Goal: Information Seeking & Learning: Learn about a topic

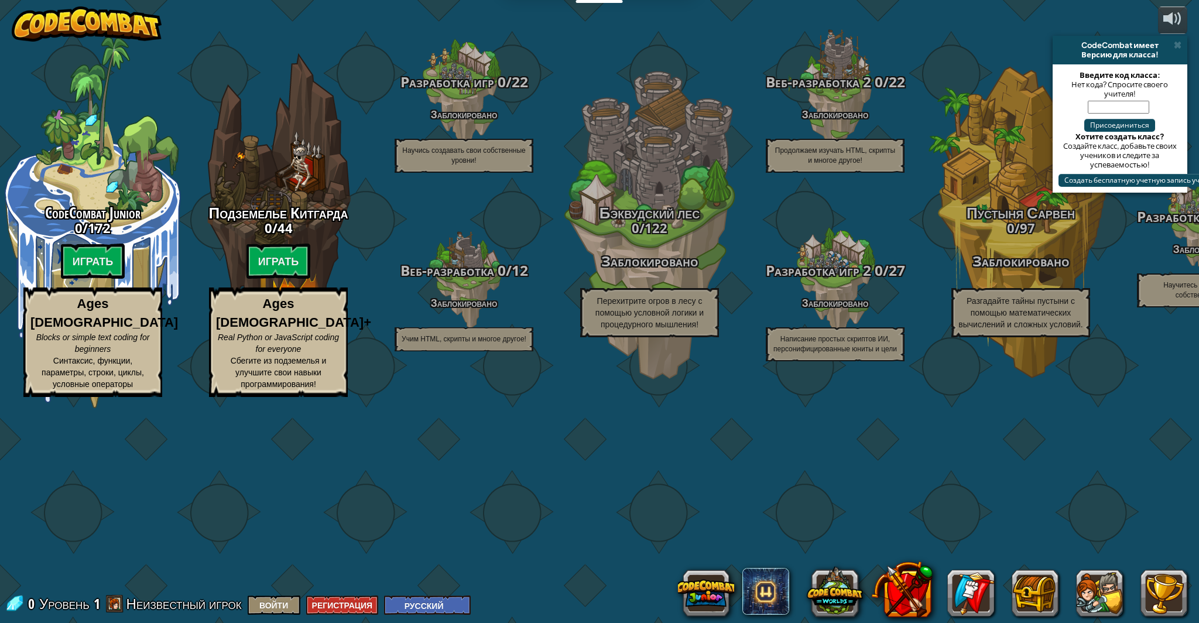
select select "ru"
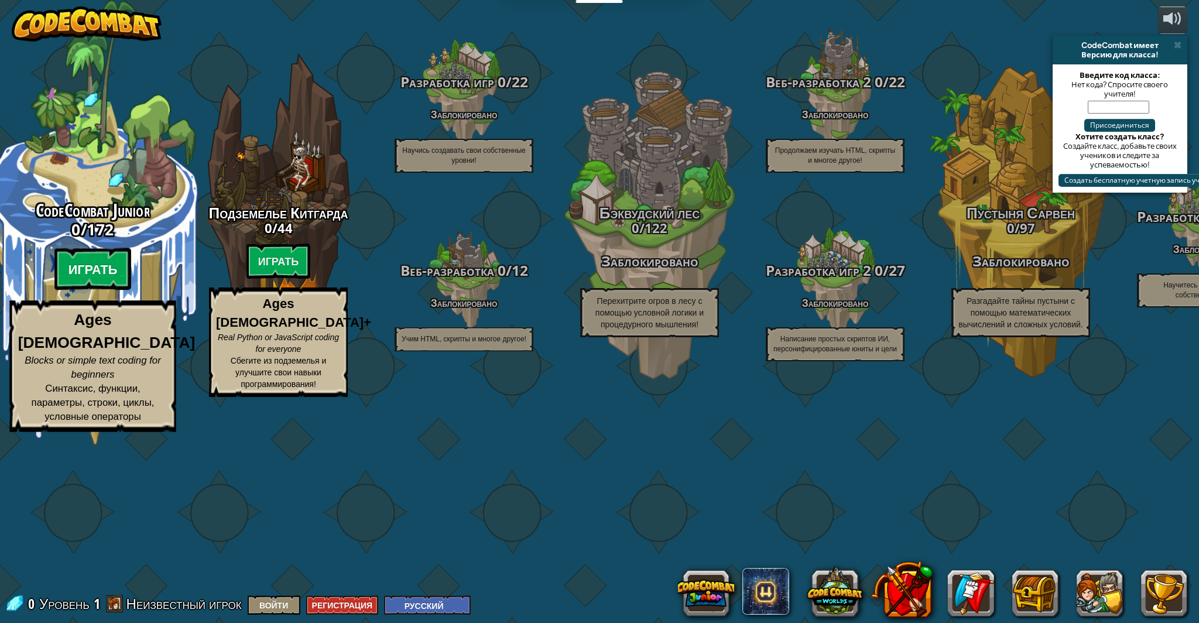
click at [80, 290] on btn "Играть" at bounding box center [92, 269] width 77 height 42
select select "ru"
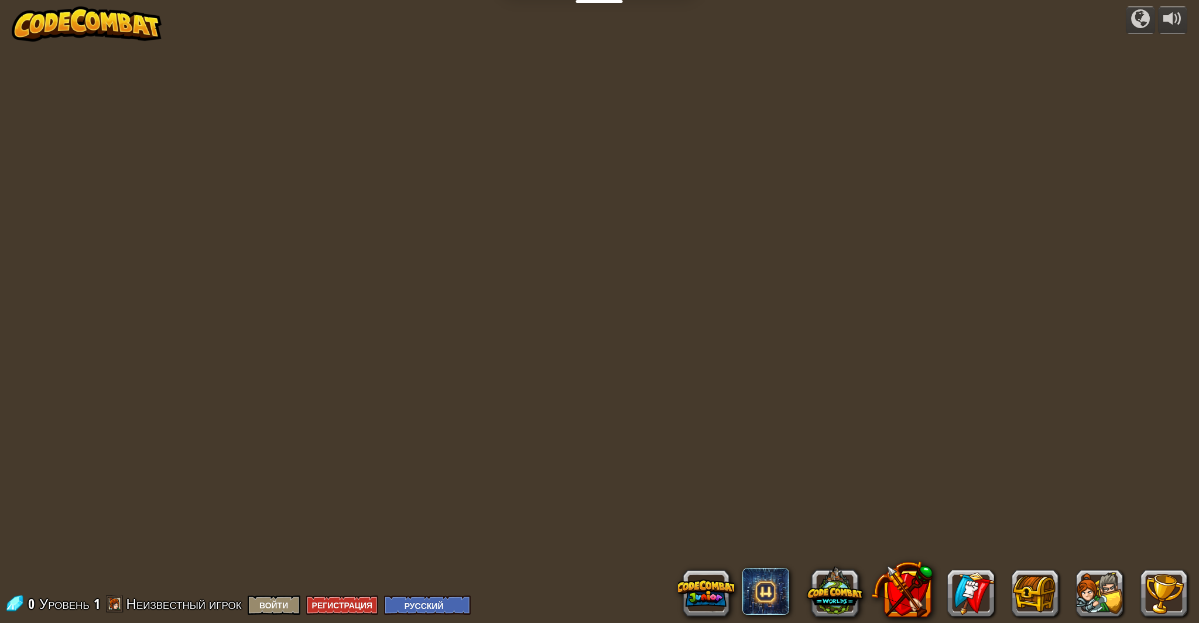
select select "ru"
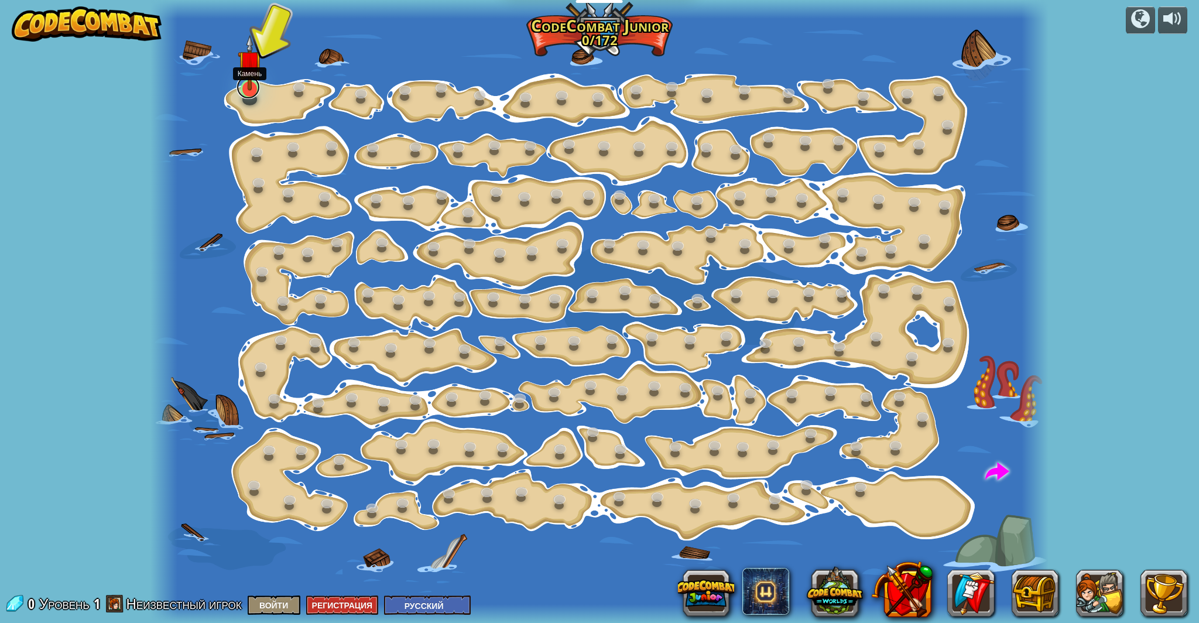
click at [249, 92] on link at bounding box center [247, 86] width 23 height 23
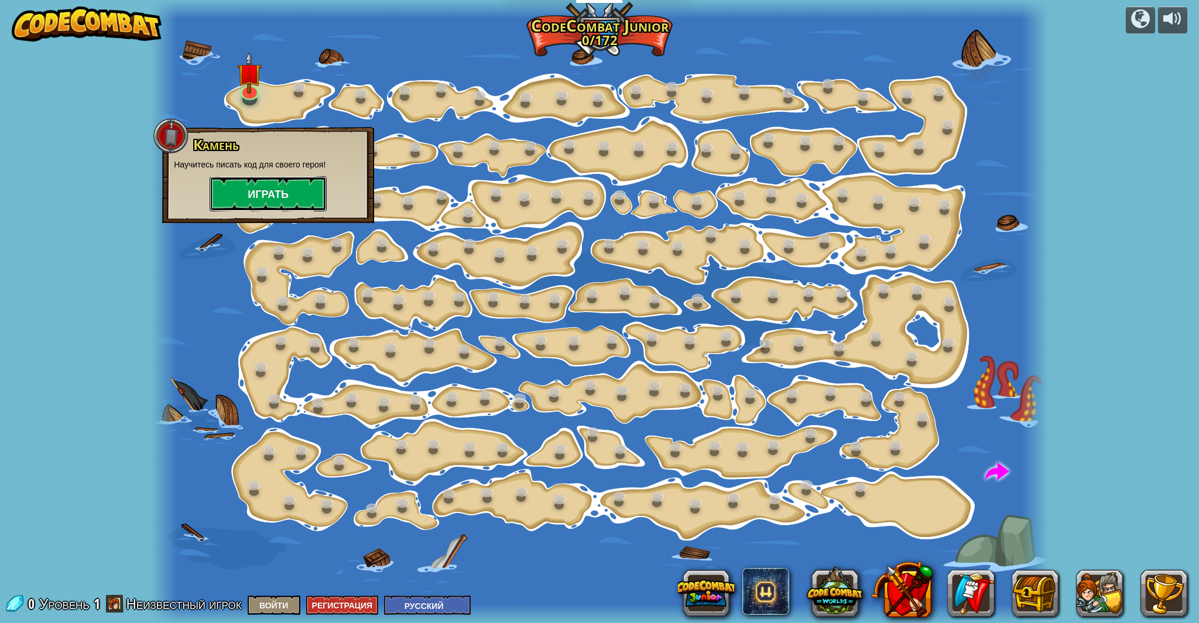
click at [283, 195] on button "Играть" at bounding box center [268, 193] width 117 height 35
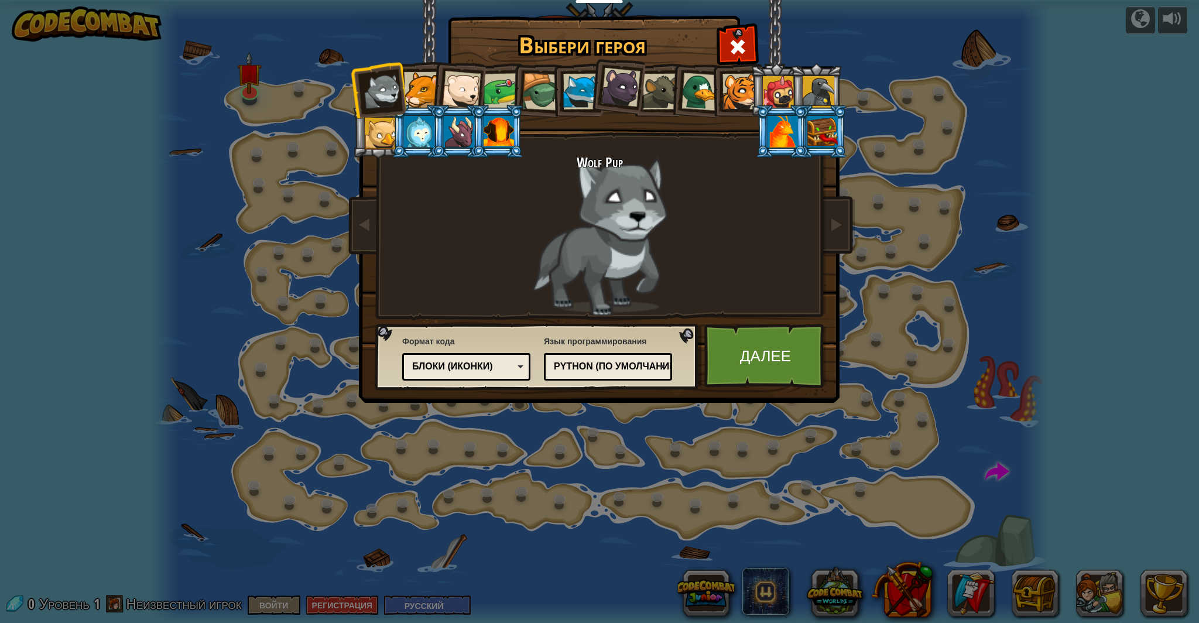
click at [777, 128] on div at bounding box center [782, 132] width 30 height 32
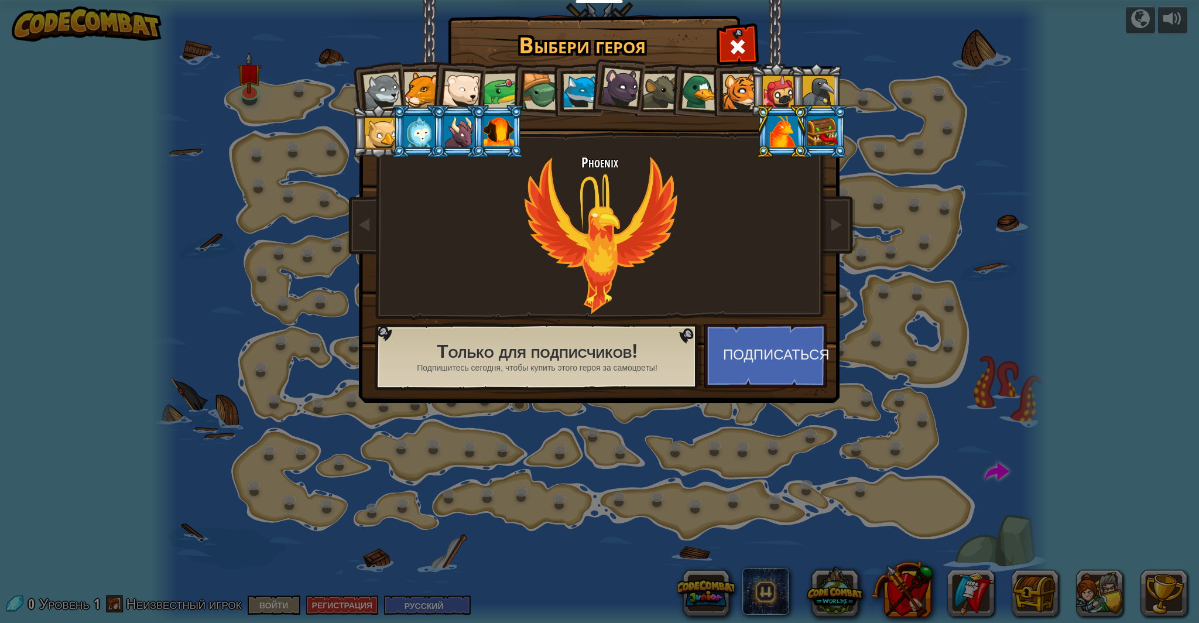
click at [568, 85] on div at bounding box center [581, 92] width 36 height 36
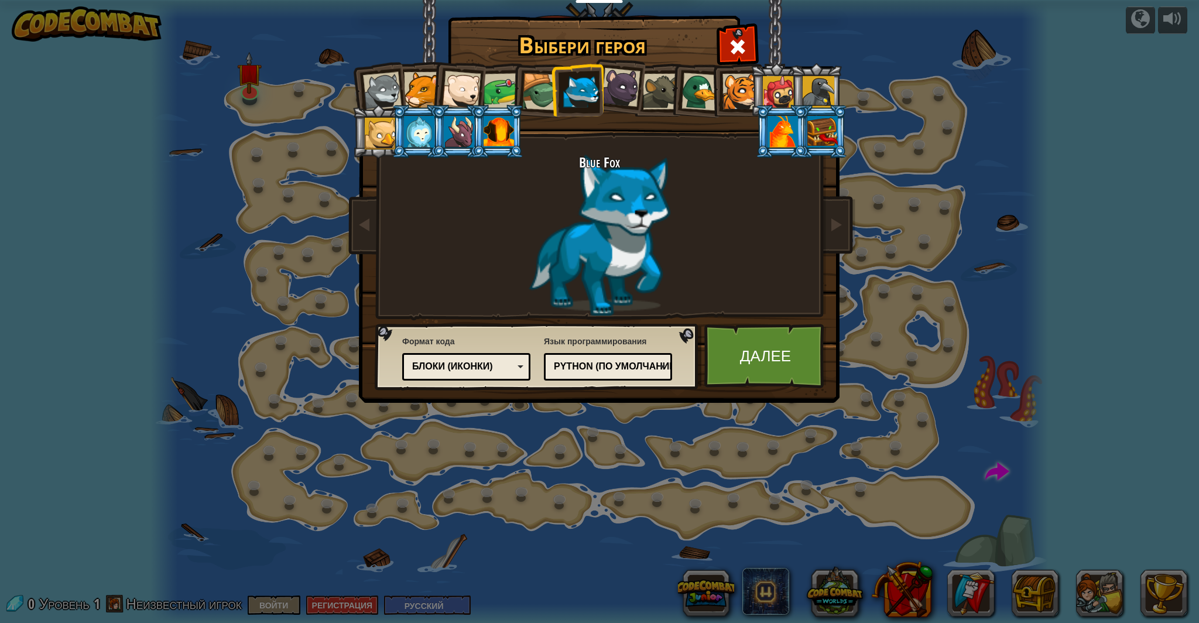
click at [733, 88] on div at bounding box center [740, 92] width 36 height 36
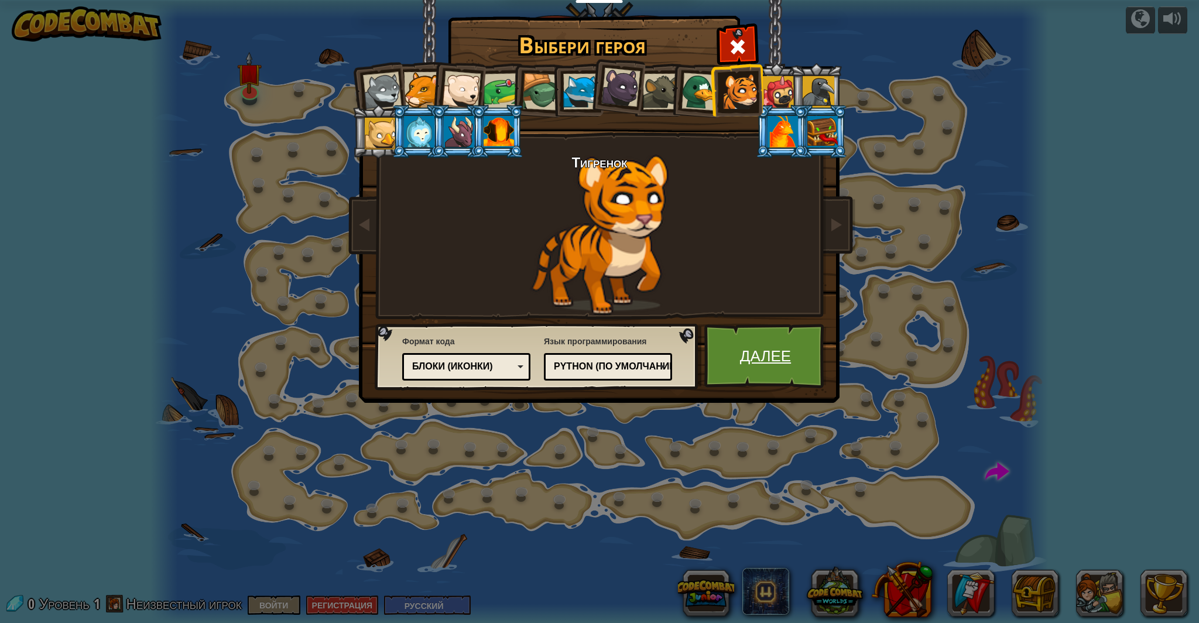
click at [774, 359] on link "Далее" at bounding box center [765, 356] width 122 height 64
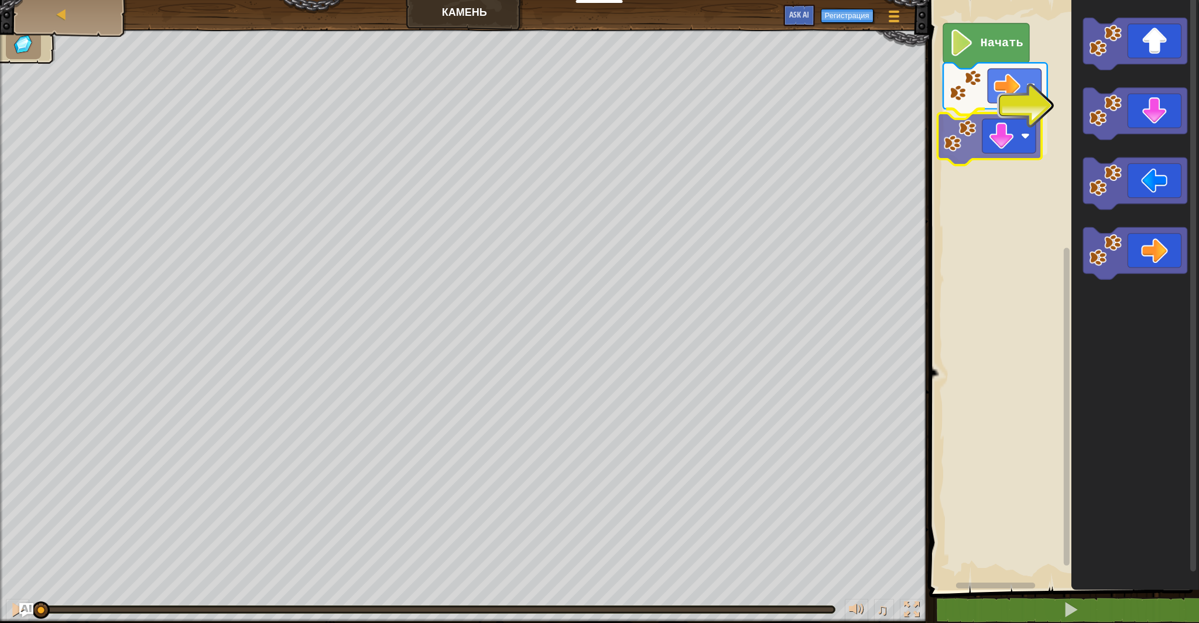
click at [957, 139] on div "Начать" at bounding box center [1061, 292] width 273 height 596
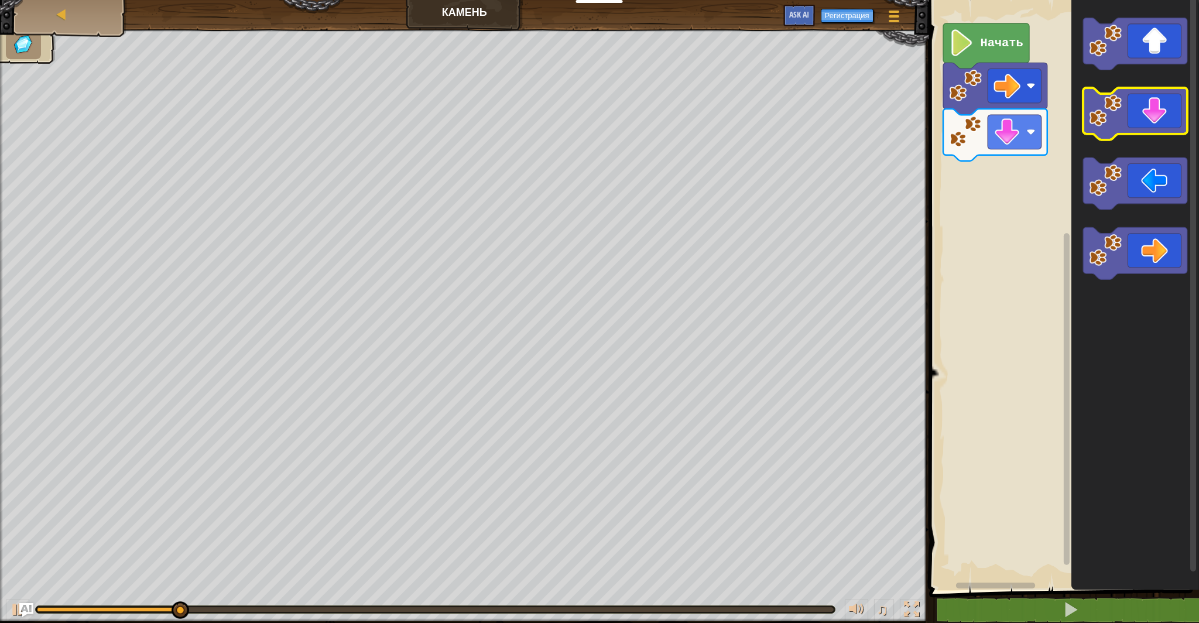
click at [1122, 101] on icon "Рабочая область Blockly" at bounding box center [1135, 114] width 104 height 52
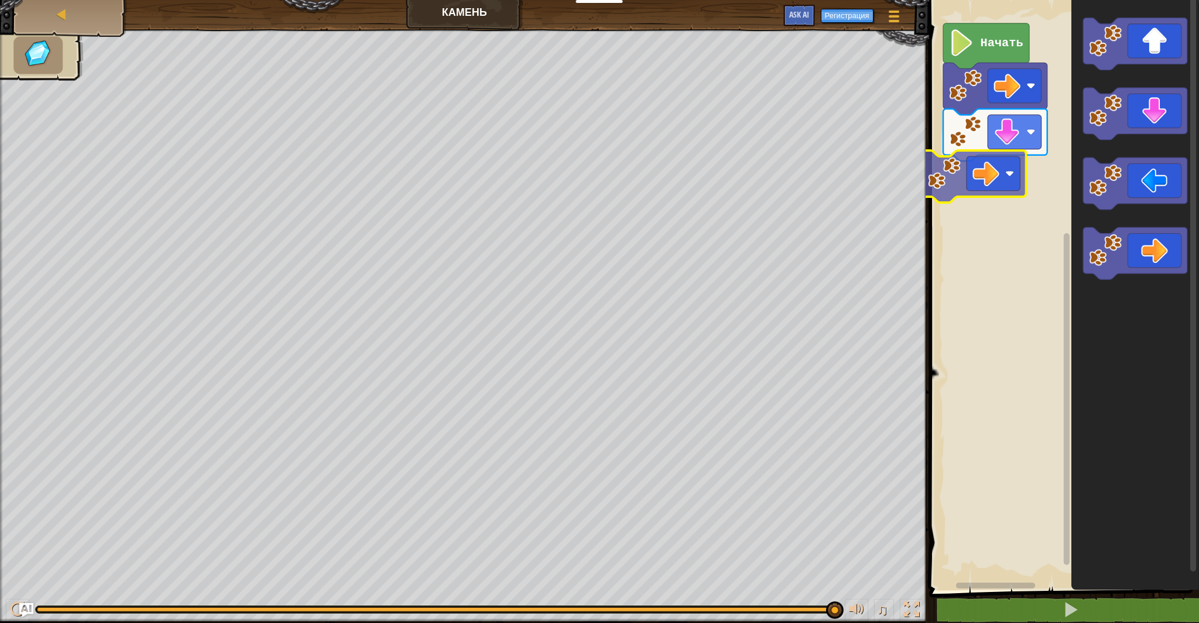
click at [974, 176] on div "Начать" at bounding box center [1061, 292] width 273 height 596
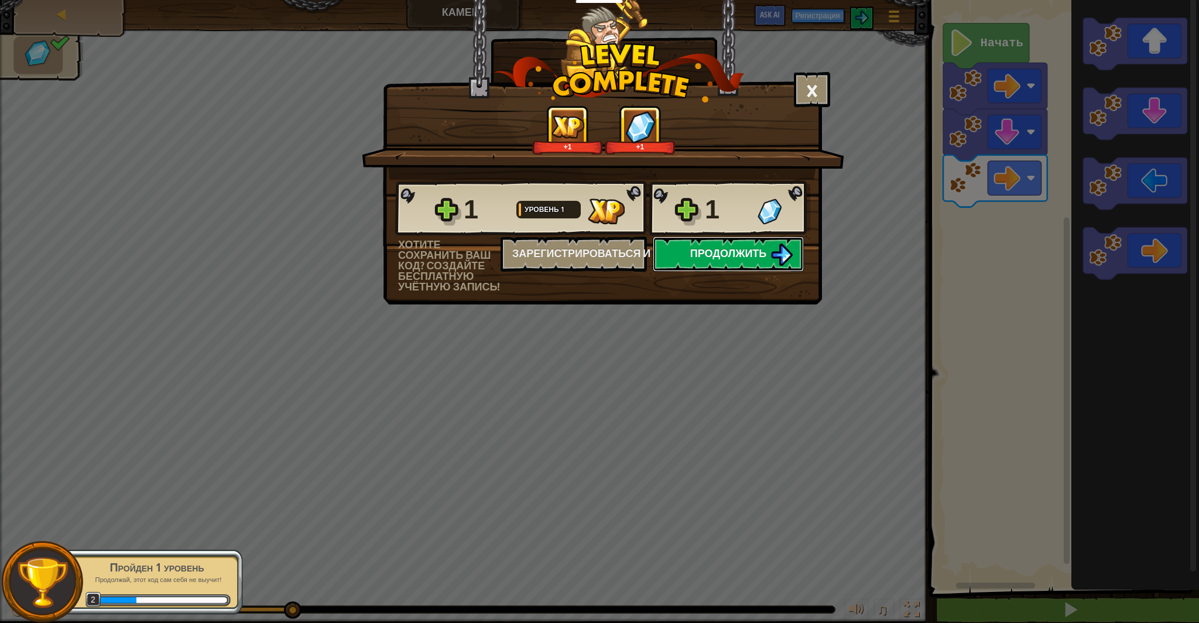
click at [756, 246] on span "Продолжить" at bounding box center [728, 253] width 77 height 15
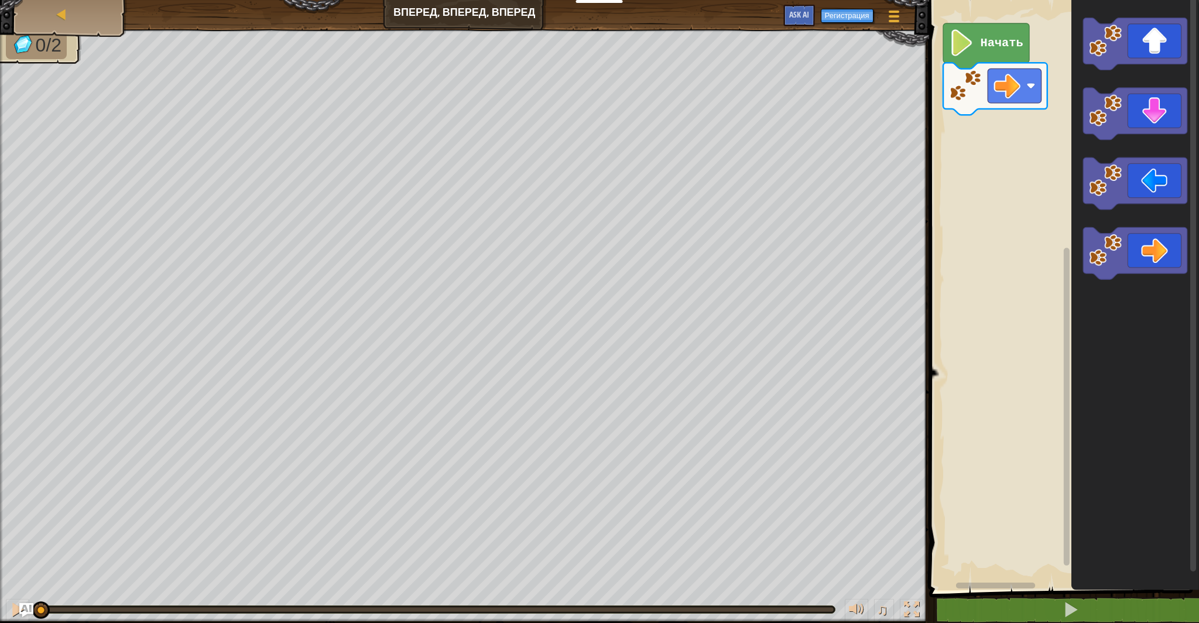
click at [1094, 81] on icon "Рабочая область Blockly" at bounding box center [1134, 292] width 128 height 596
click at [957, 159] on div "Начать" at bounding box center [1061, 292] width 273 height 596
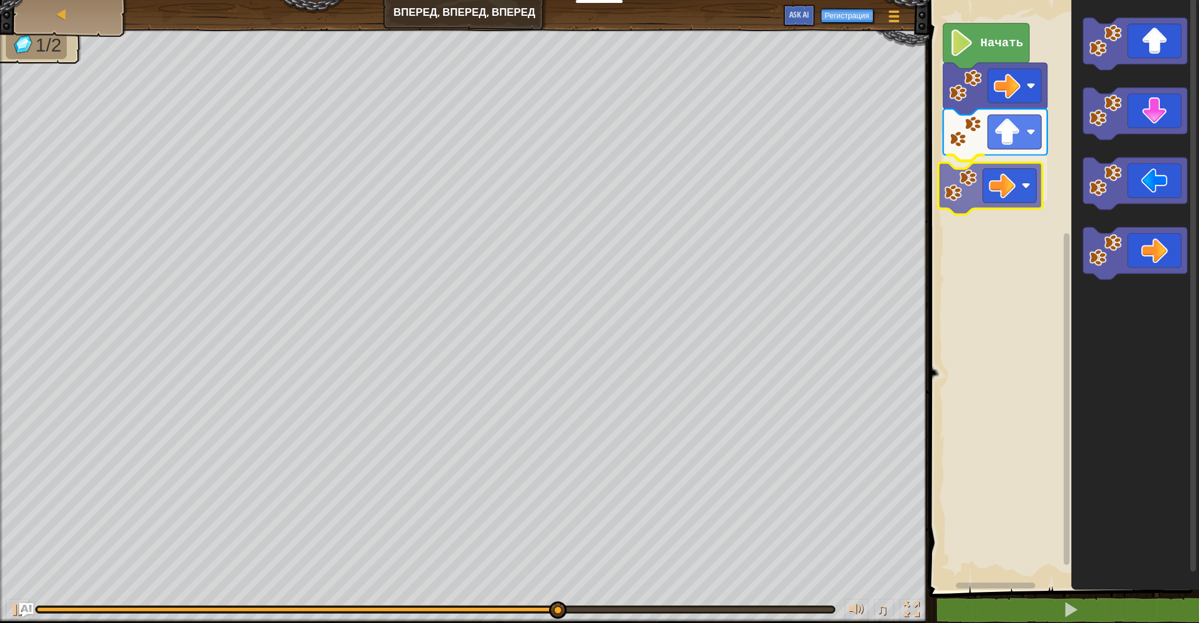
click at [976, 172] on div "Начать" at bounding box center [1061, 292] width 273 height 596
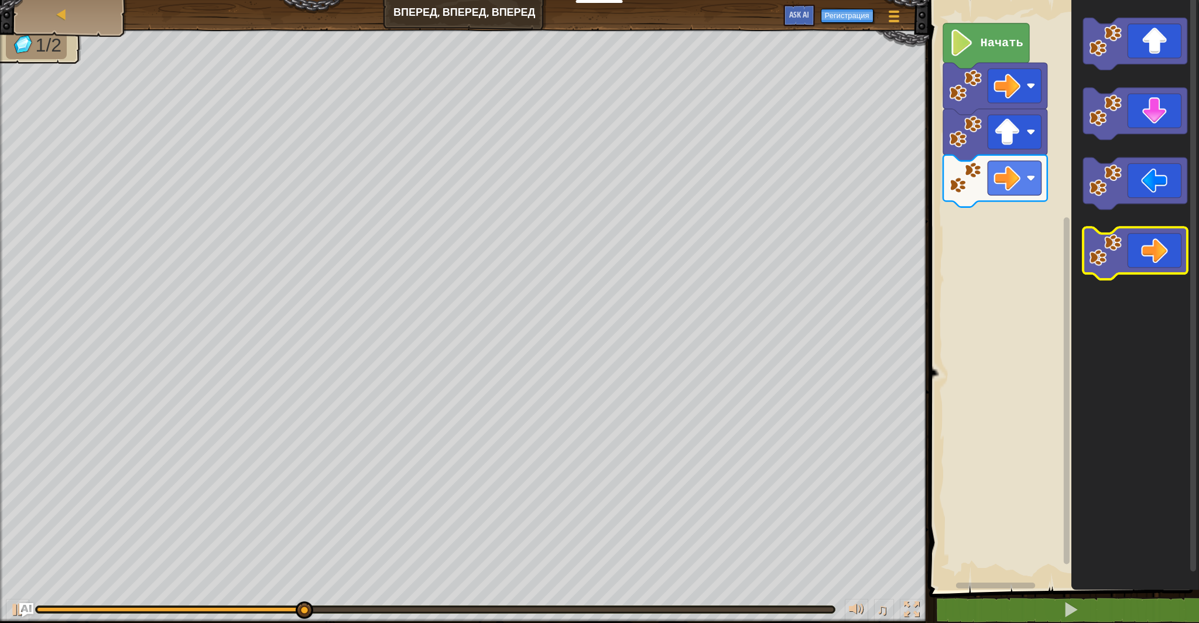
click at [1100, 256] on image "Рабочая область Blockly" at bounding box center [1105, 250] width 33 height 33
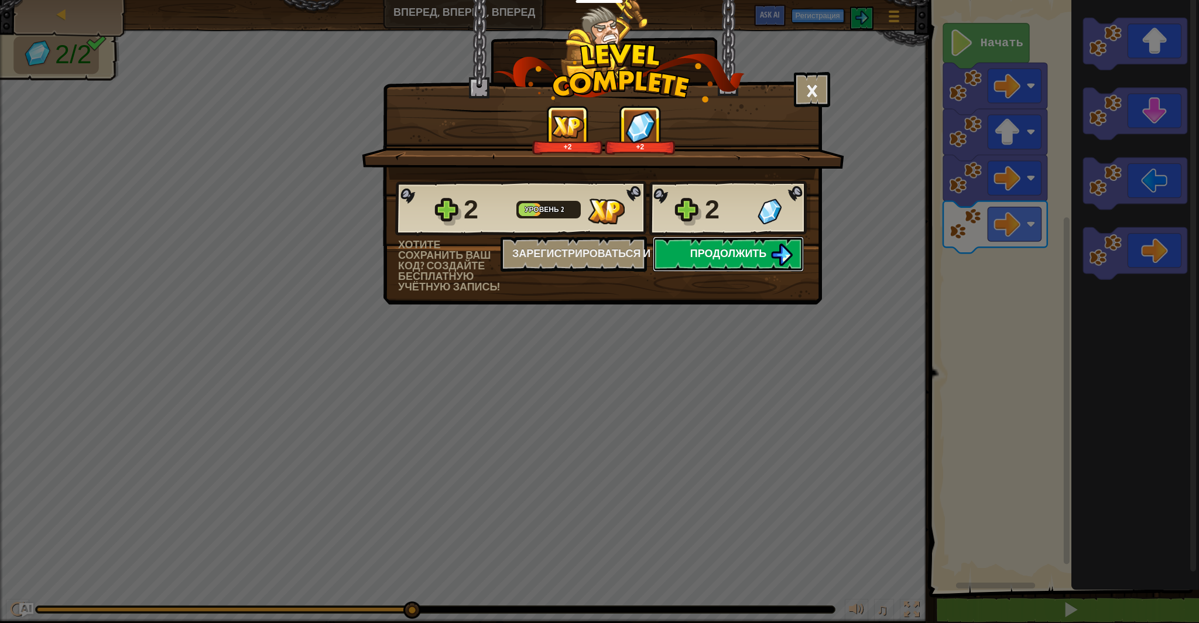
click at [782, 258] on img at bounding box center [781, 254] width 22 height 22
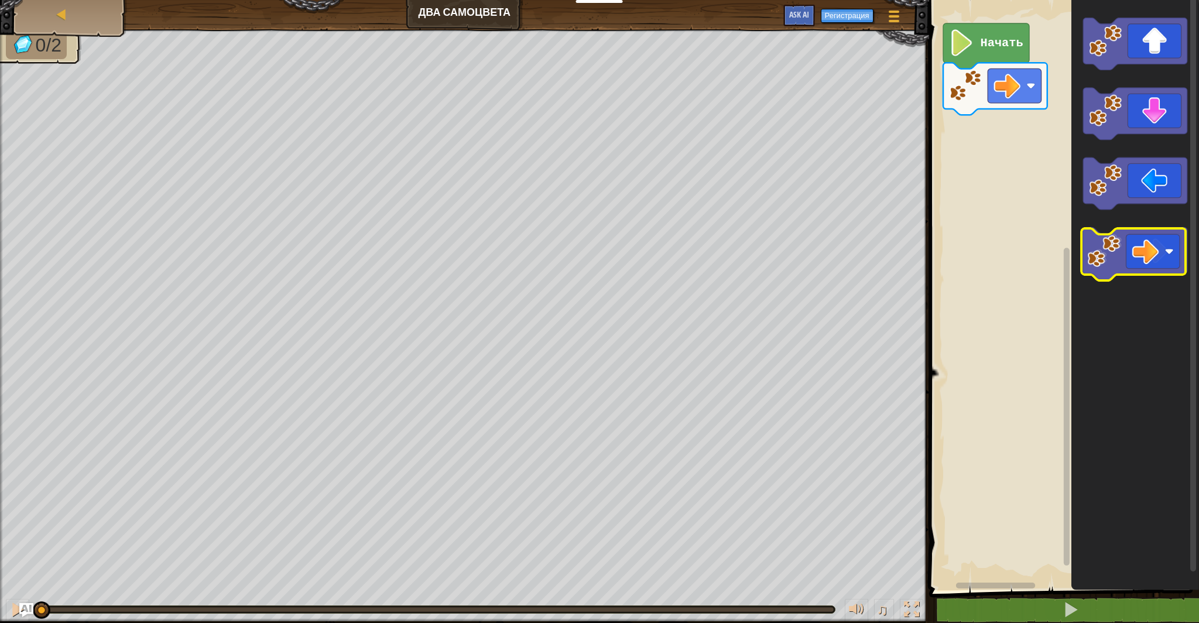
click at [1140, 253] on icon "Рабочая область Blockly" at bounding box center [1135, 254] width 104 height 52
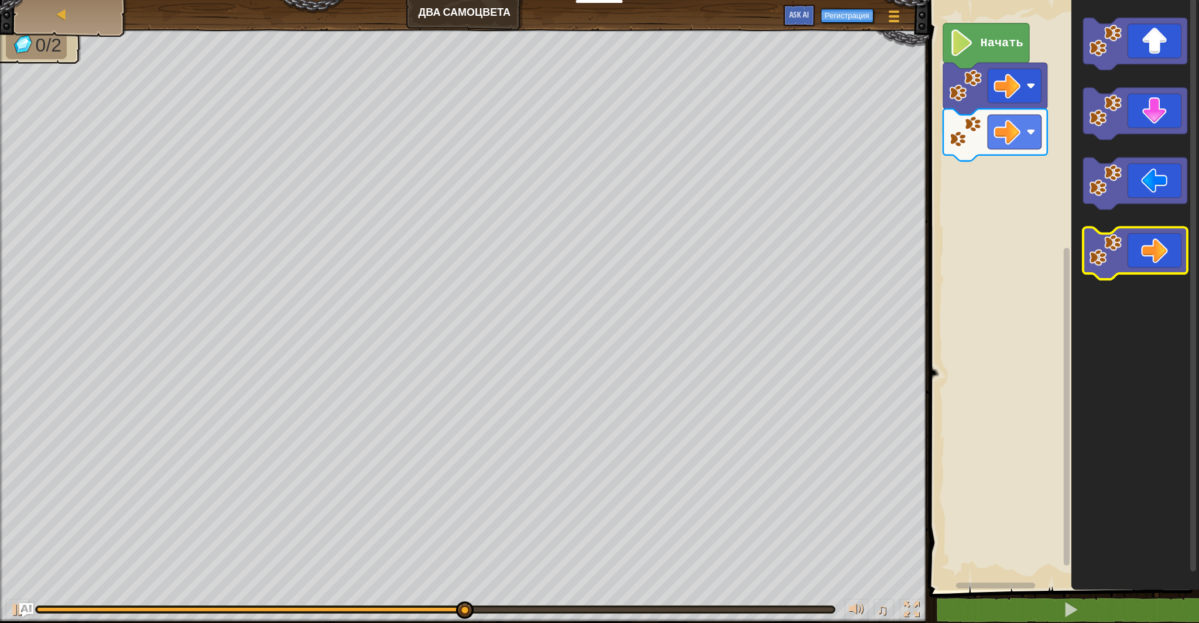
click at [1113, 243] on image "Рабочая область Blockly" at bounding box center [1105, 250] width 33 height 33
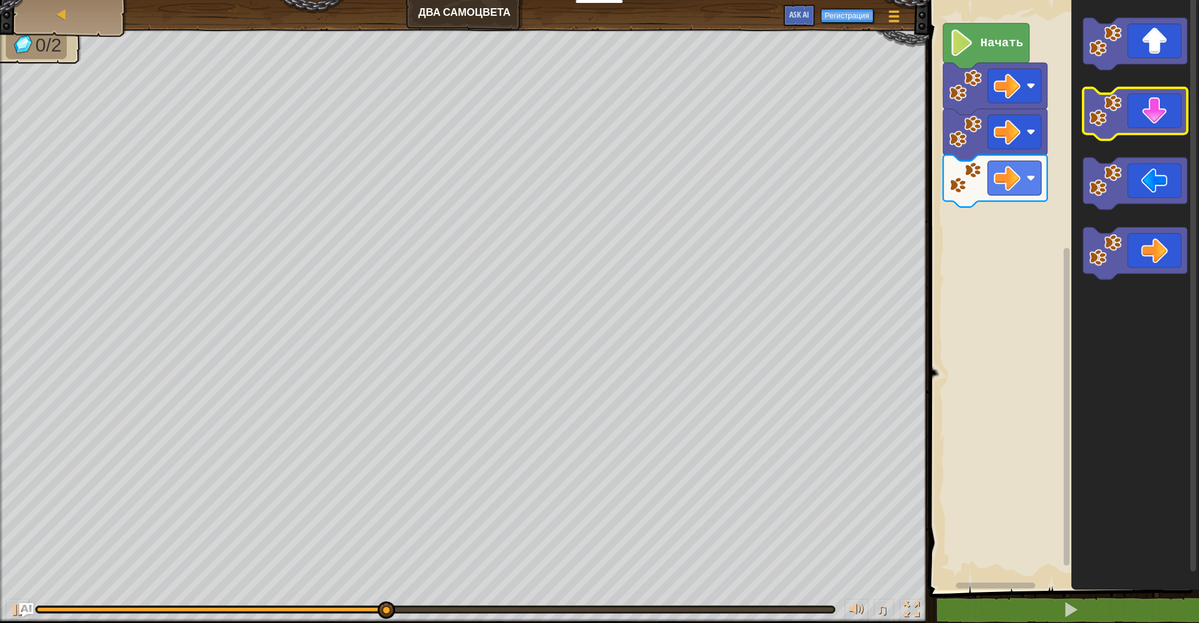
click at [1107, 122] on image "Рабочая область Blockly" at bounding box center [1105, 110] width 33 height 33
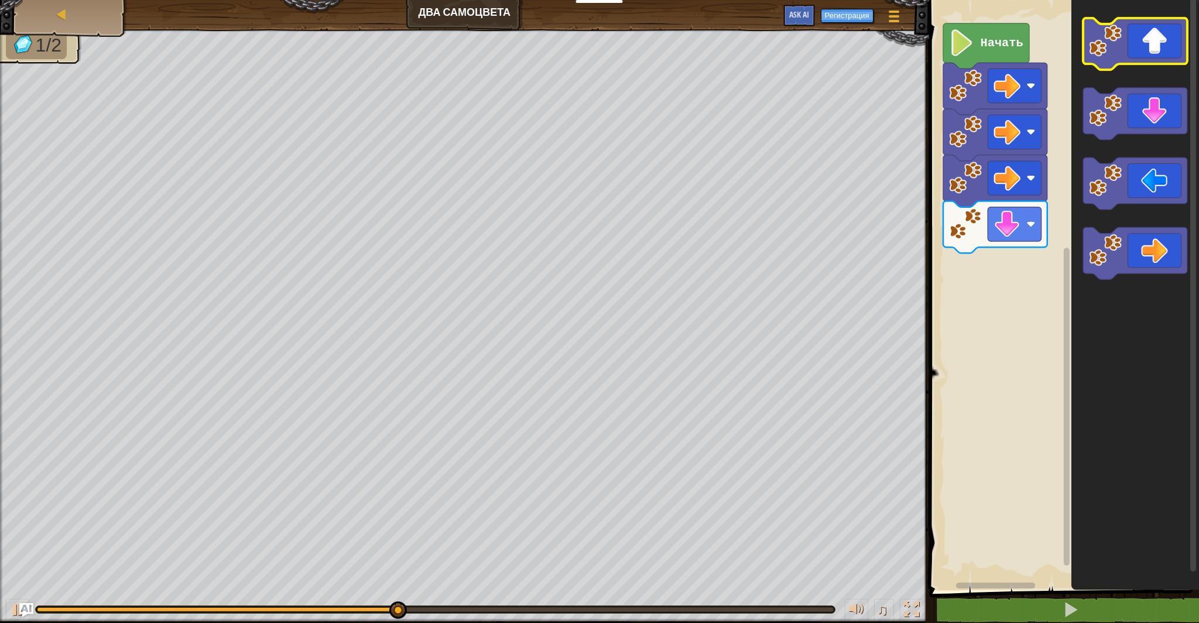
click at [1101, 49] on image "Рабочая область Blockly" at bounding box center [1105, 40] width 33 height 33
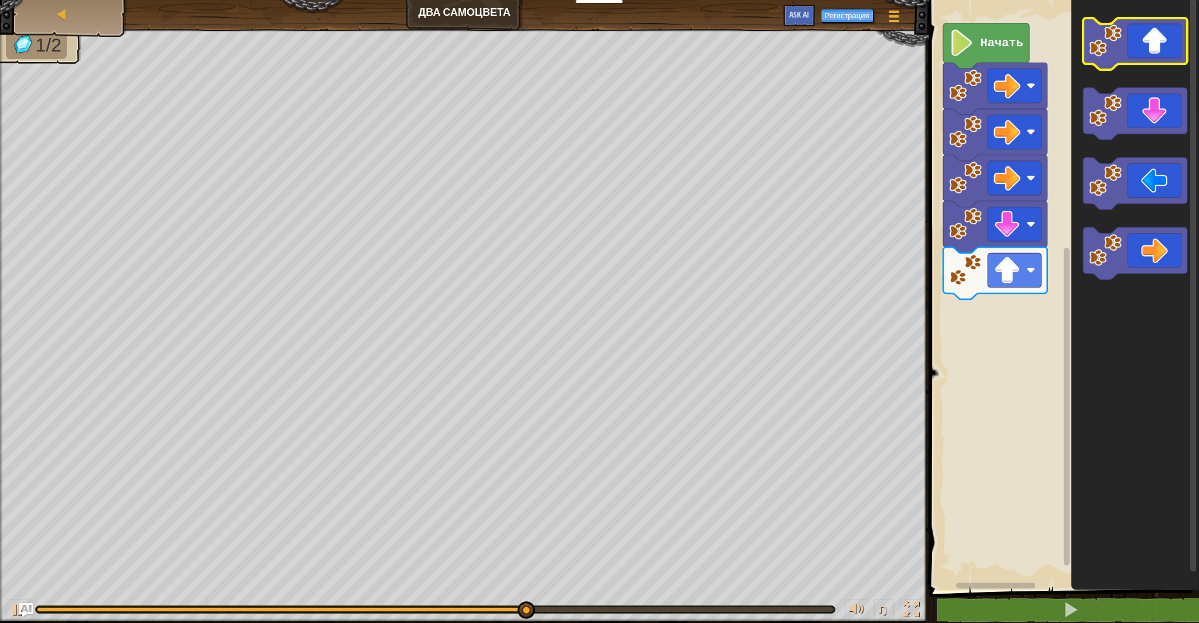
click at [1100, 49] on image "Рабочая область Blockly" at bounding box center [1105, 40] width 33 height 33
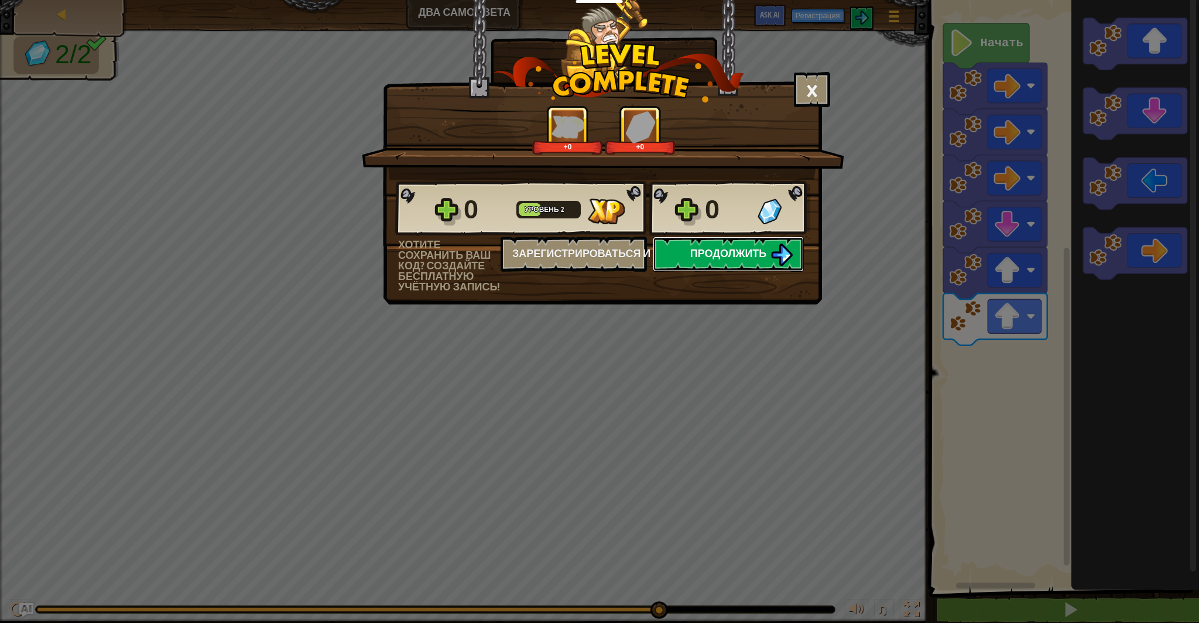
click at [752, 253] on span "Продолжить" at bounding box center [728, 253] width 77 height 15
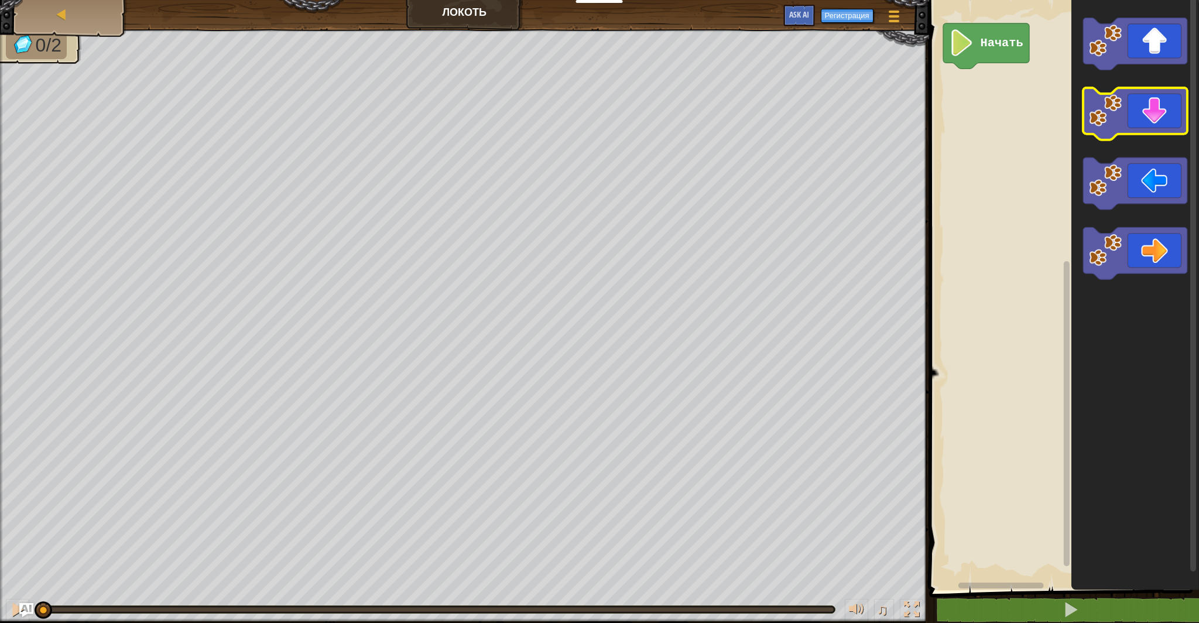
click at [1145, 115] on icon "Рабочая область Blockly" at bounding box center [1135, 114] width 104 height 52
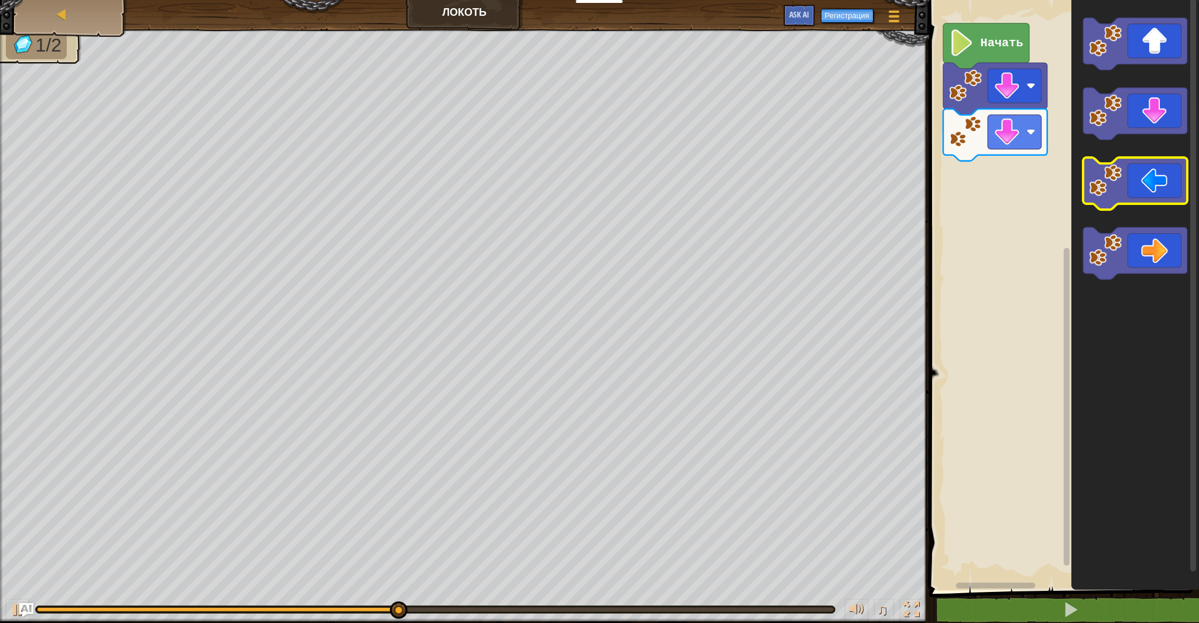
click at [1132, 198] on icon "Рабочая область Blockly" at bounding box center [1135, 183] width 104 height 52
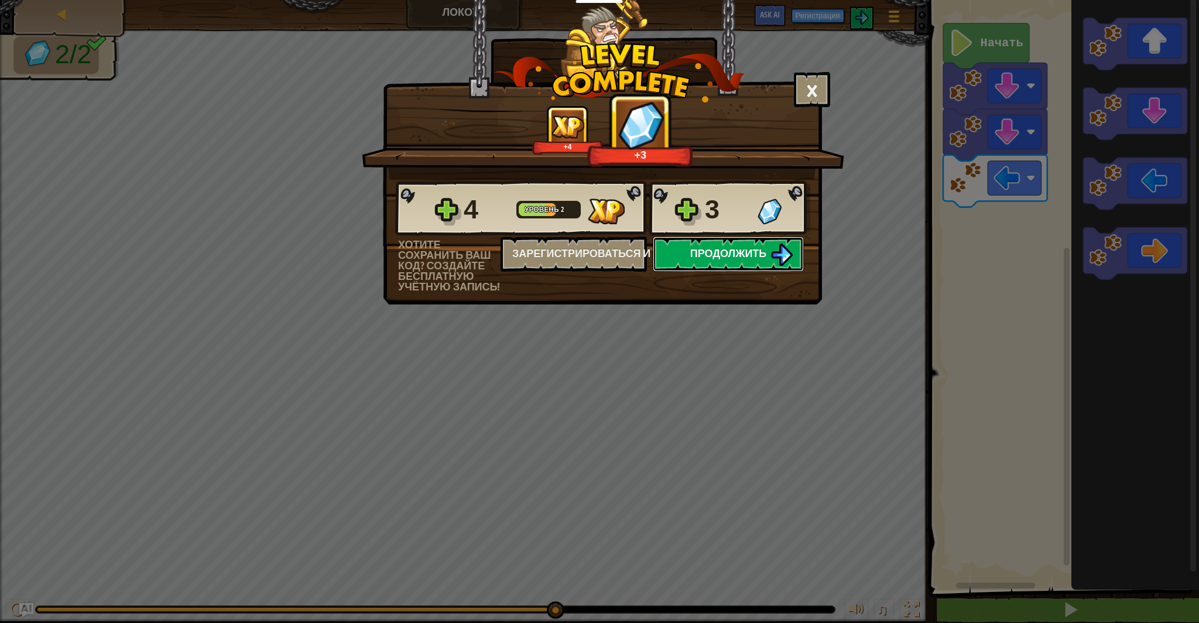
click at [790, 252] on img at bounding box center [781, 254] width 22 height 22
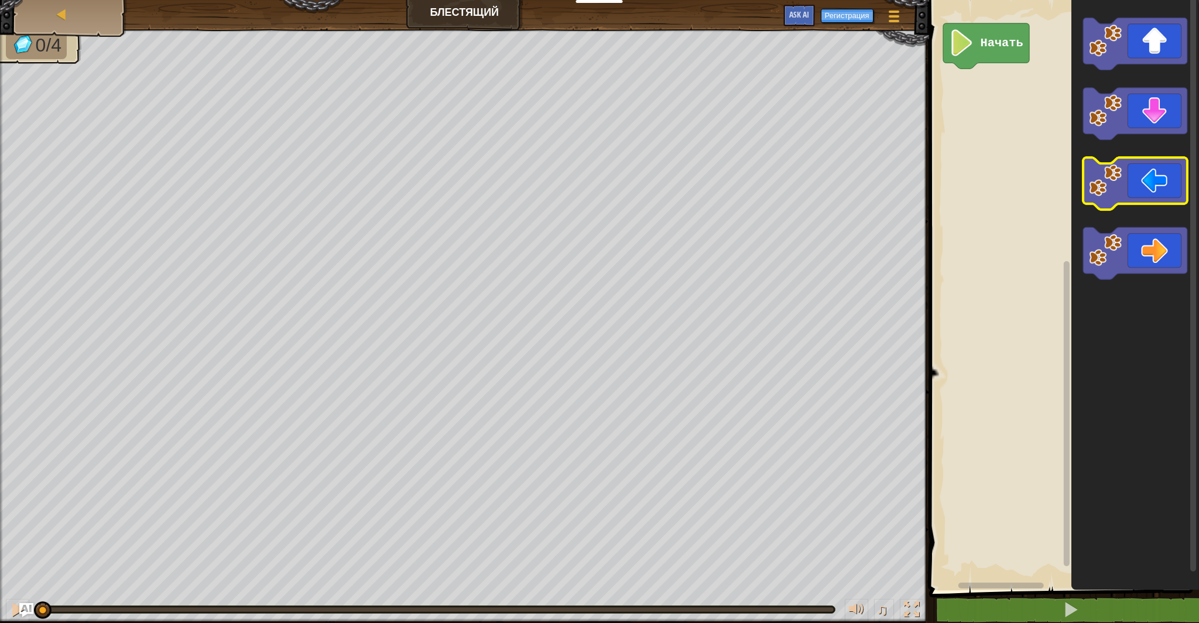
click at [1107, 180] on image "Рабочая область Blockly" at bounding box center [1105, 180] width 33 height 33
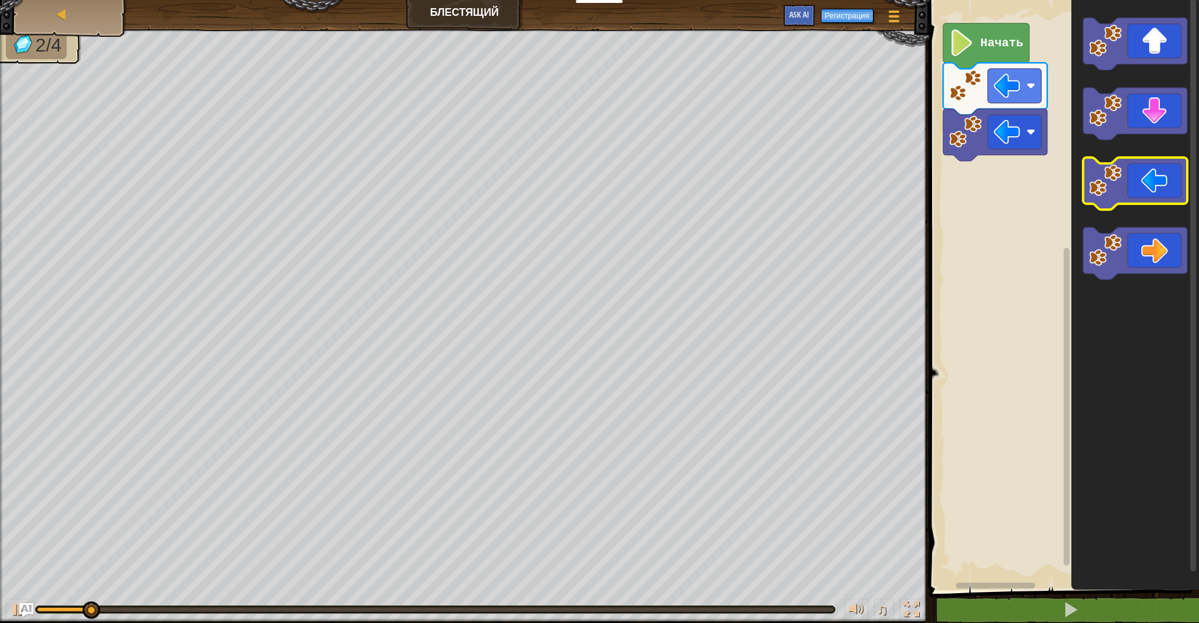
click at [1107, 180] on image "Рабочая область Blockly" at bounding box center [1105, 180] width 33 height 33
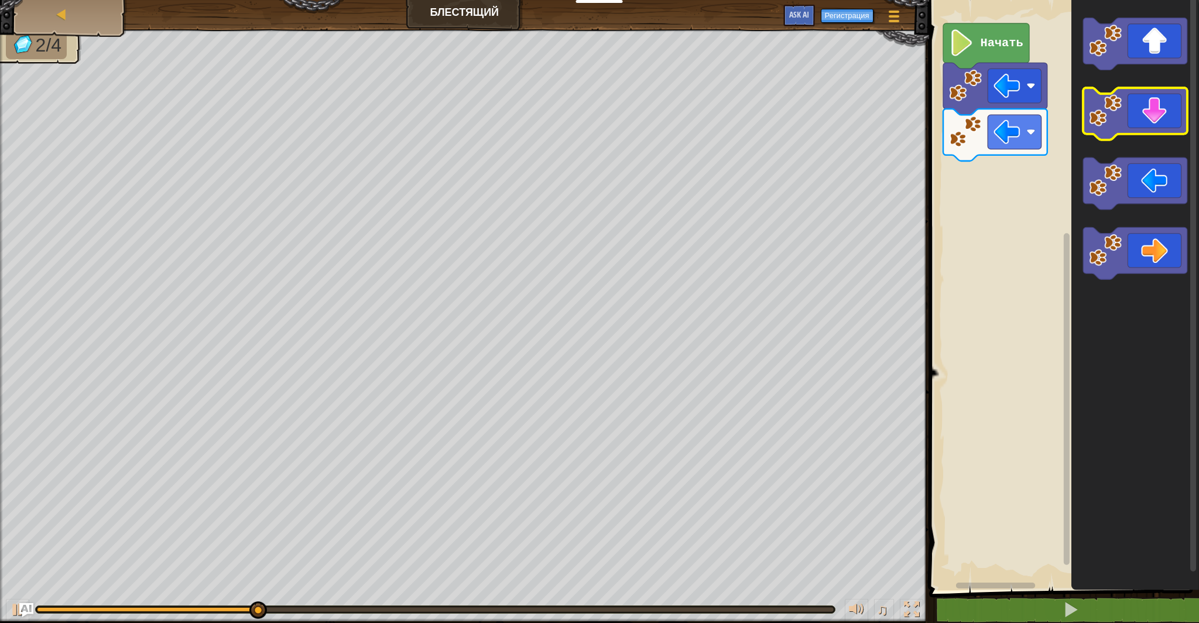
click at [1117, 125] on image "Рабочая область Blockly" at bounding box center [1105, 110] width 33 height 33
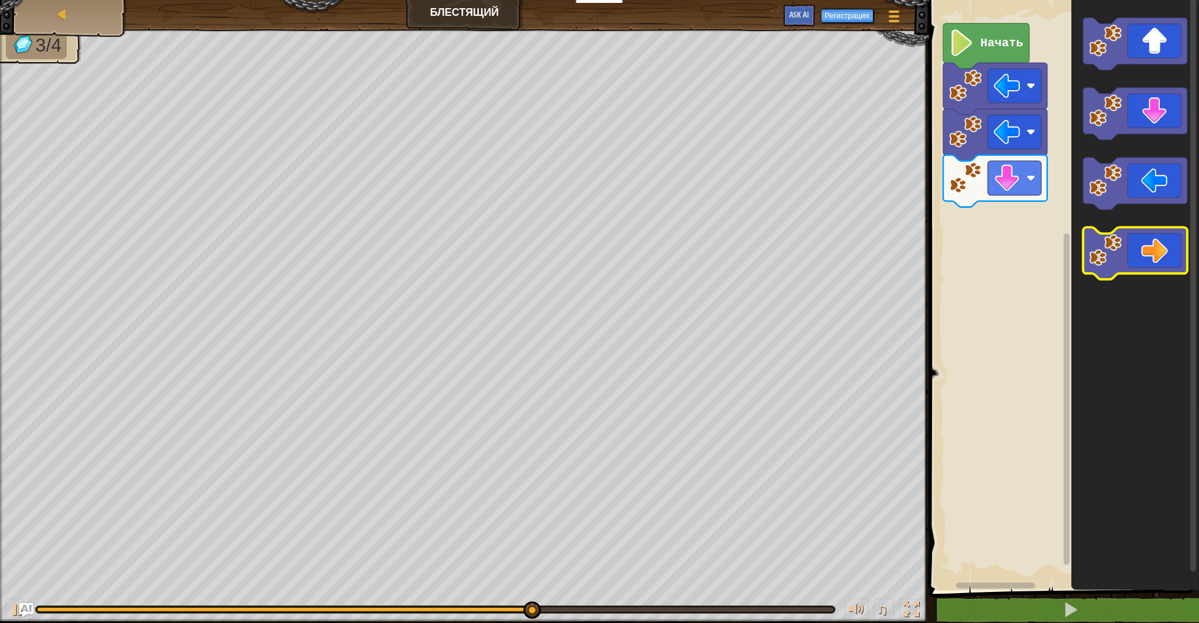
click at [1111, 235] on image "Рабочая область Blockly" at bounding box center [1105, 250] width 33 height 33
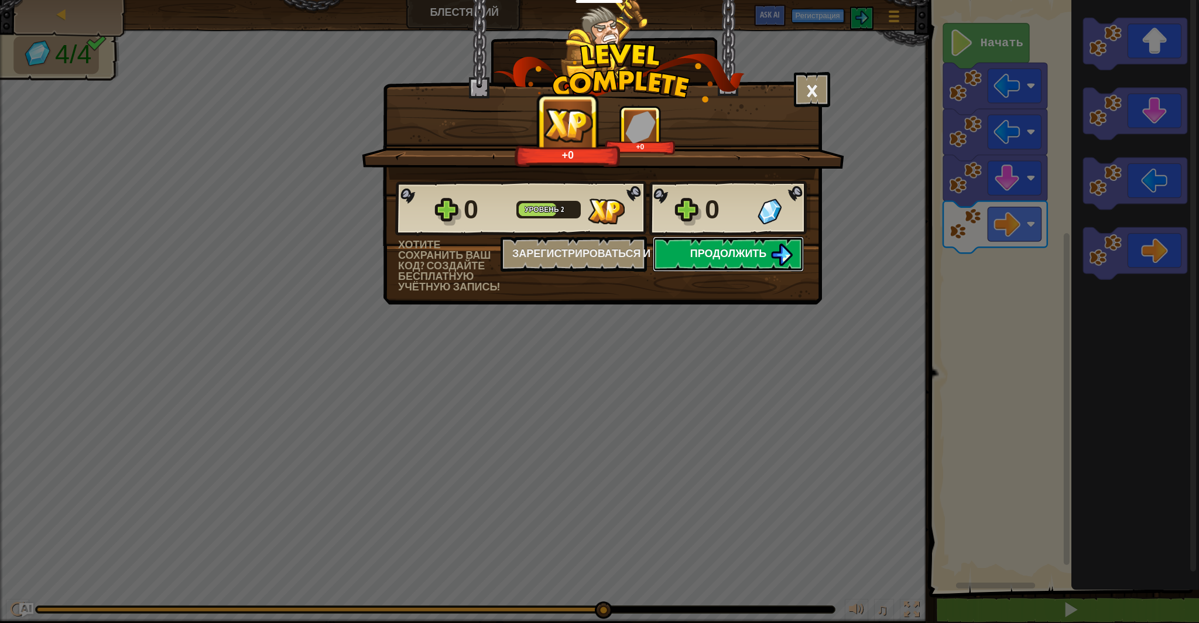
click at [704, 245] on button "Продолжить" at bounding box center [728, 253] width 151 height 35
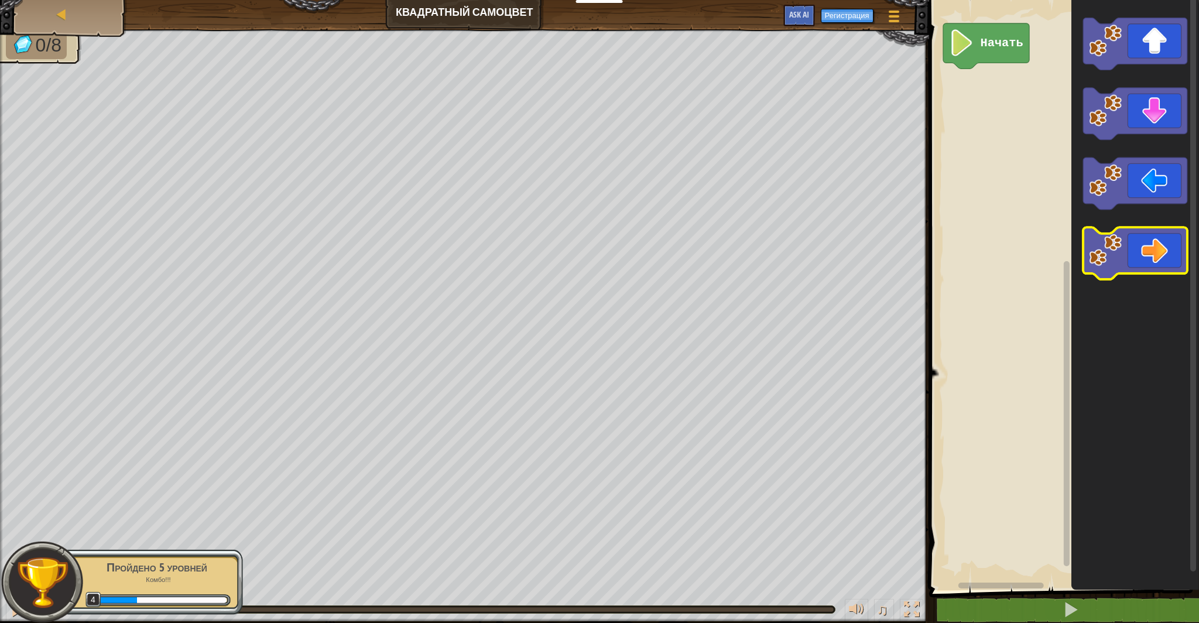
click at [1097, 249] on image "Рабочая область Blockly" at bounding box center [1105, 250] width 33 height 33
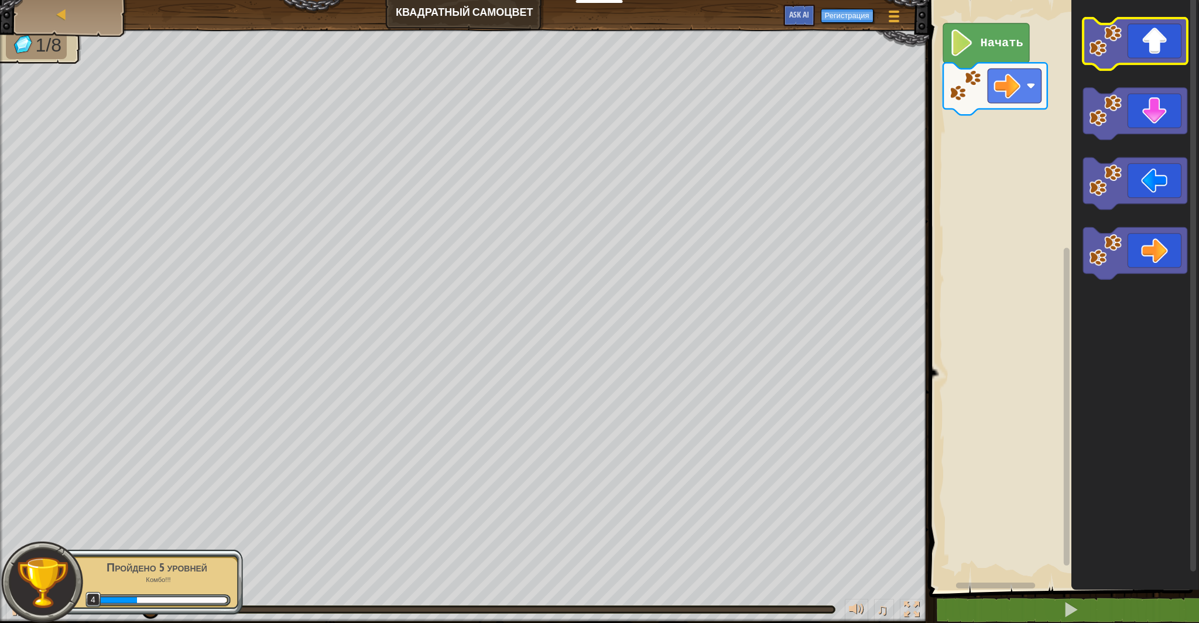
click at [1097, 37] on image "Рабочая область Blockly" at bounding box center [1105, 40] width 33 height 33
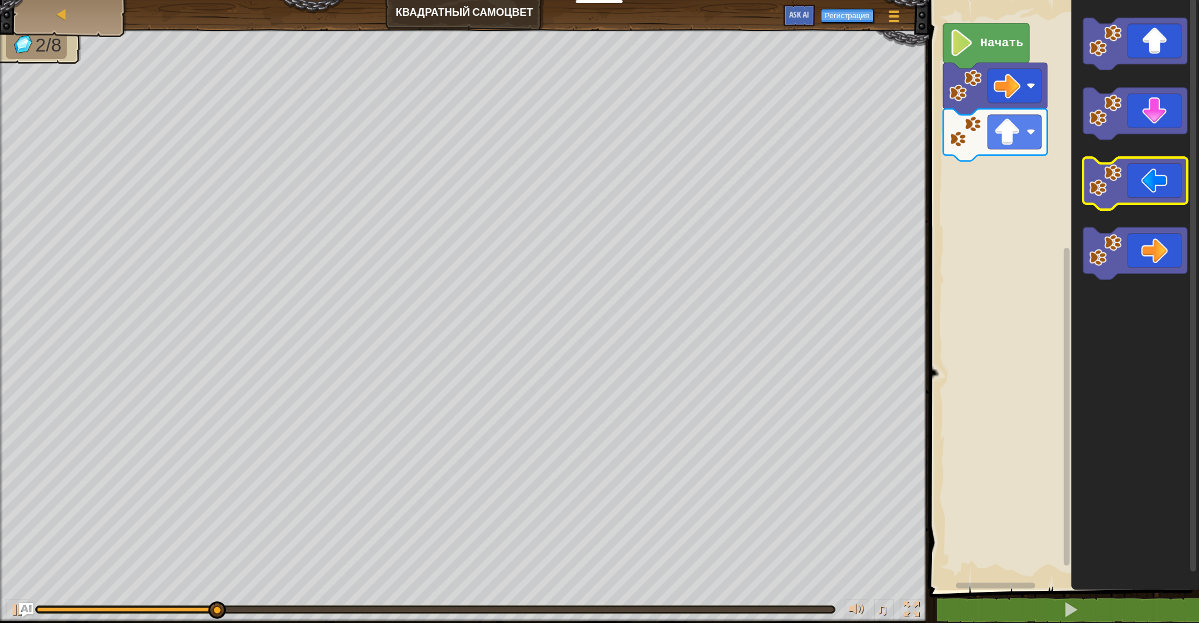
click at [1106, 186] on image "Рабочая область Blockly" at bounding box center [1105, 180] width 33 height 33
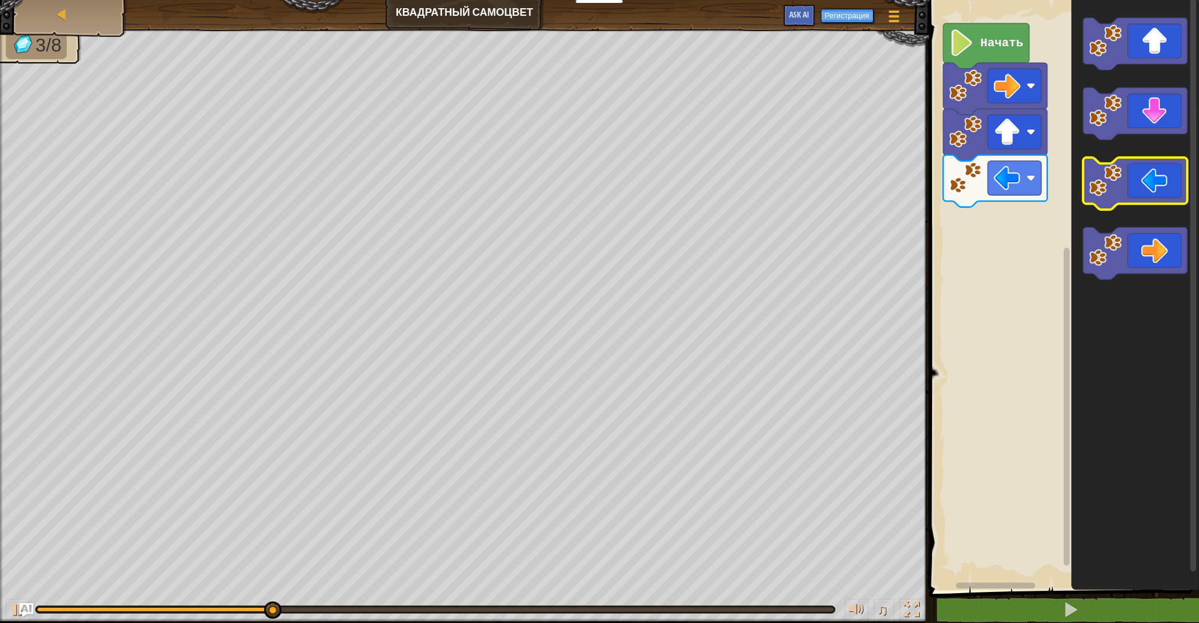
click at [1097, 173] on image "Рабочая область Blockly" at bounding box center [1105, 180] width 33 height 33
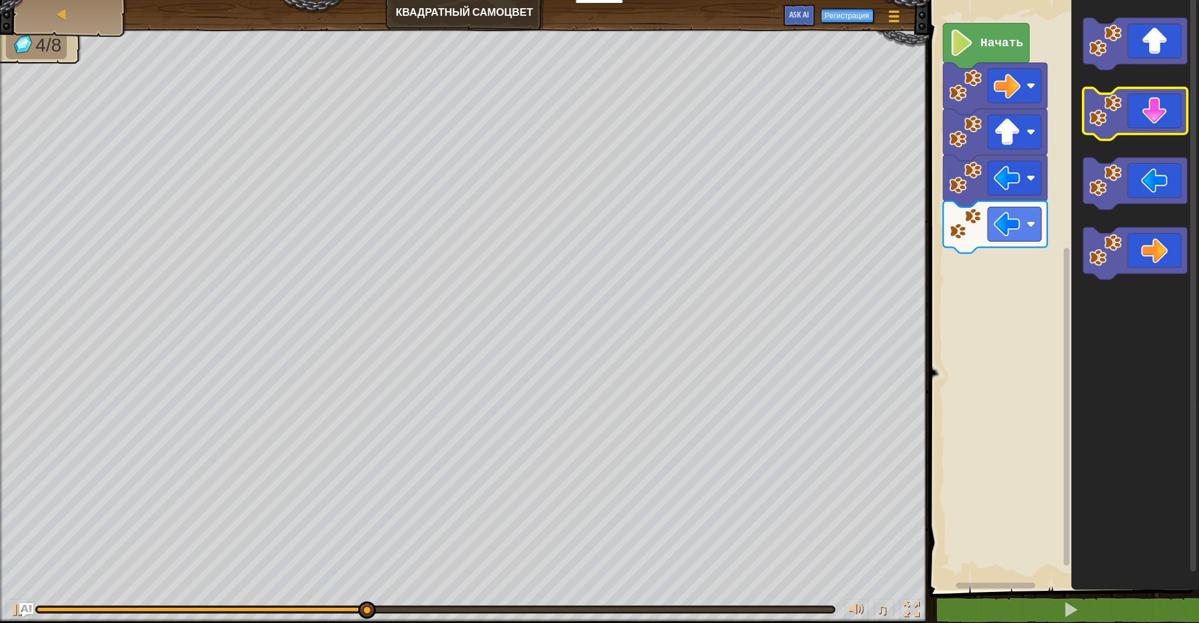
click at [1108, 125] on image "Рабочая область Blockly" at bounding box center [1105, 110] width 33 height 33
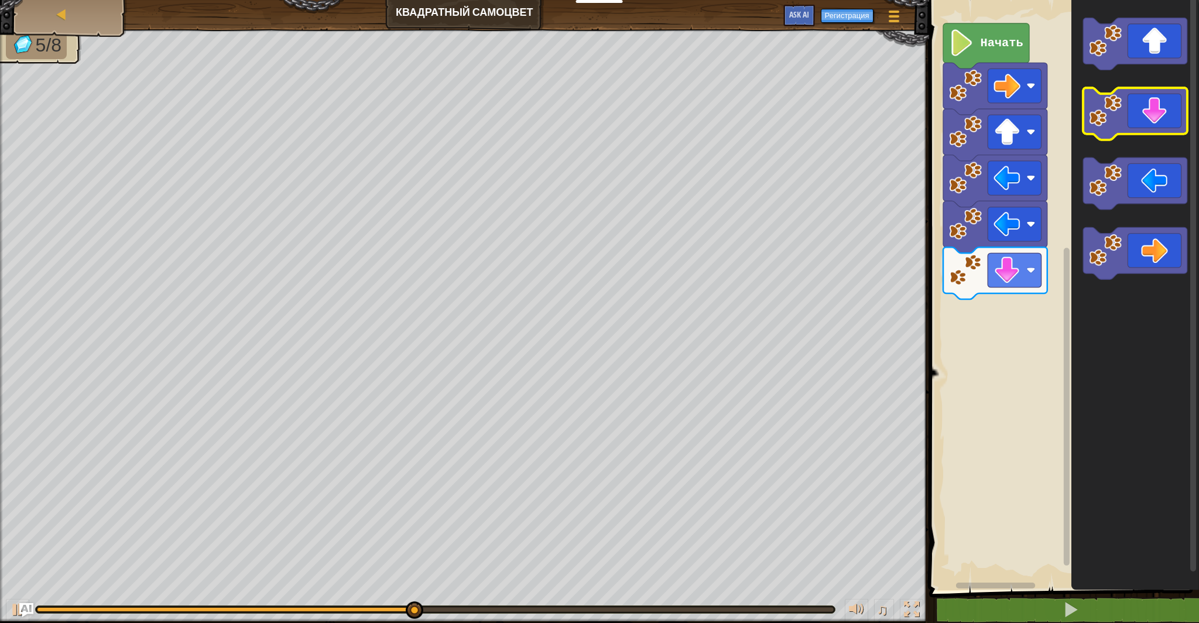
click at [1108, 125] on image "Рабочая область Blockly" at bounding box center [1105, 110] width 33 height 33
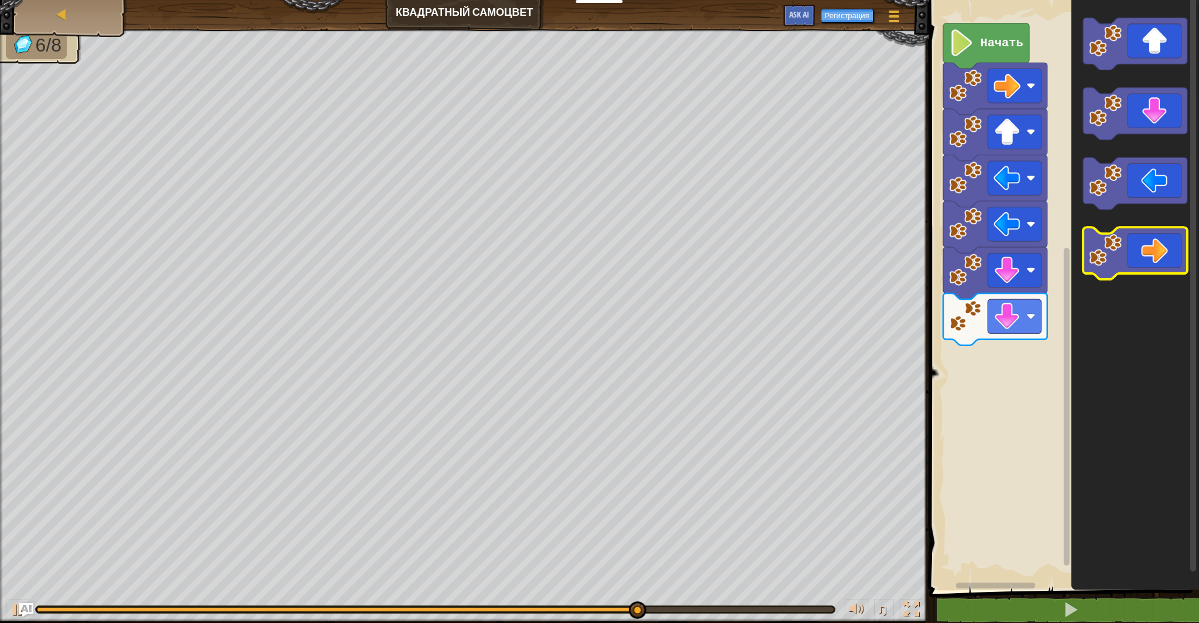
click at [1145, 234] on icon "Рабочая область Blockly" at bounding box center [1135, 254] width 104 height 52
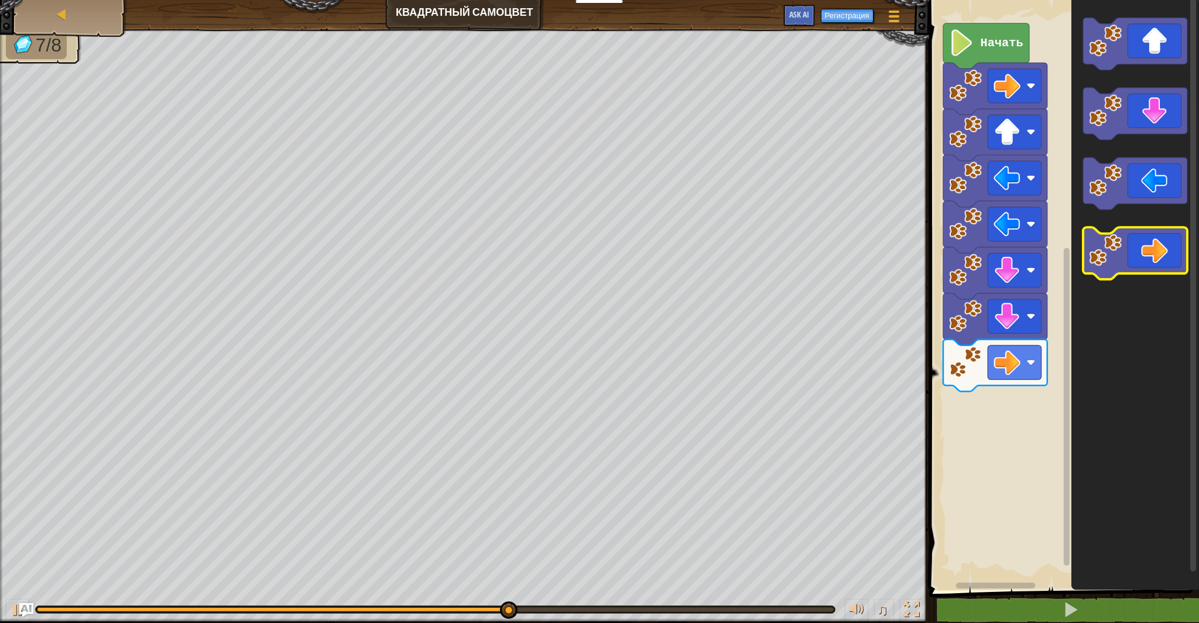
click at [1145, 234] on icon "Рабочая область Blockly" at bounding box center [1135, 254] width 104 height 52
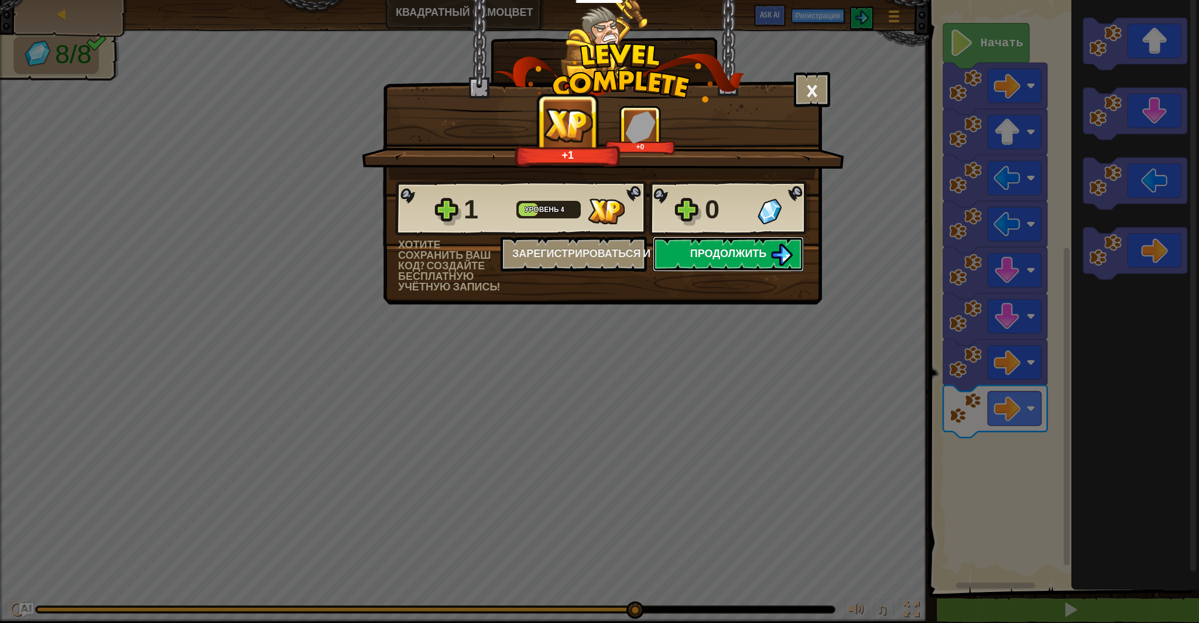
click at [734, 250] on span "Продолжить" at bounding box center [728, 253] width 77 height 15
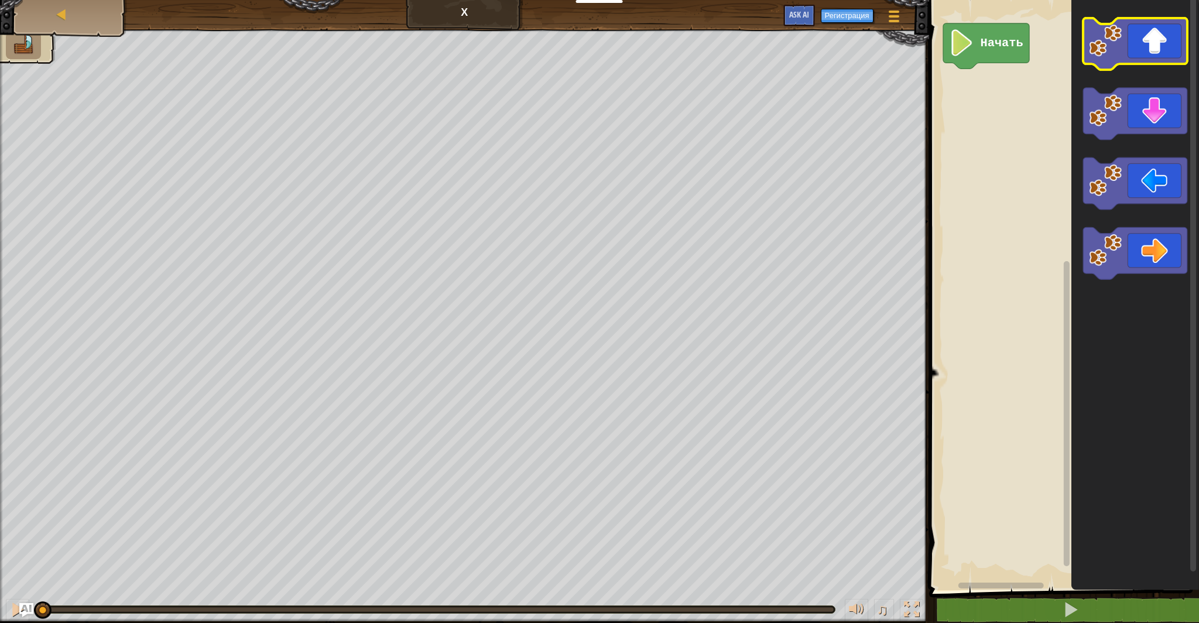
click at [1122, 42] on icon "Рабочая область Blockly" at bounding box center [1135, 44] width 104 height 52
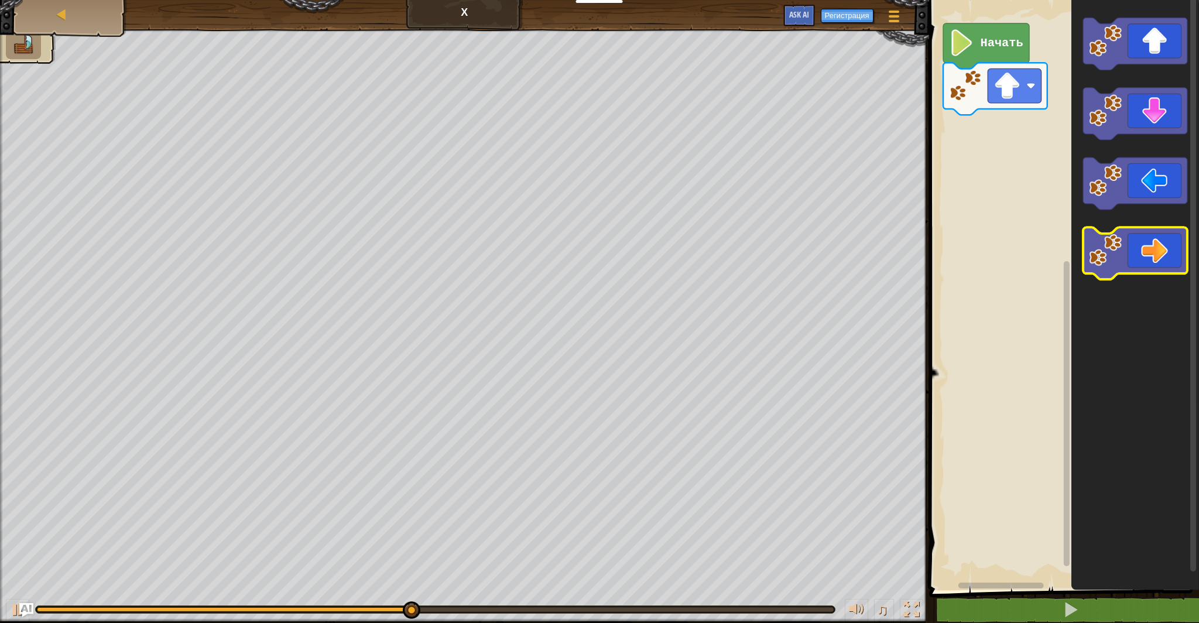
click at [1096, 239] on image "Рабочая область Blockly" at bounding box center [1105, 250] width 33 height 33
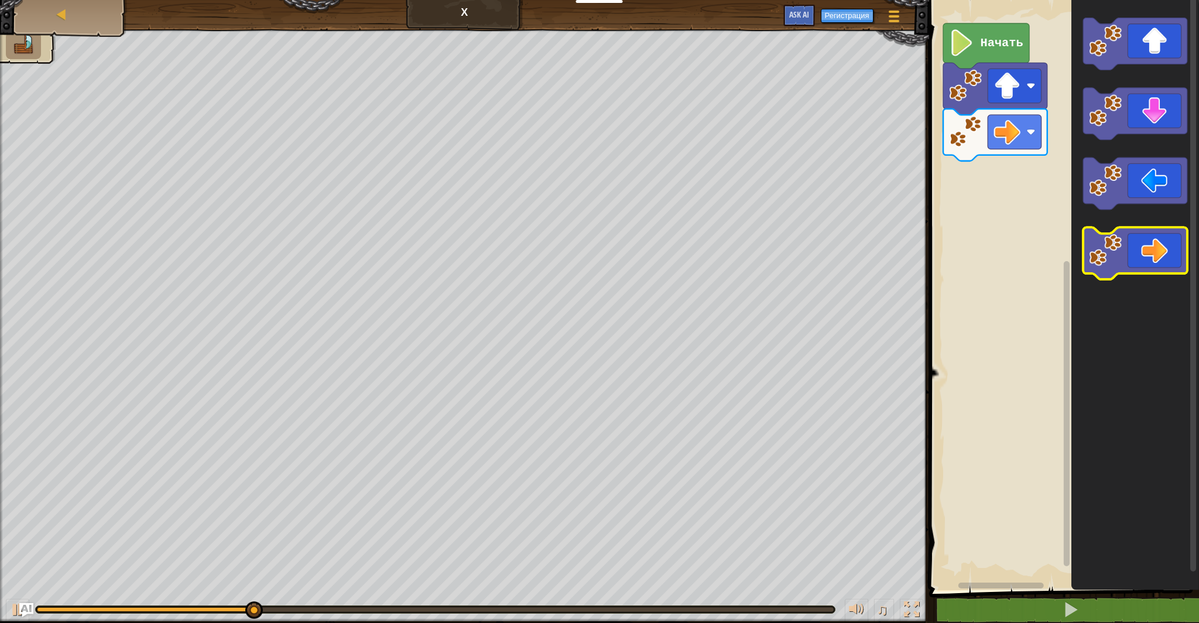
click at [1094, 239] on image "Рабочая область Blockly" at bounding box center [1105, 250] width 33 height 33
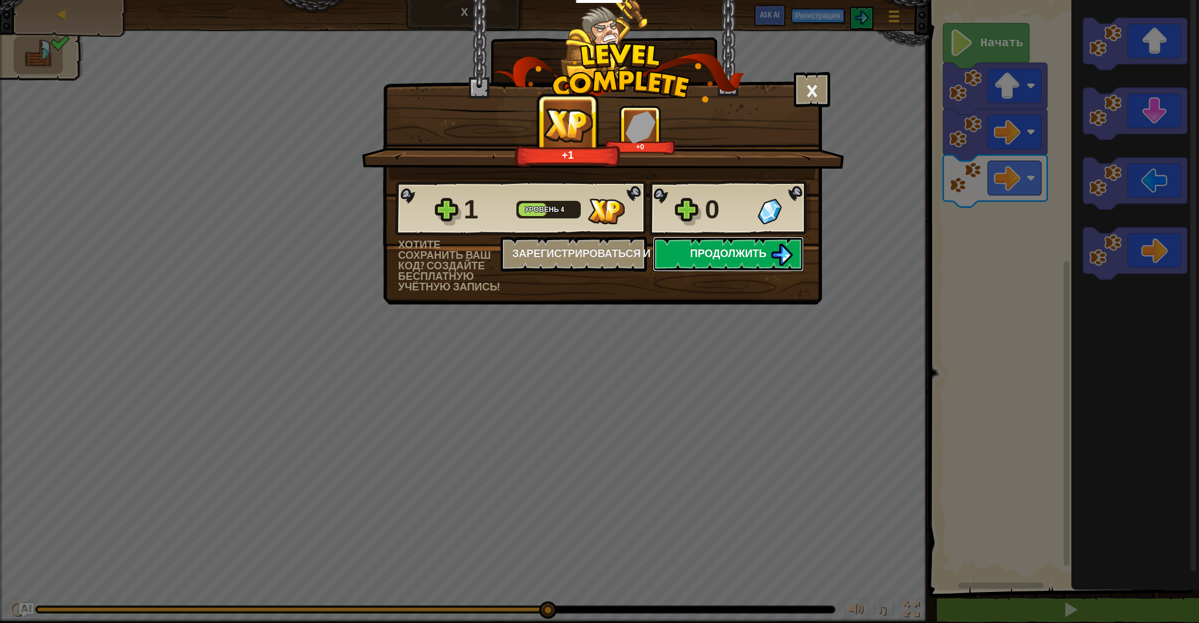
click at [710, 242] on button "Продолжить" at bounding box center [728, 253] width 151 height 35
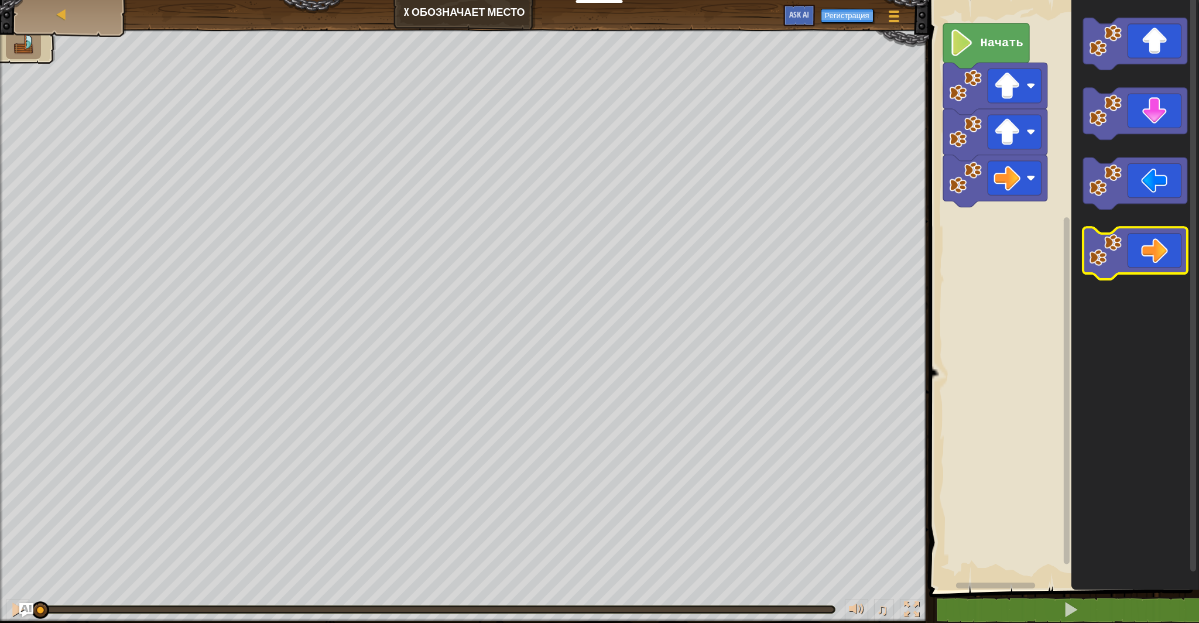
click at [1114, 259] on image "Рабочая область Blockly" at bounding box center [1105, 250] width 33 height 33
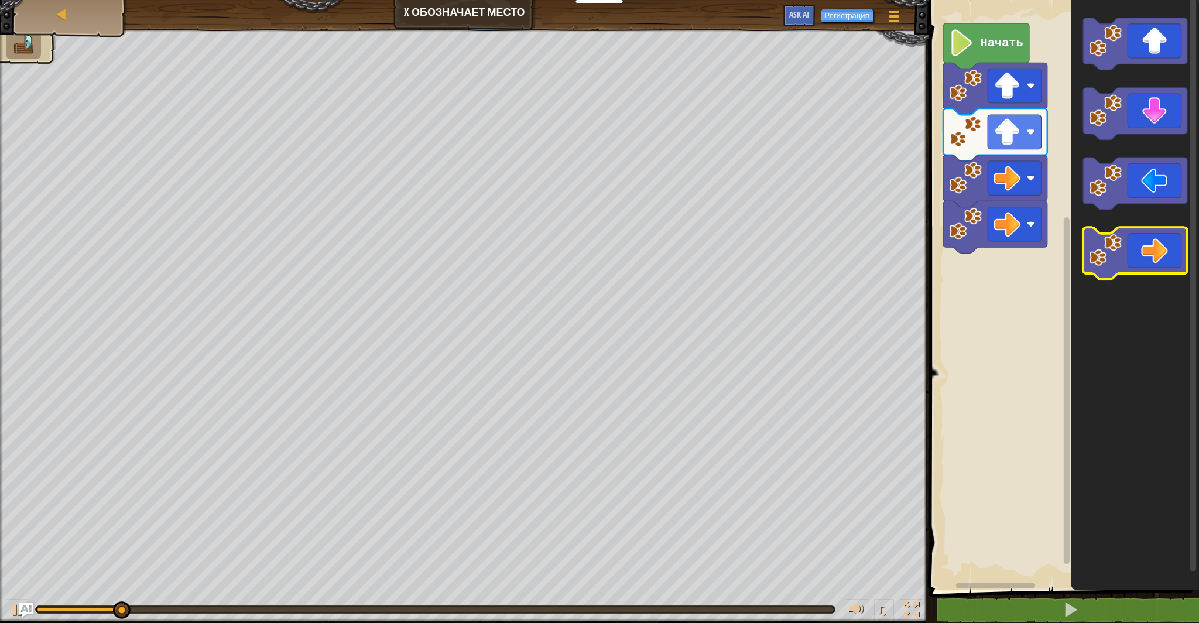
click at [1114, 259] on image "Рабочая область Blockly" at bounding box center [1105, 250] width 33 height 33
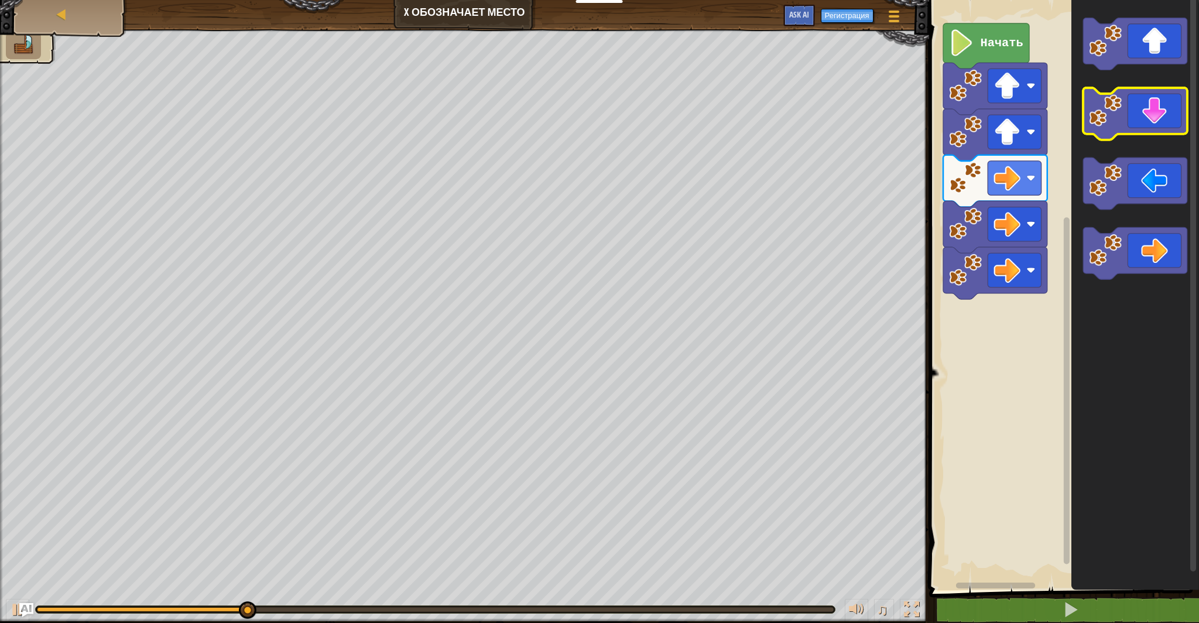
click at [1118, 103] on image "Рабочая область Blockly" at bounding box center [1105, 110] width 33 height 33
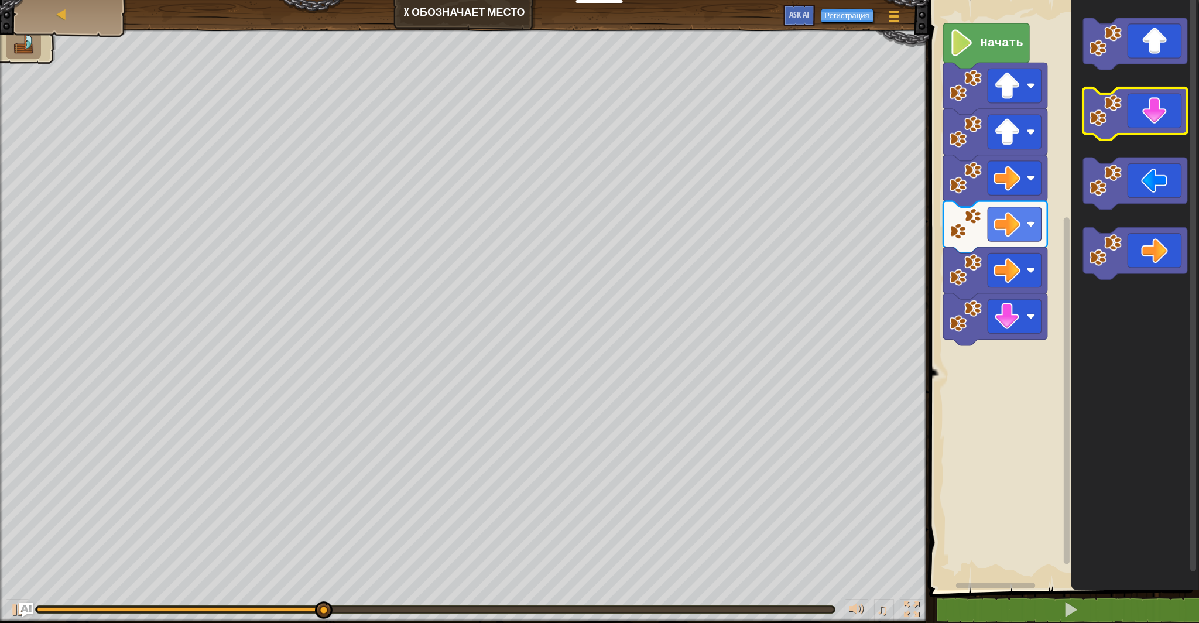
click at [1120, 104] on image "Рабочая область Blockly" at bounding box center [1105, 110] width 33 height 33
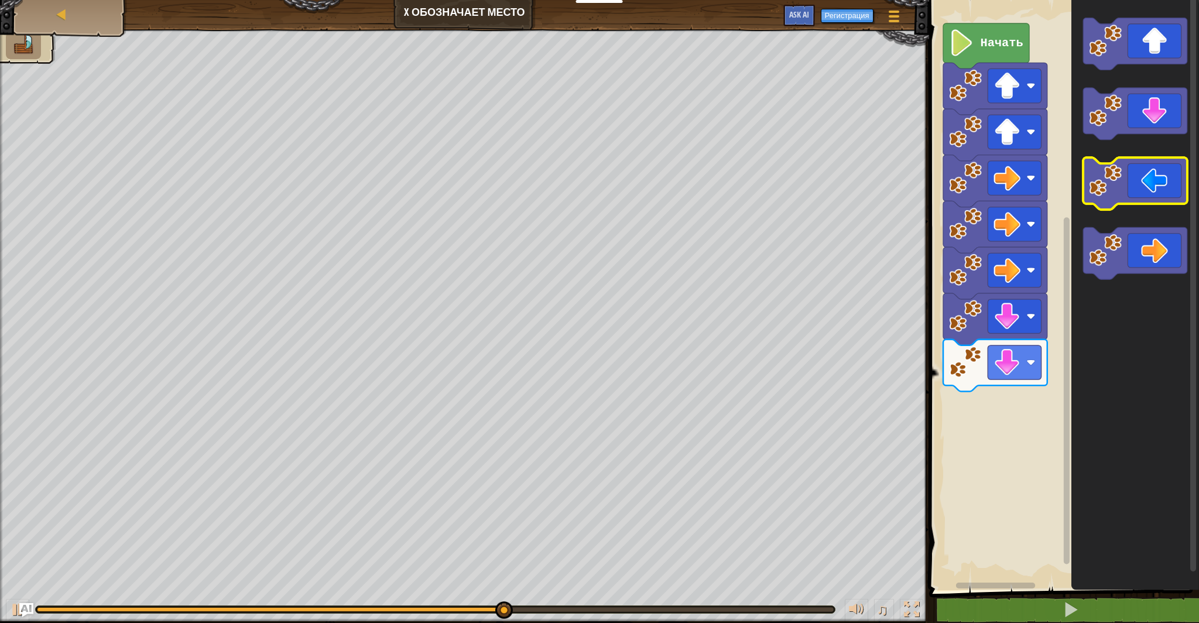
click at [1095, 177] on image "Рабочая область Blockly" at bounding box center [1105, 180] width 33 height 33
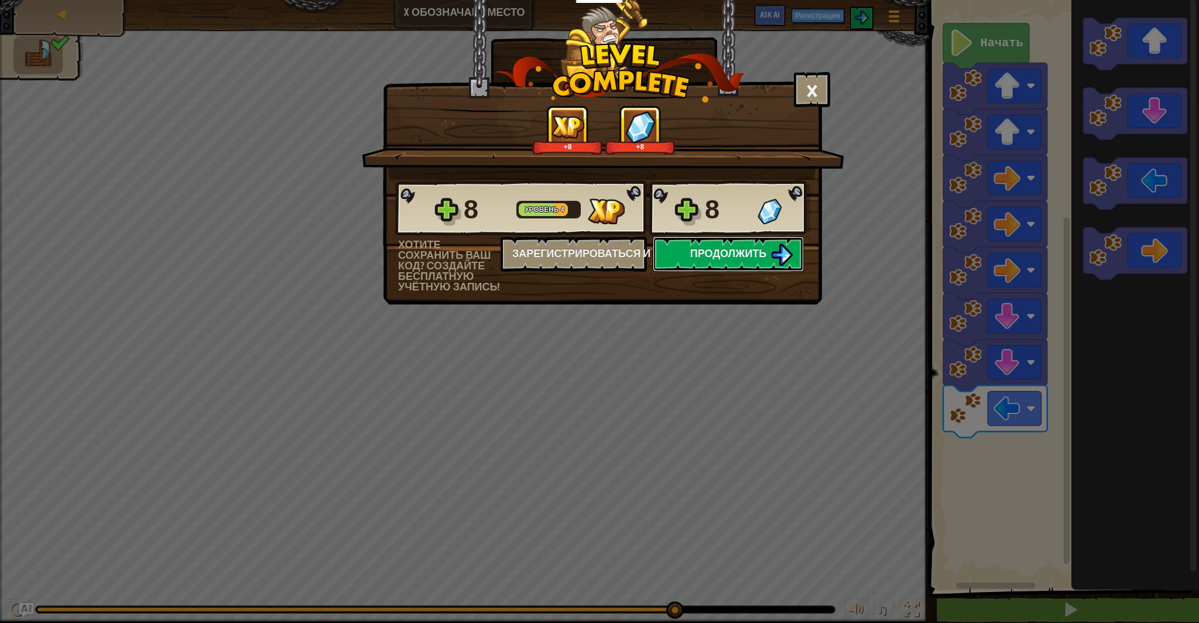
click at [704, 239] on button "Продолжить" at bounding box center [728, 253] width 151 height 35
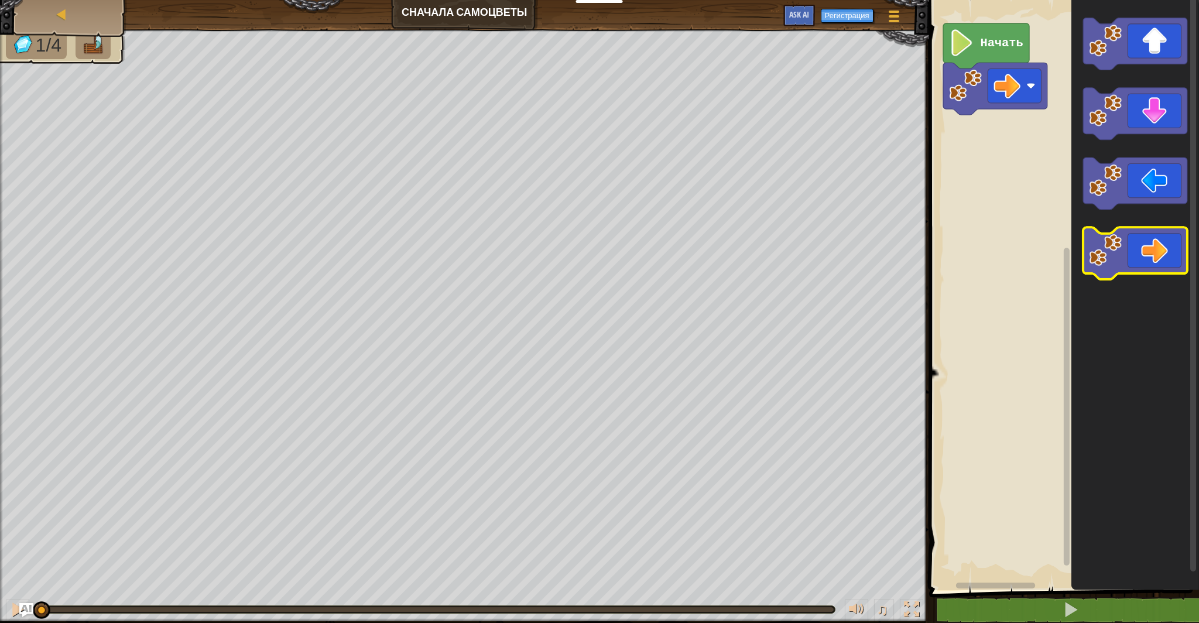
click at [1107, 243] on image "Рабочая область Blockly" at bounding box center [1105, 250] width 33 height 33
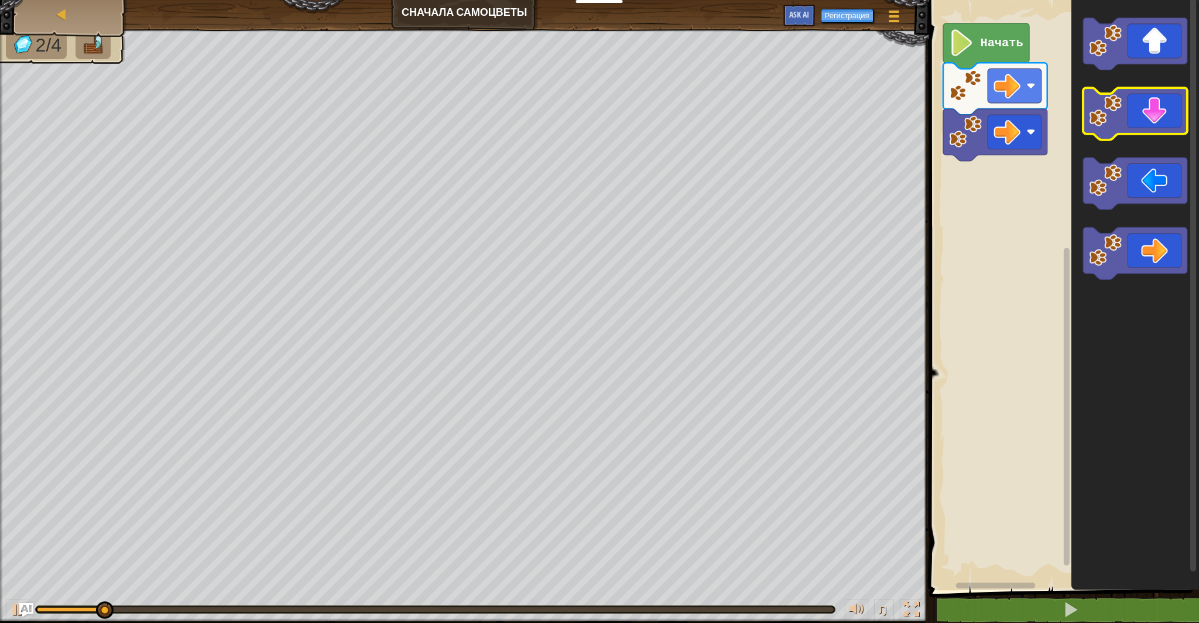
click at [1099, 125] on image "Рабочая область Blockly" at bounding box center [1105, 110] width 33 height 33
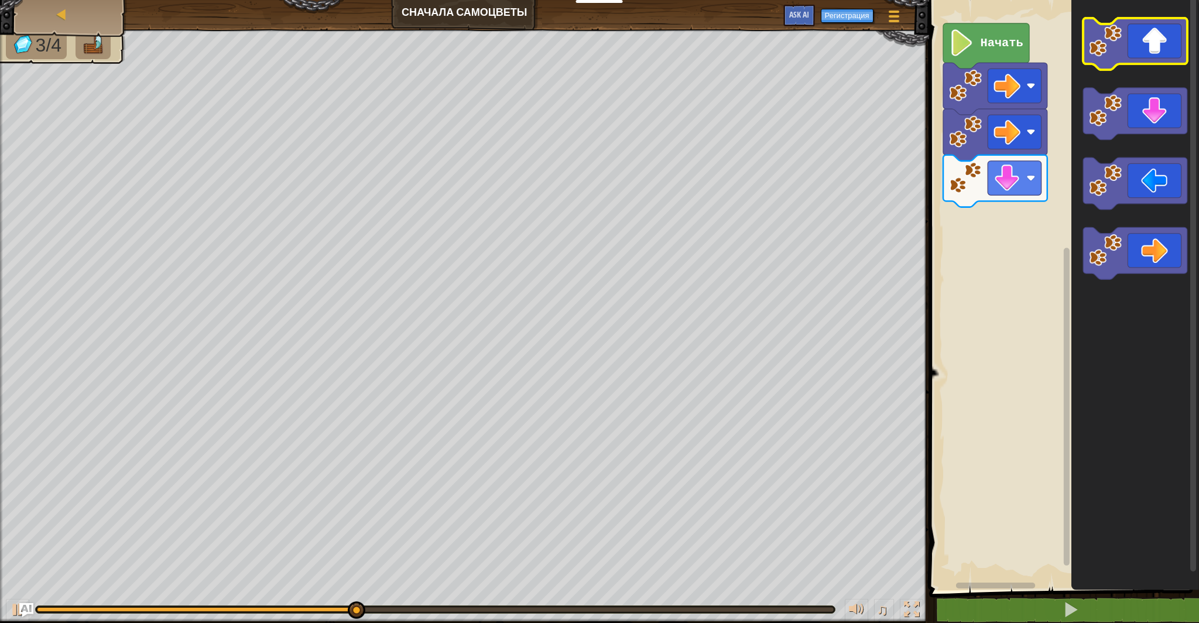
click at [1100, 55] on image "Рабочая область Blockly" at bounding box center [1105, 40] width 33 height 33
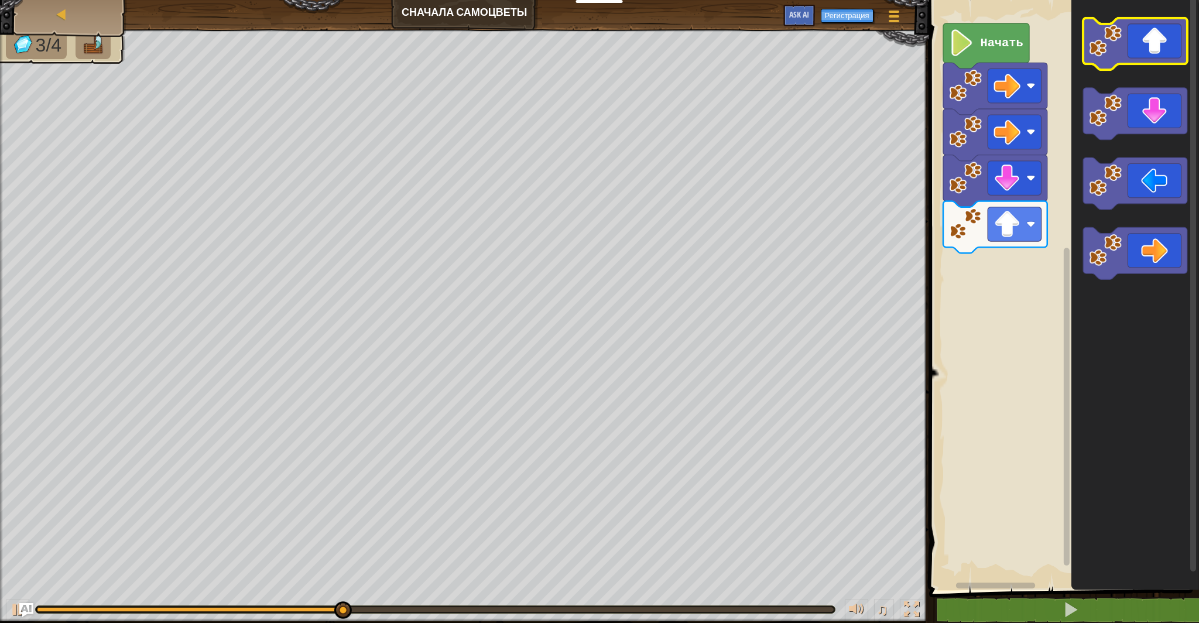
click at [1100, 55] on image "Рабочая область Blockly" at bounding box center [1105, 40] width 33 height 33
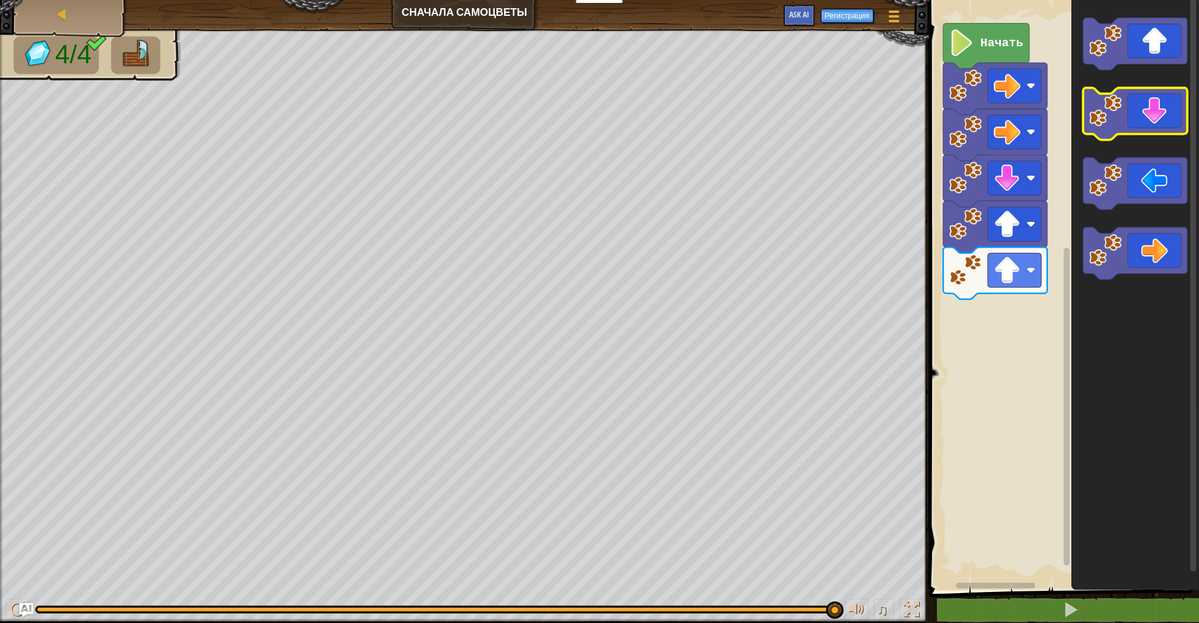
click at [1145, 116] on icon "Рабочая область Blockly" at bounding box center [1135, 114] width 104 height 52
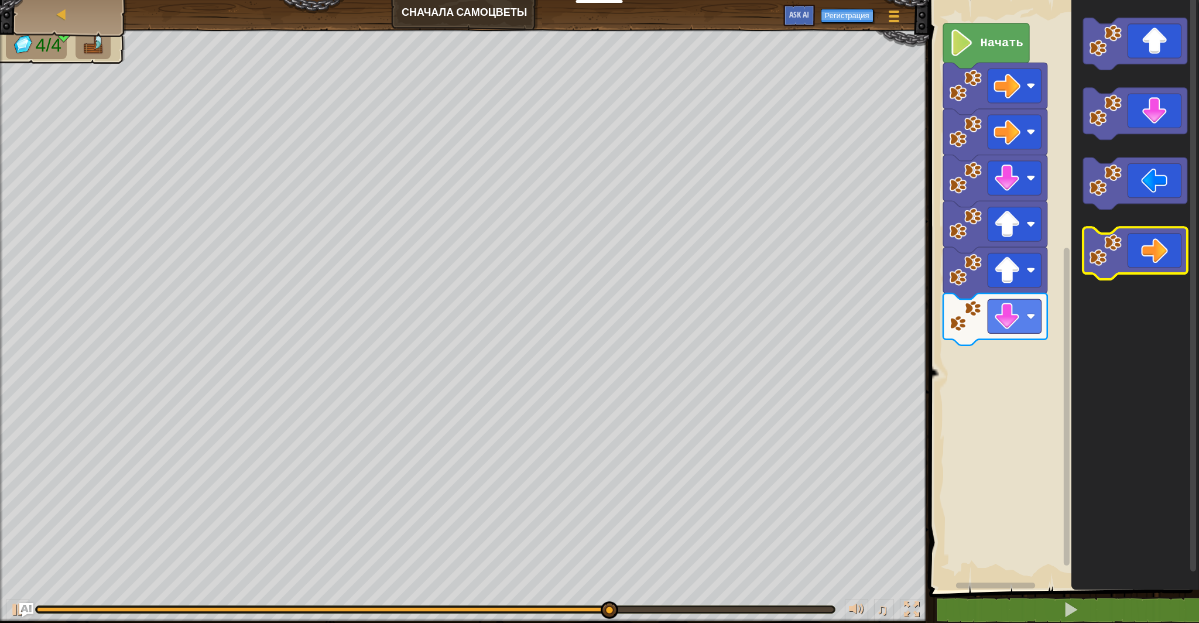
click at [1148, 249] on icon "Рабочая область Blockly" at bounding box center [1135, 254] width 104 height 52
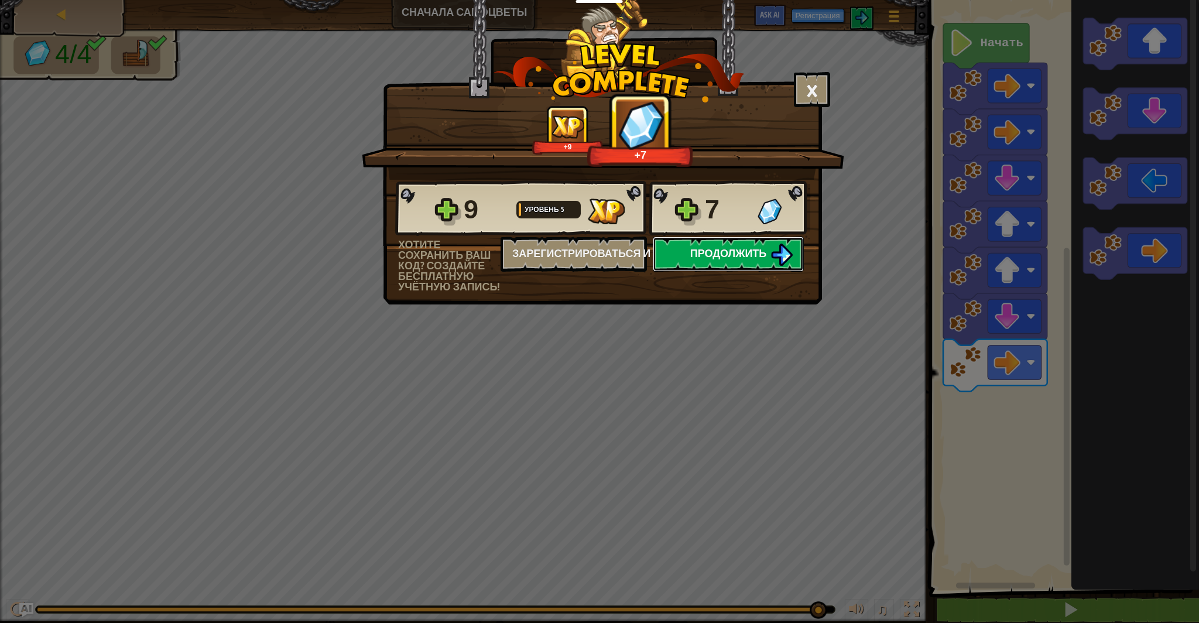
click at [790, 256] on img at bounding box center [781, 254] width 22 height 22
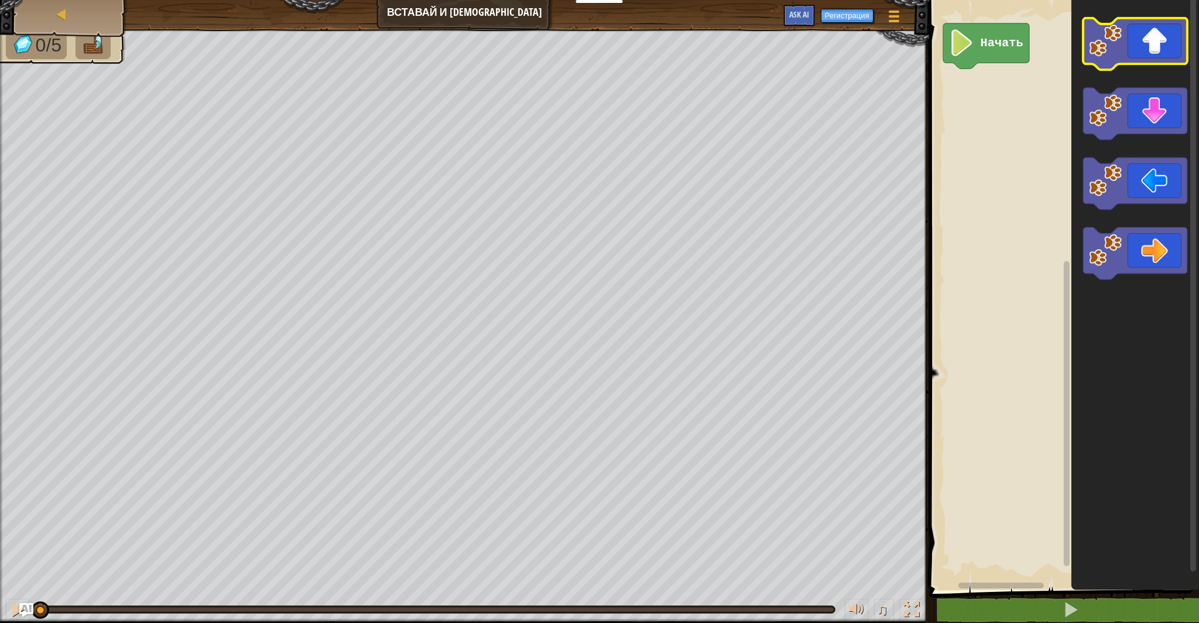
click at [1101, 56] on image "Рабочая область Blockly" at bounding box center [1105, 40] width 33 height 33
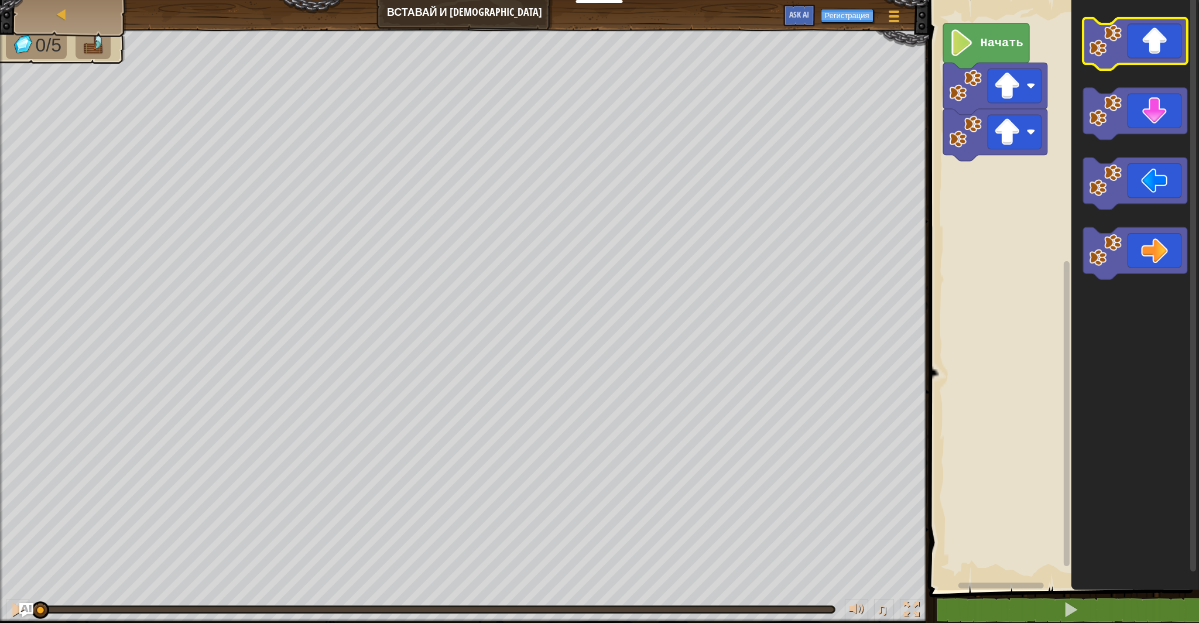
click at [1101, 56] on image "Рабочая область Blockly" at bounding box center [1105, 40] width 33 height 33
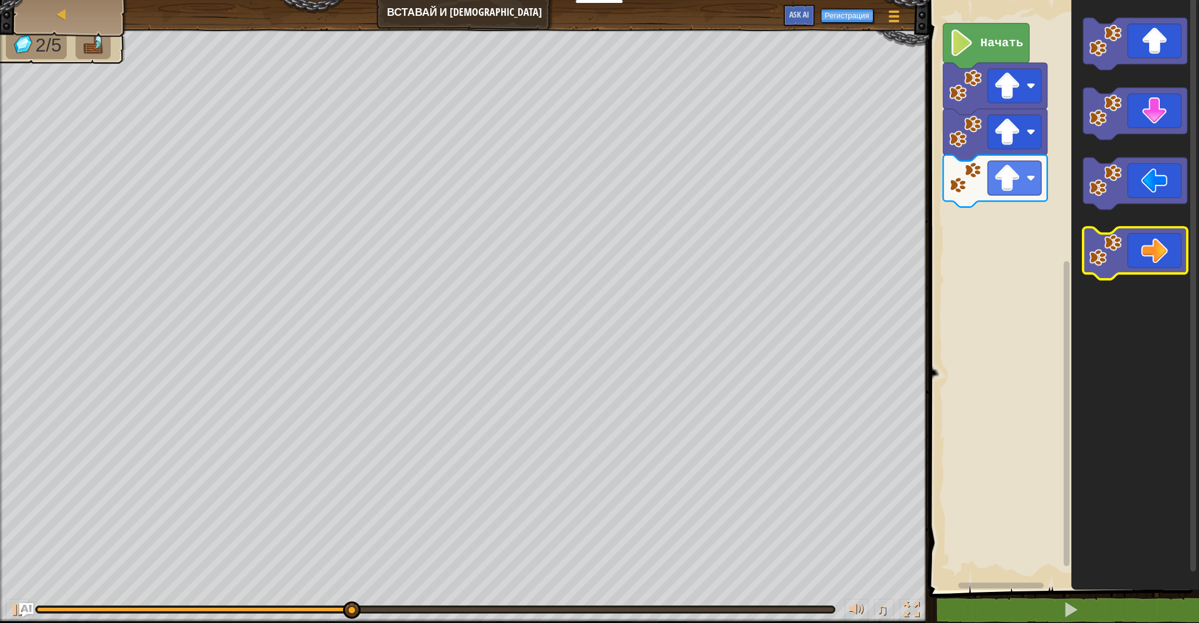
click at [1126, 255] on icon "Рабочая область Blockly" at bounding box center [1135, 254] width 104 height 52
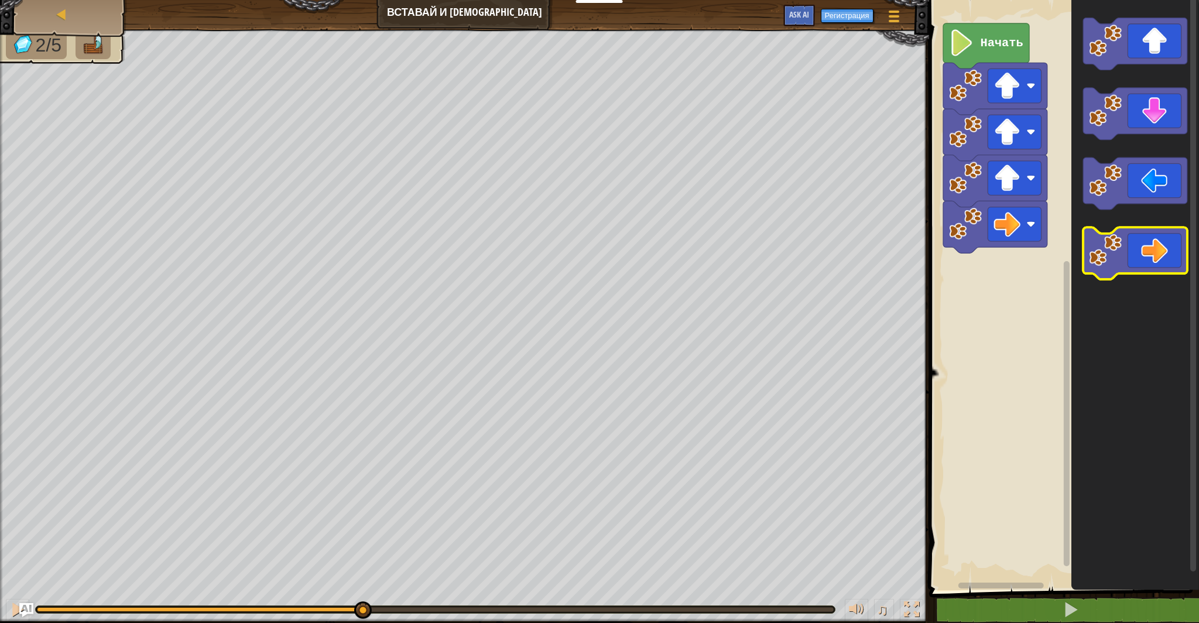
click at [1126, 256] on icon "Рабочая область Blockly" at bounding box center [1135, 254] width 104 height 52
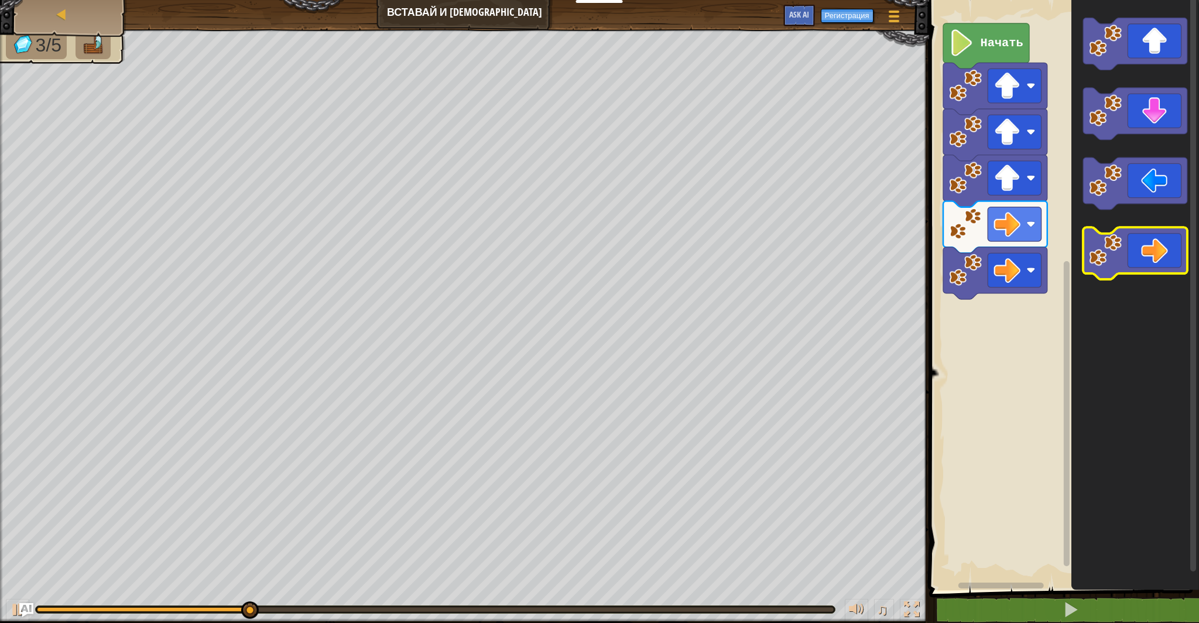
click at [1126, 259] on icon "Рабочая область Blockly" at bounding box center [1135, 254] width 104 height 52
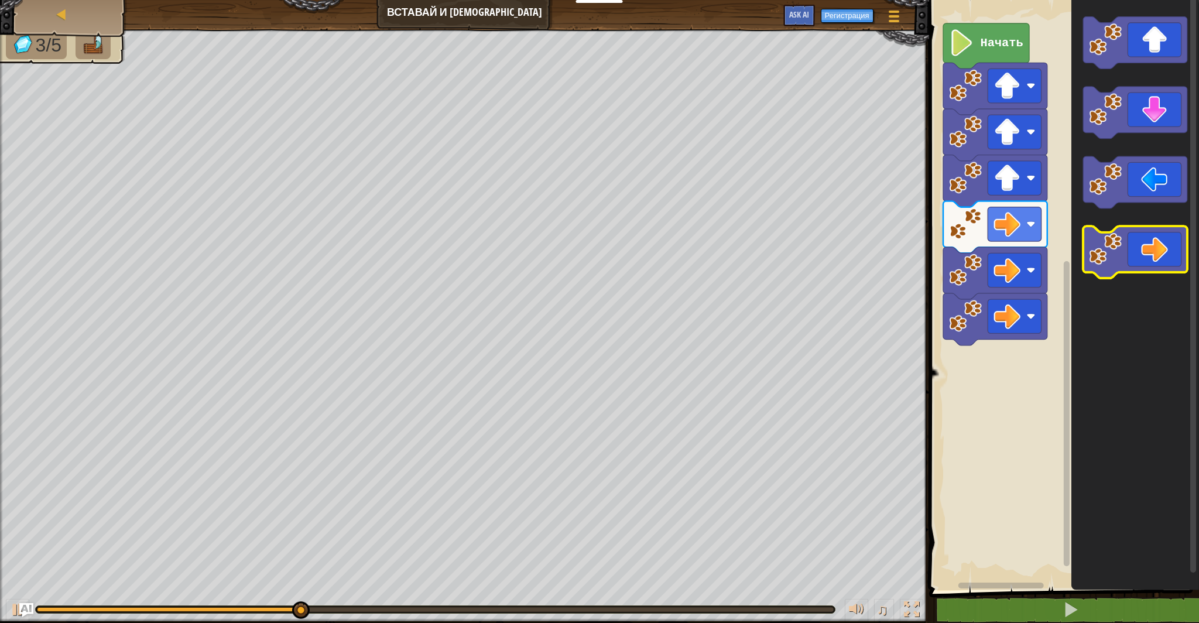
click at [1126, 259] on icon "Рабочая область Blockly" at bounding box center [1135, 252] width 104 height 52
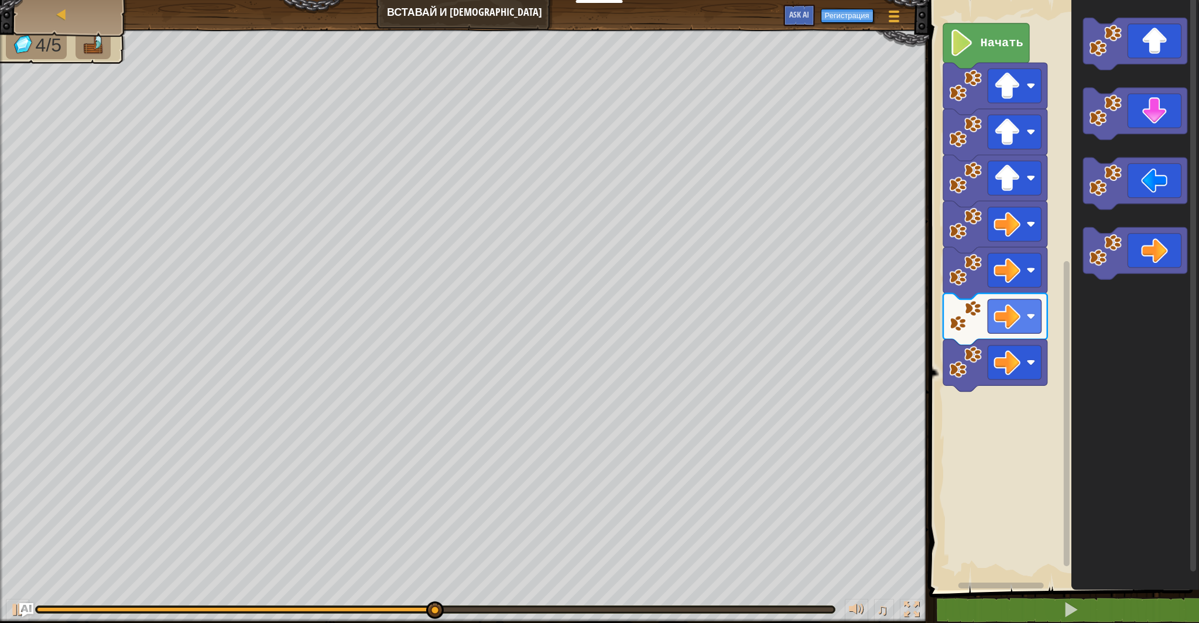
click at [1080, 126] on icon "Рабочая область Blockly" at bounding box center [1134, 292] width 128 height 596
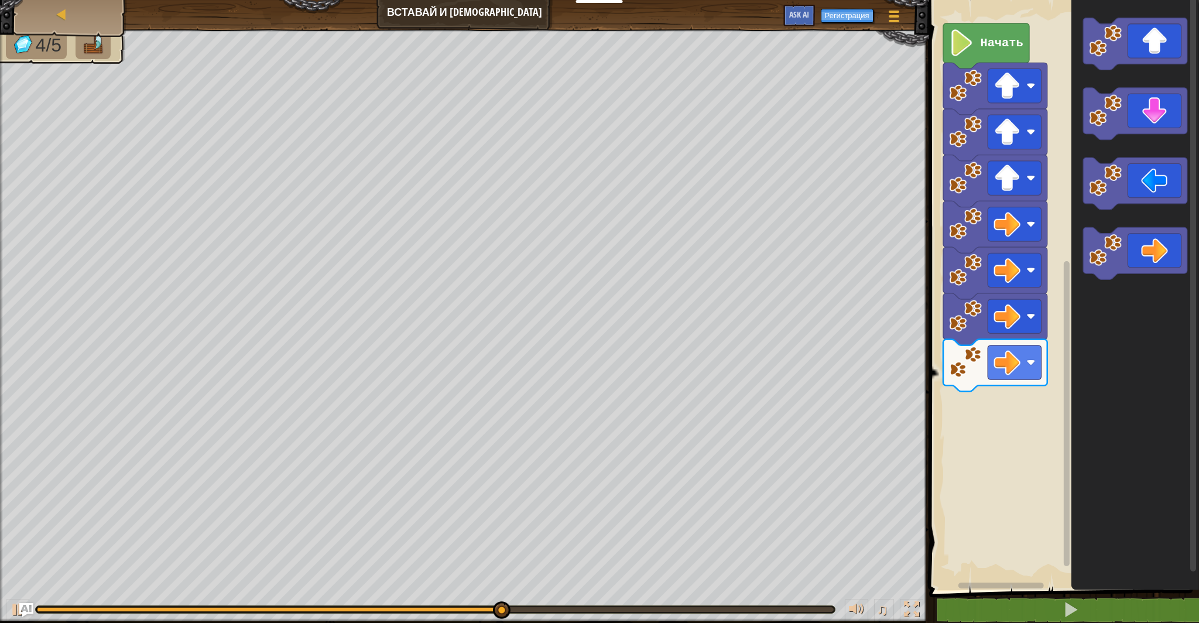
click at [1080, 126] on icon "Рабочая область Blockly" at bounding box center [1134, 292] width 128 height 596
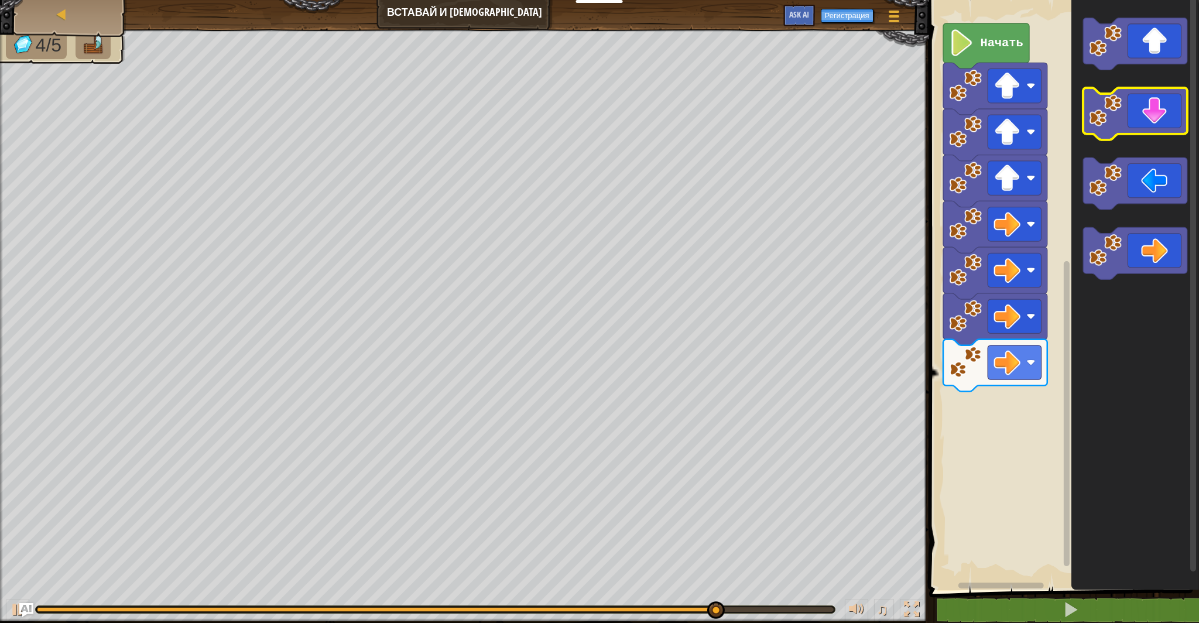
click at [1086, 126] on icon "Рабочая область Blockly" at bounding box center [1135, 114] width 104 height 52
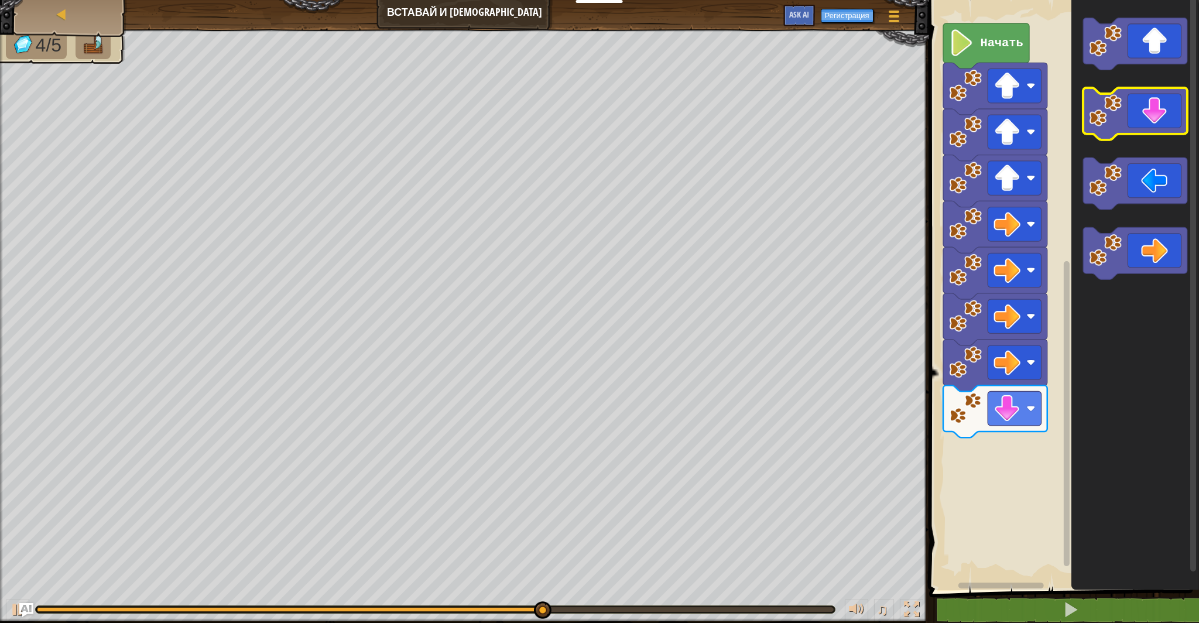
click at [1086, 126] on icon "Рабочая область Blockly" at bounding box center [1135, 114] width 104 height 52
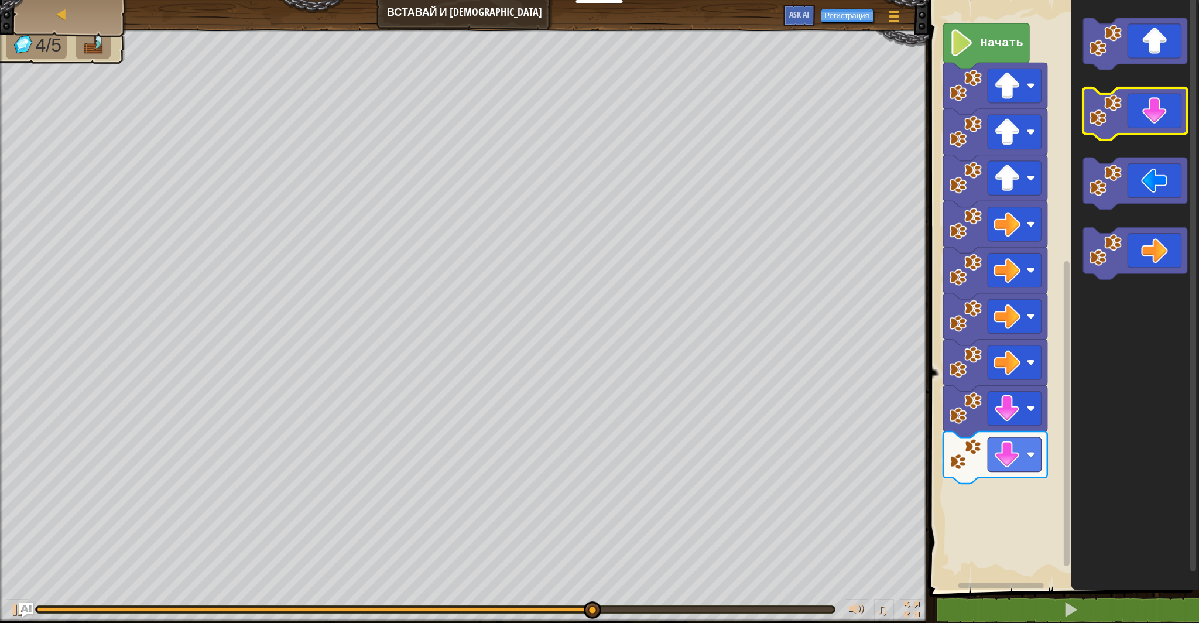
click at [1086, 126] on icon "Рабочая область Blockly" at bounding box center [1135, 114] width 104 height 52
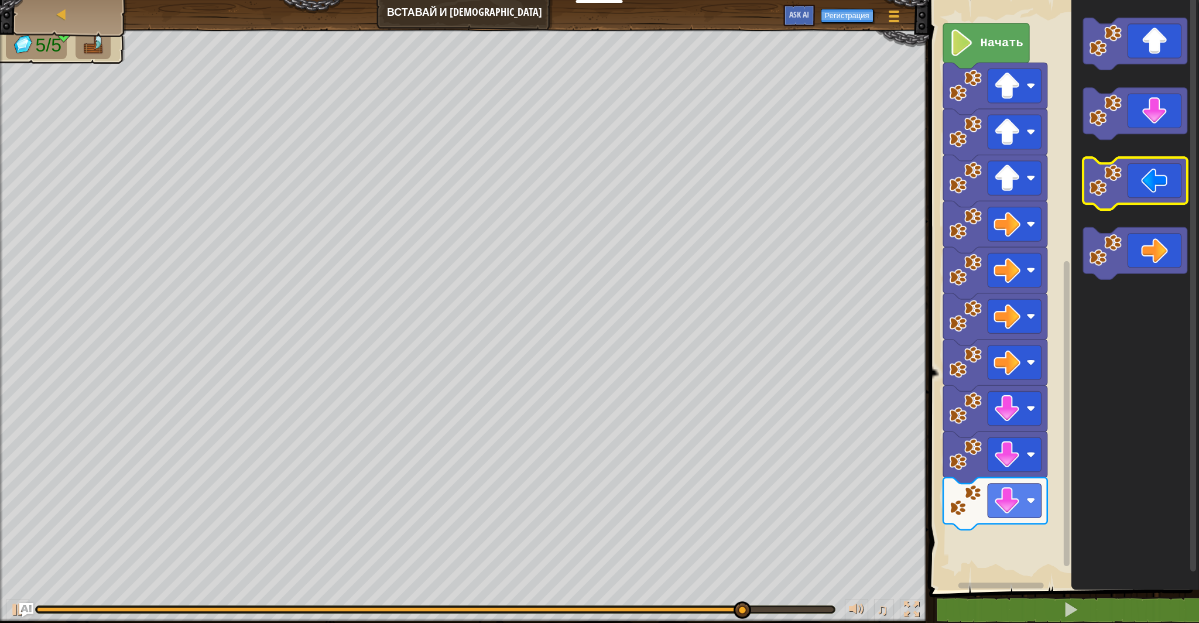
click at [1111, 189] on image "Рабочая область Blockly" at bounding box center [1105, 180] width 33 height 33
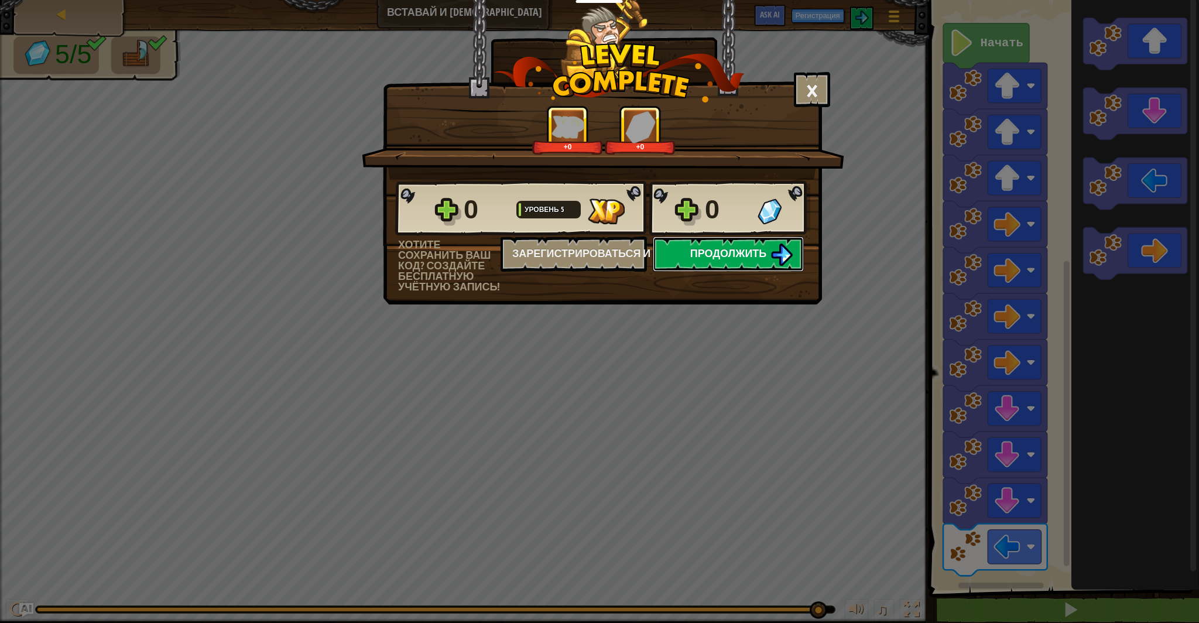
click at [747, 258] on span "Продолжить" at bounding box center [728, 253] width 77 height 15
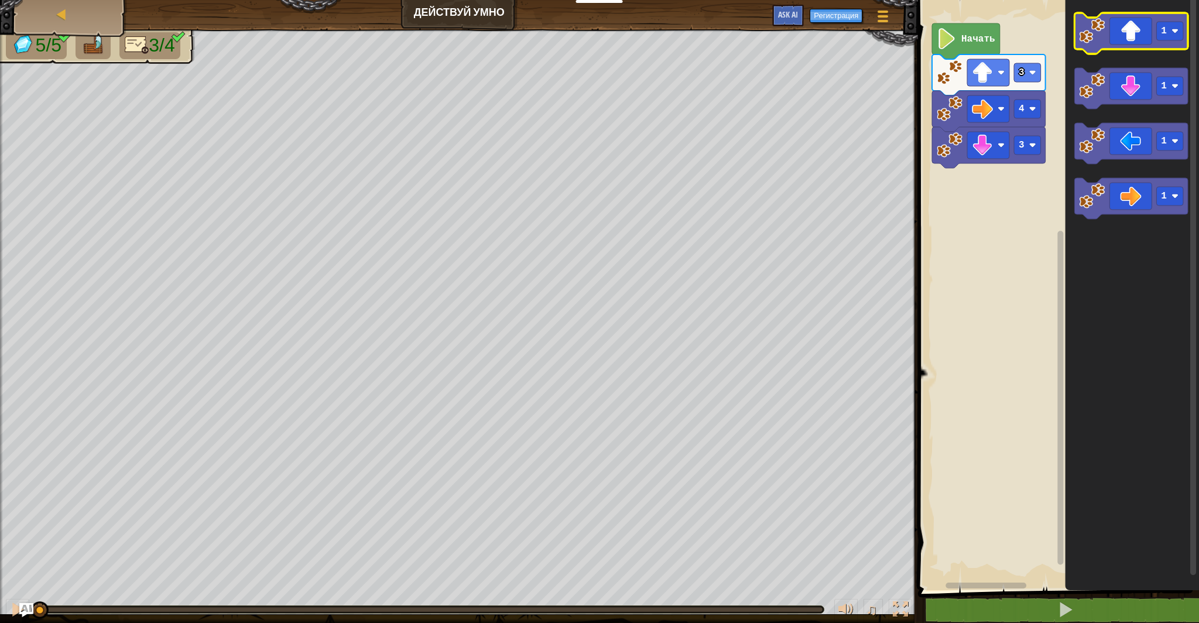
click at [1125, 48] on icon "Рабочая область Blockly" at bounding box center [1131, 33] width 114 height 41
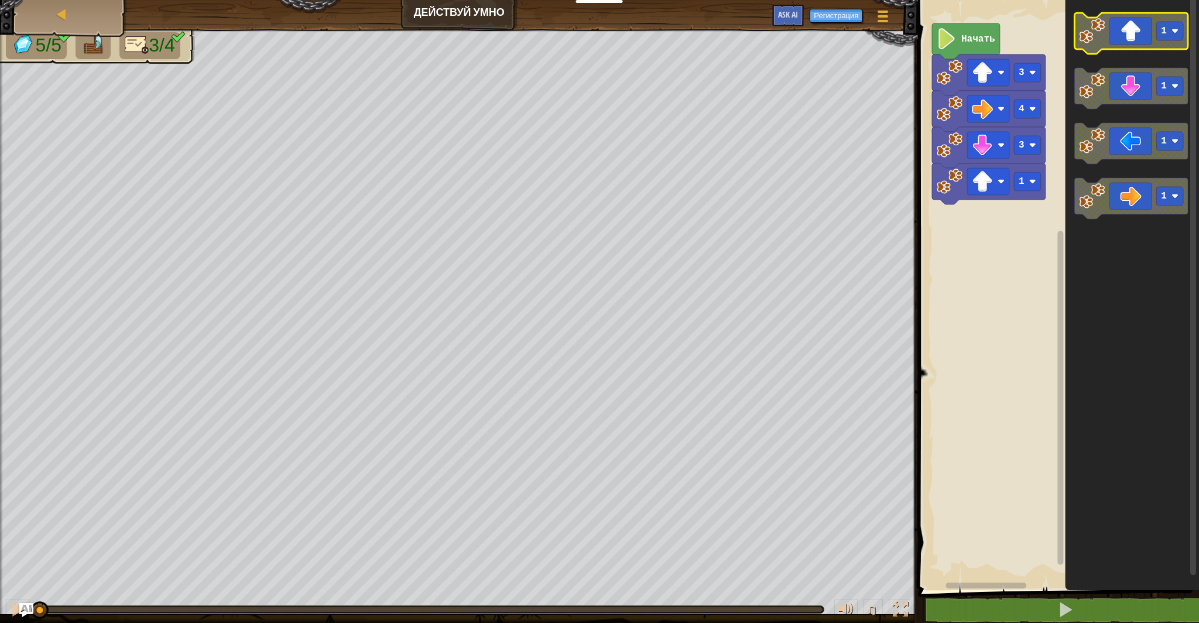
click at [1125, 48] on icon "Рабочая область Blockly" at bounding box center [1131, 33] width 114 height 41
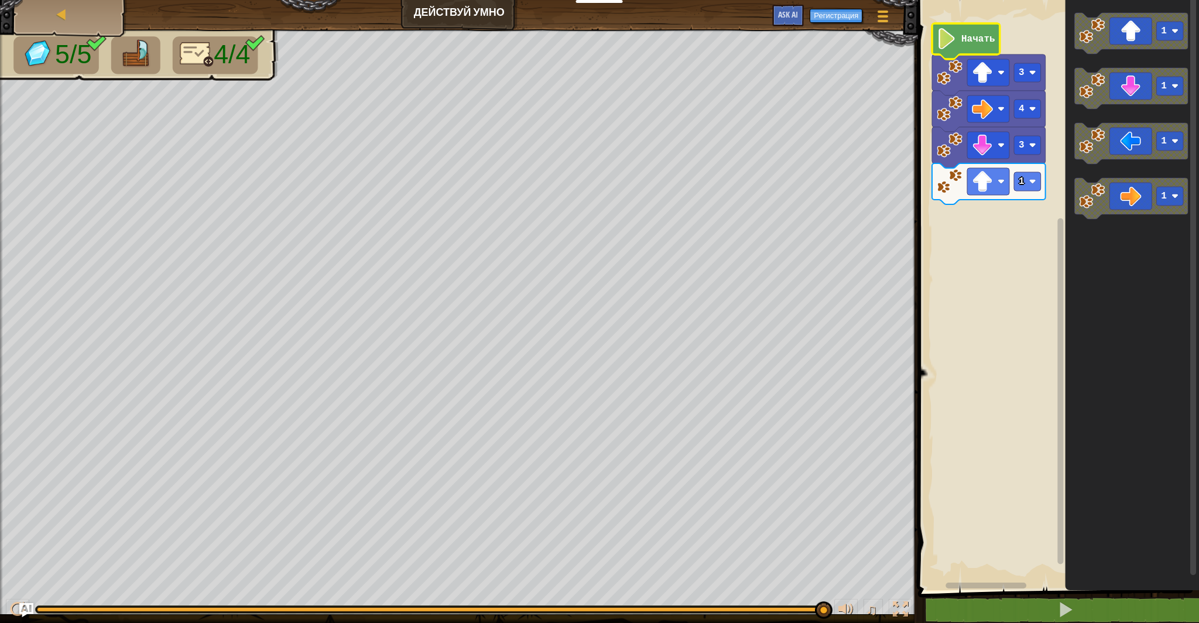
click at [958, 51] on icon "Рабочая область Blockly" at bounding box center [966, 41] width 68 height 36
click at [955, 47] on image "Рабочая область Blockly" at bounding box center [946, 38] width 20 height 21
click at [949, 42] on image "Рабочая область Blockly" at bounding box center [946, 38] width 20 height 21
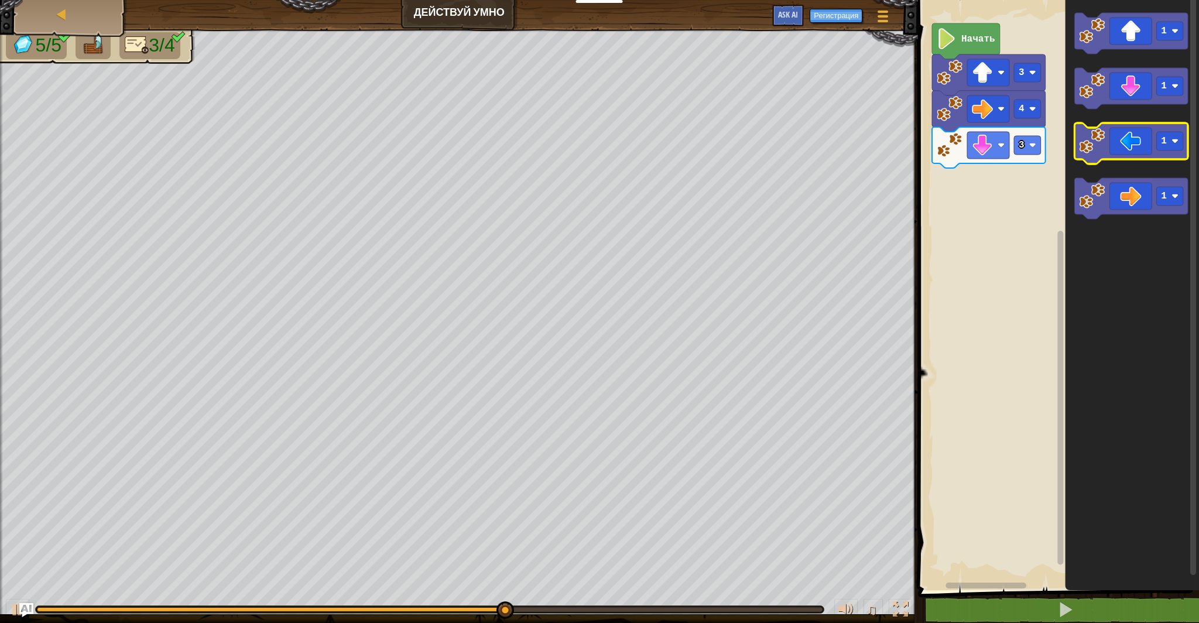
click at [1098, 146] on image "Рабочая область Blockly" at bounding box center [1092, 141] width 26 height 26
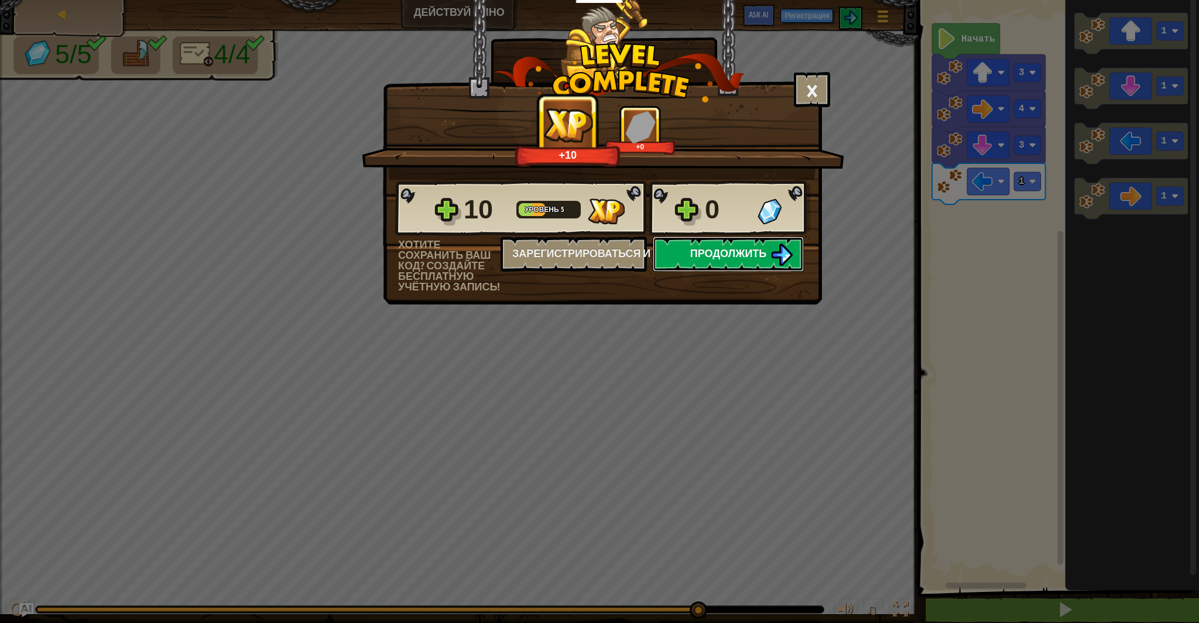
click at [762, 242] on button "Продолжить" at bounding box center [728, 253] width 151 height 35
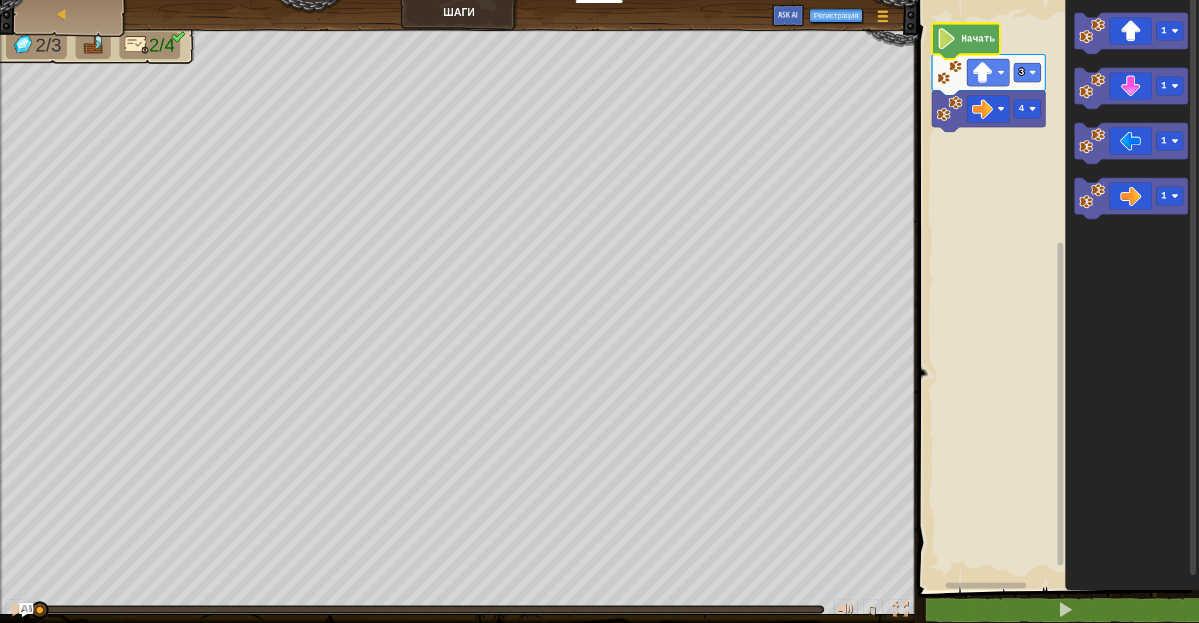
click at [950, 42] on image "Рабочая область Blockly" at bounding box center [946, 38] width 20 height 21
click at [1095, 101] on icon "Рабочая область Blockly" at bounding box center [1131, 87] width 114 height 41
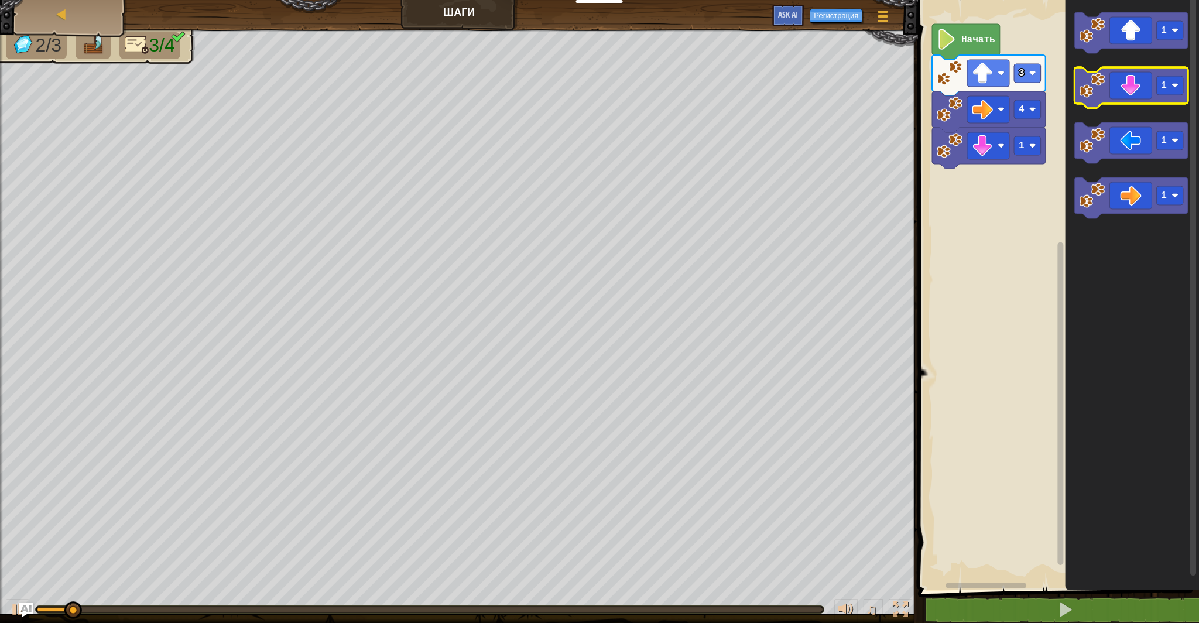
click at [1095, 101] on icon "Рабочая область Blockly" at bounding box center [1131, 87] width 114 height 41
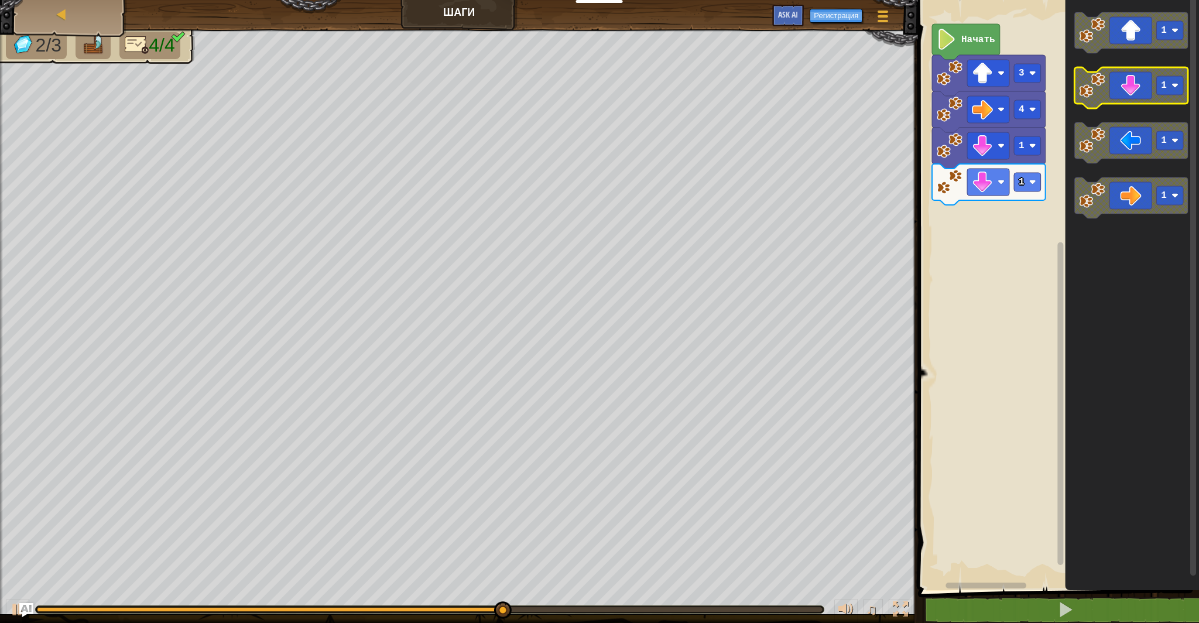
click at [1095, 101] on icon "Рабочая область Blockly" at bounding box center [1131, 87] width 114 height 41
click at [1092, 88] on image "Рабочая область Blockly" at bounding box center [1092, 86] width 26 height 26
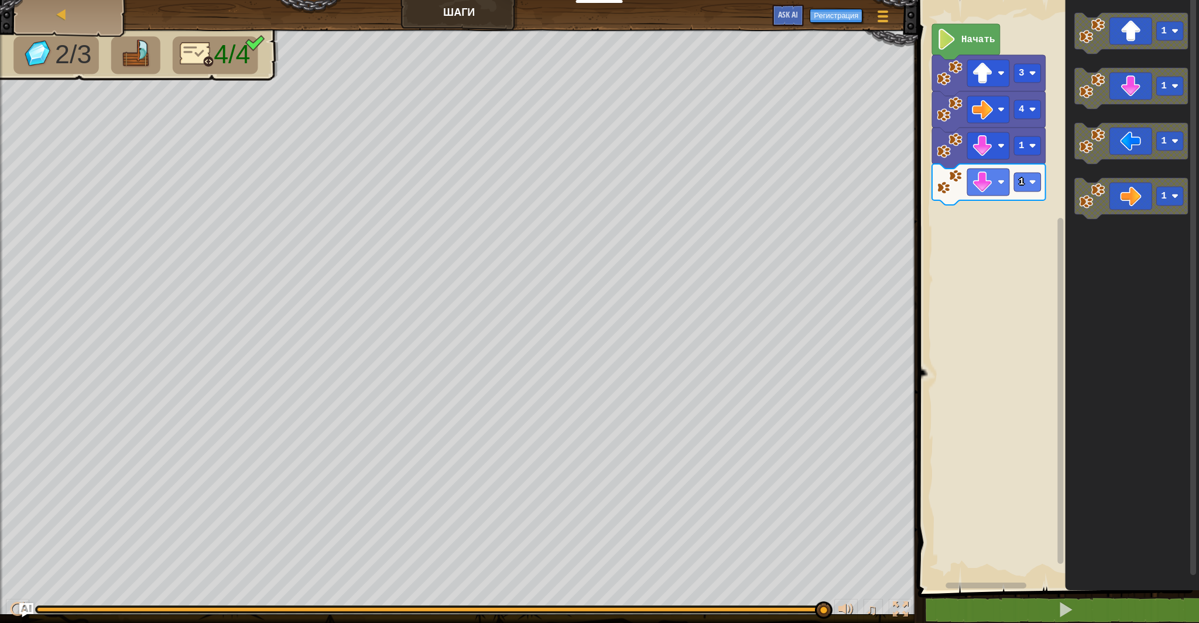
click at [1107, 177] on icon "1 1 1 1" at bounding box center [1132, 292] width 134 height 596
click at [1108, 152] on icon "Рабочая область Blockly" at bounding box center [1131, 143] width 114 height 41
click at [955, 46] on image "Рабочая область Blockly" at bounding box center [946, 39] width 20 height 21
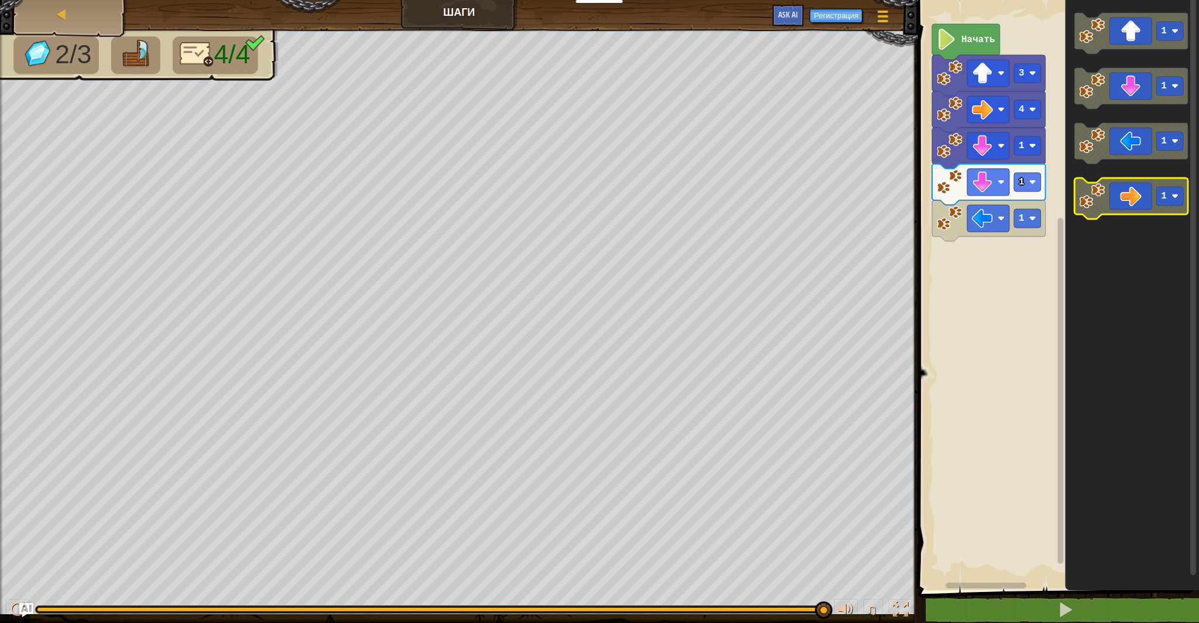
click at [1087, 216] on g "1 1 1 1" at bounding box center [1131, 116] width 114 height 206
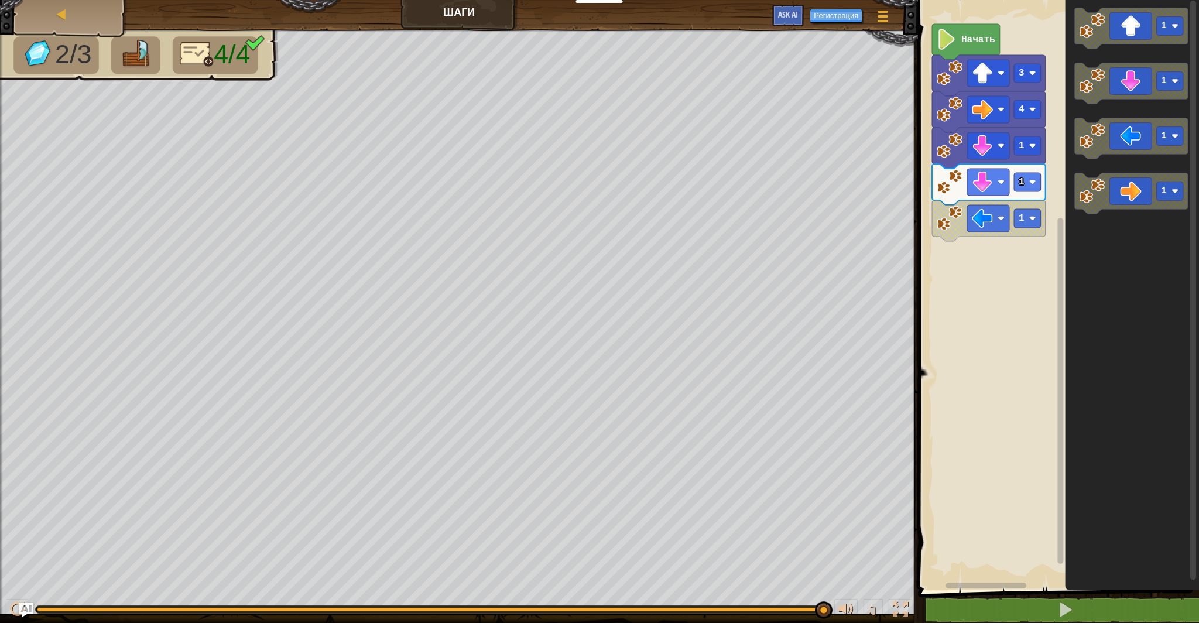
click at [1032, 208] on div "4 1 1 1 3 Начать 1 1 1 1" at bounding box center [1056, 292] width 284 height 596
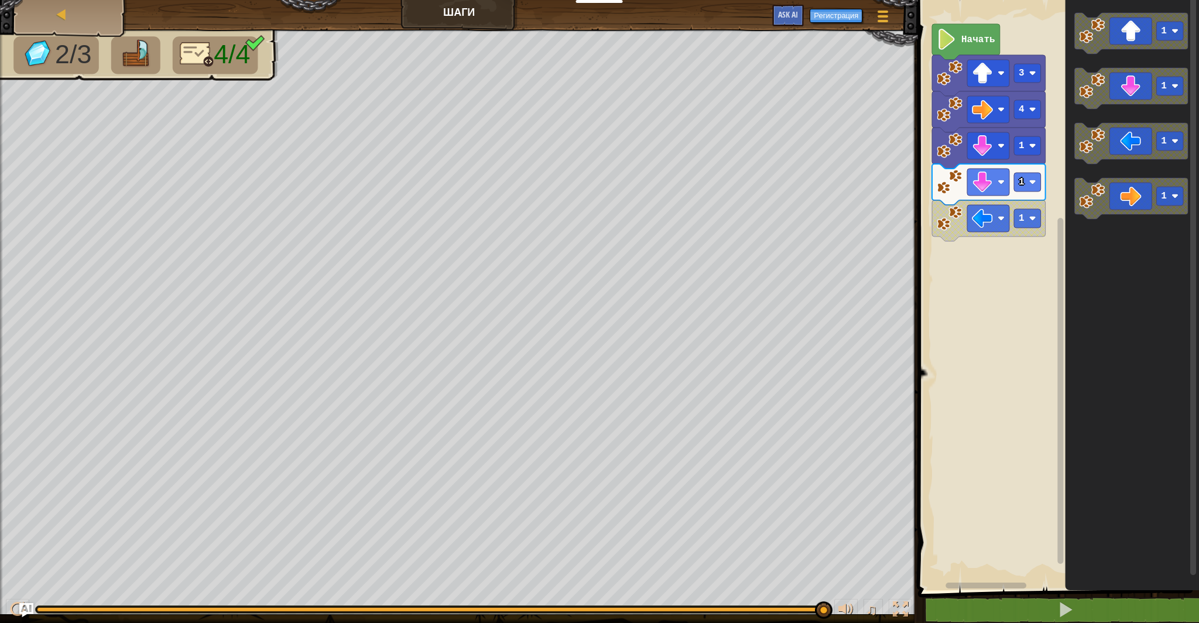
click at [1103, 224] on icon "1 1 1 1" at bounding box center [1132, 292] width 134 height 596
click at [1179, 195] on rect "Рабочая область Blockly" at bounding box center [1169, 196] width 27 height 19
click at [1100, 195] on image "Рабочая область Blockly" at bounding box center [1092, 196] width 26 height 26
click at [1110, 194] on icon "Рабочая область Blockly" at bounding box center [1131, 198] width 114 height 41
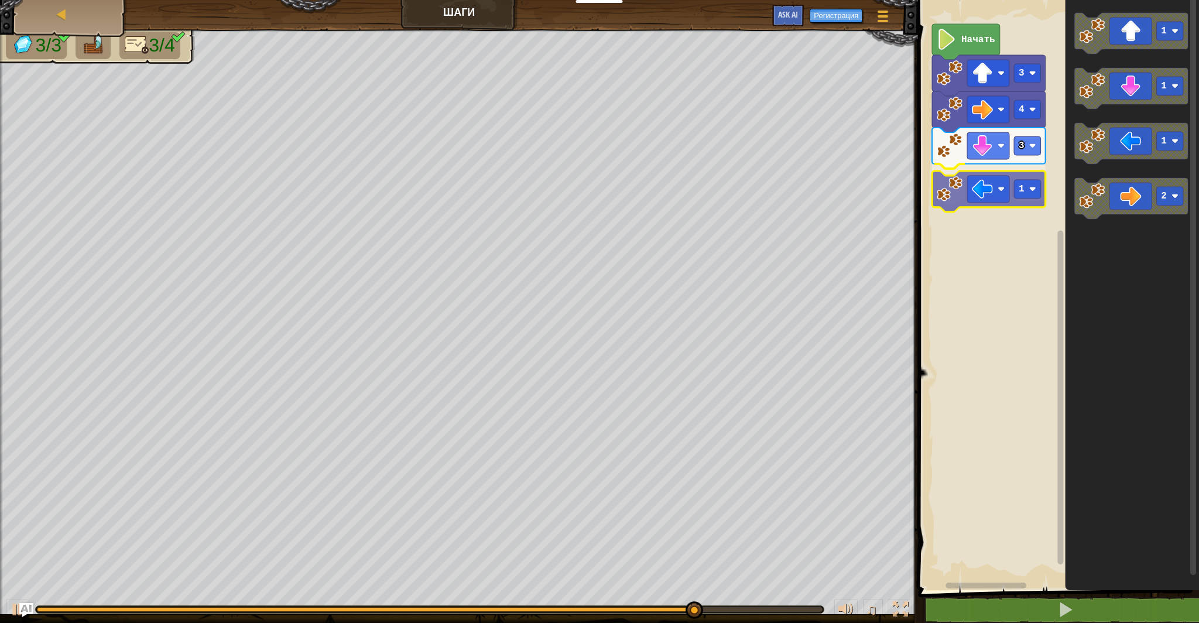
click at [971, 194] on div "Начать 3 4 3 1 1 1 1 2 1" at bounding box center [1056, 292] width 284 height 596
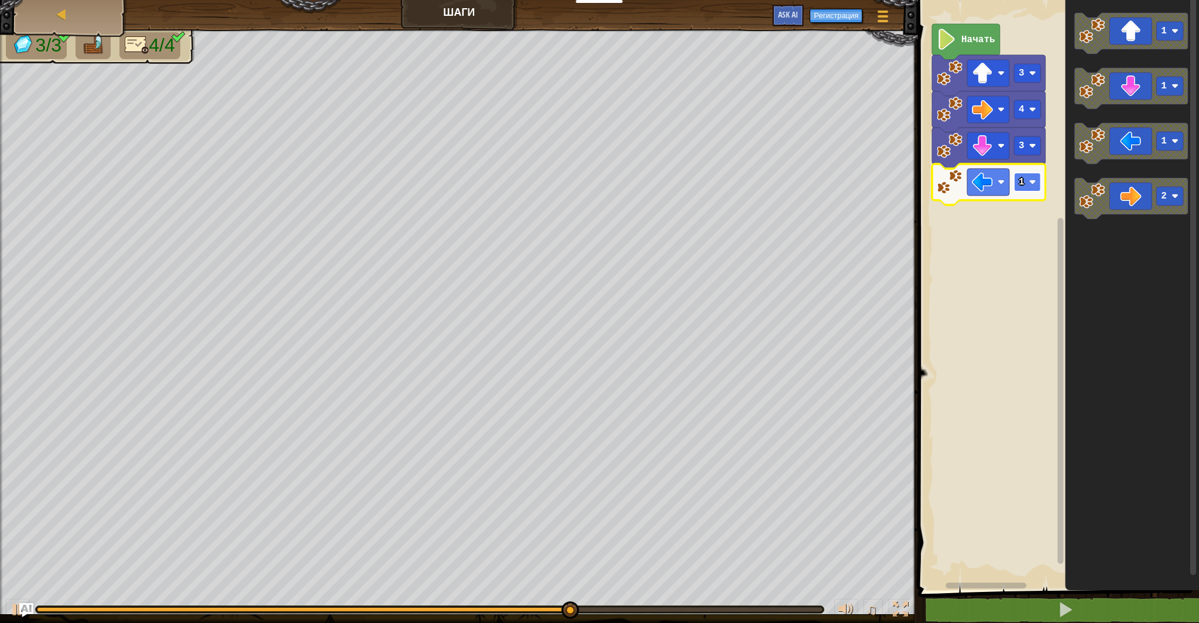
click at [1027, 186] on rect "Рабочая область Blockly" at bounding box center [1027, 182] width 27 height 19
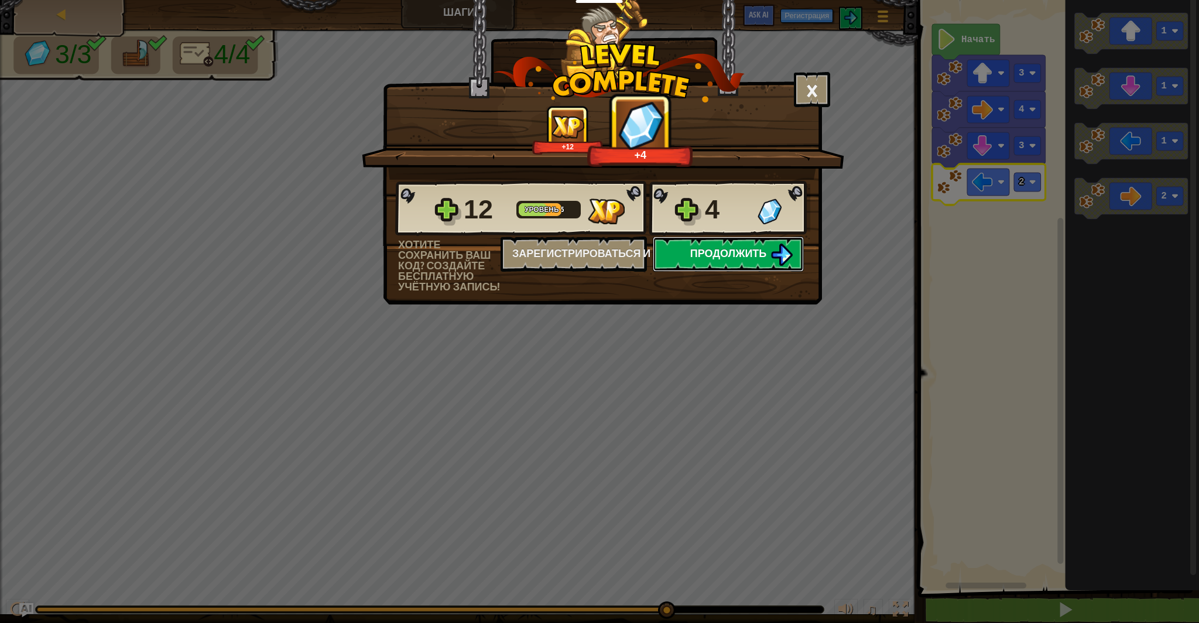
click at [686, 241] on button "Продолжить" at bounding box center [728, 253] width 151 height 35
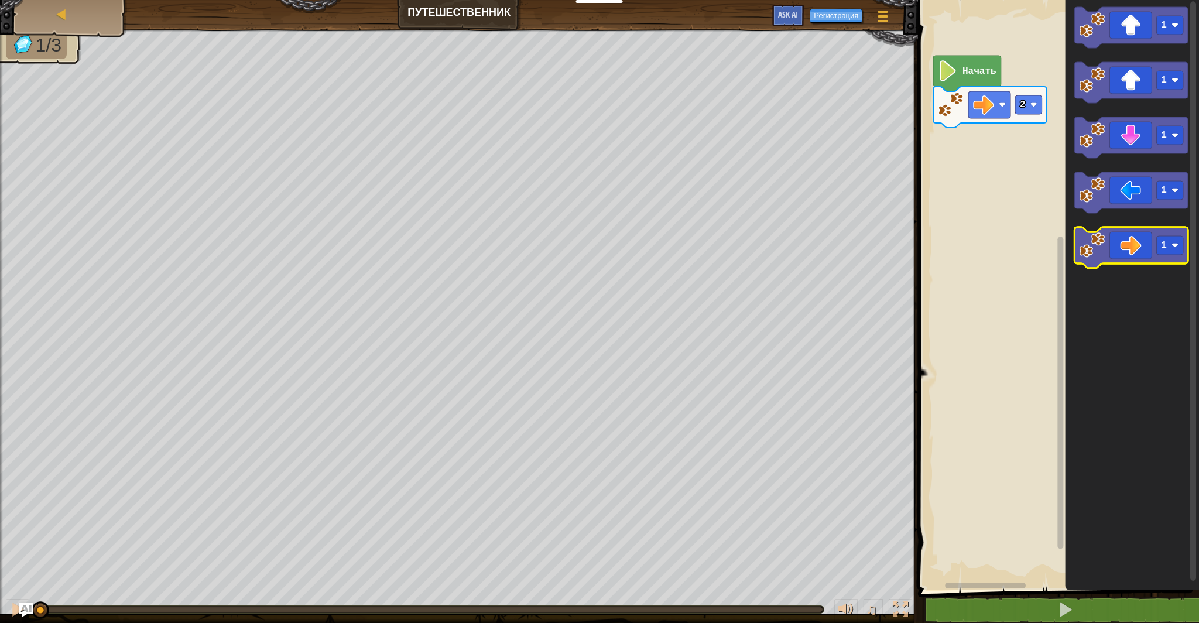
click at [1121, 256] on icon "Рабочая область Blockly" at bounding box center [1131, 247] width 114 height 41
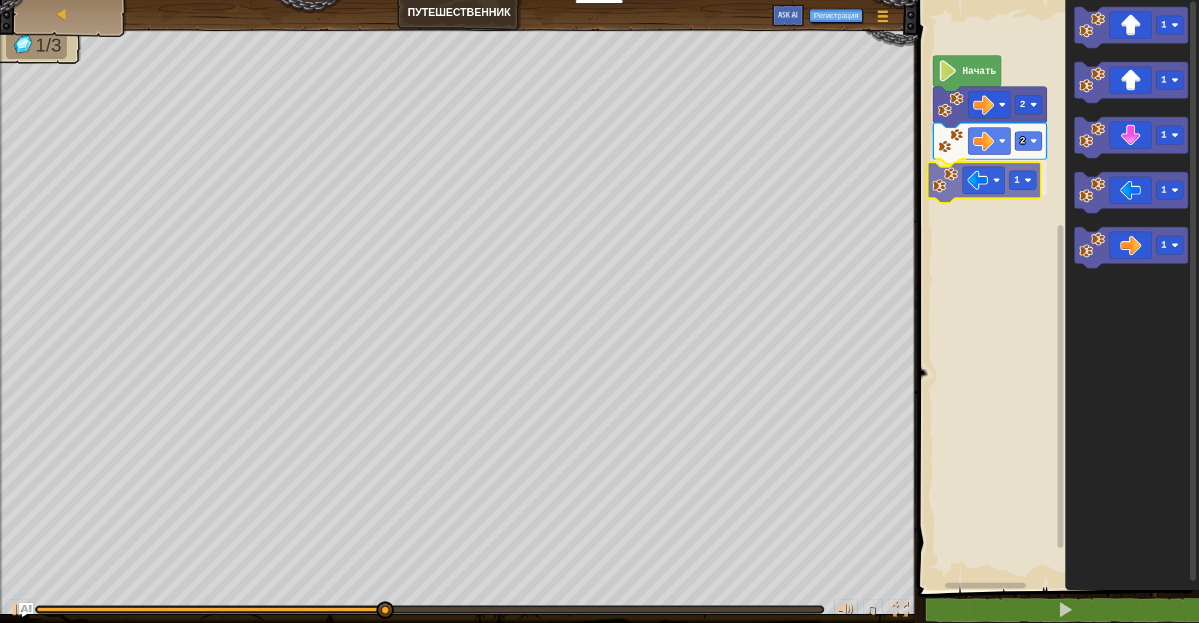
click at [936, 171] on div "Начать 2 2 1 1 1 1 1 1 1" at bounding box center [1056, 292] width 284 height 596
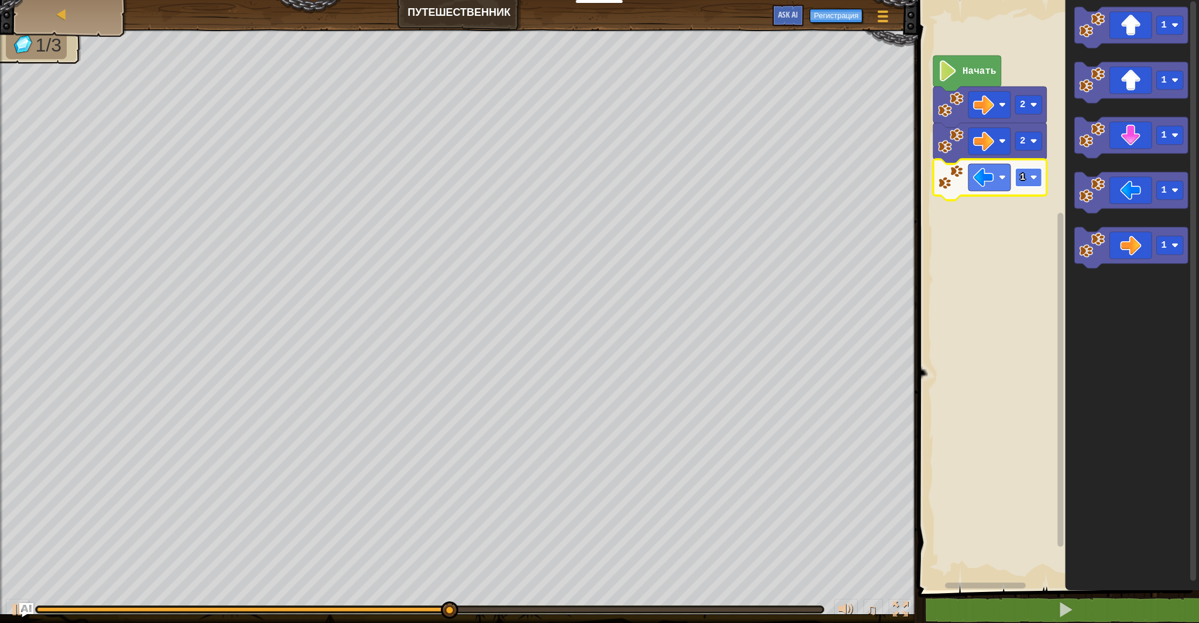
click at [1033, 178] on image "Рабочая область Blockly" at bounding box center [1033, 177] width 7 height 7
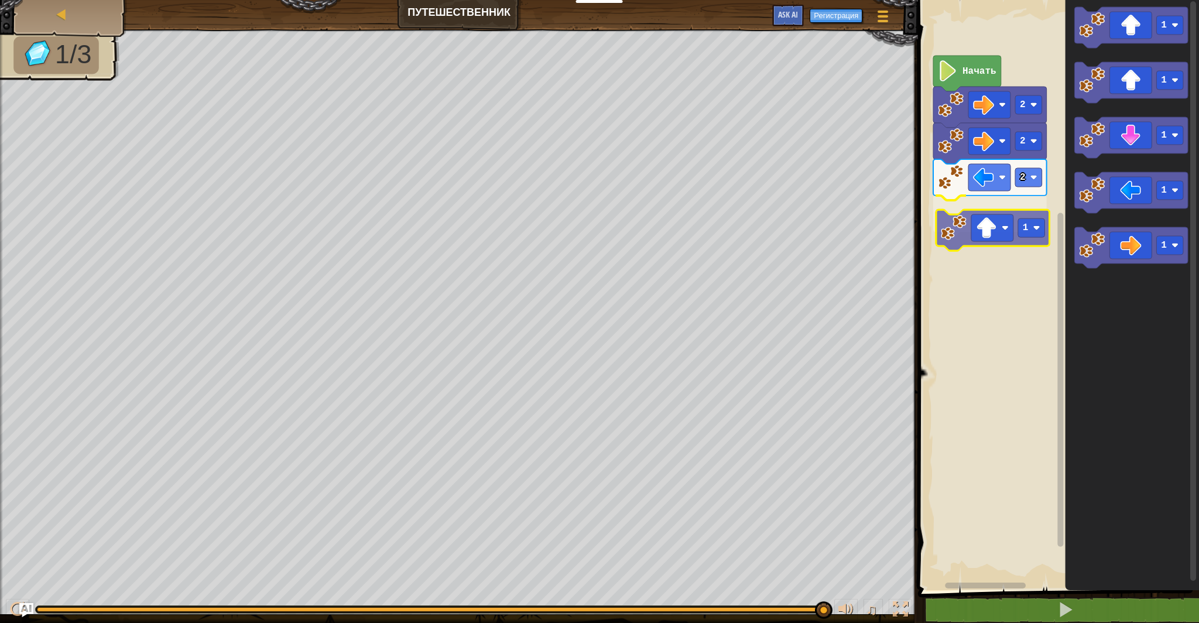
click at [962, 226] on div "Начать 2 2 2 1 1 1 1 1 1 1" at bounding box center [1056, 292] width 284 height 596
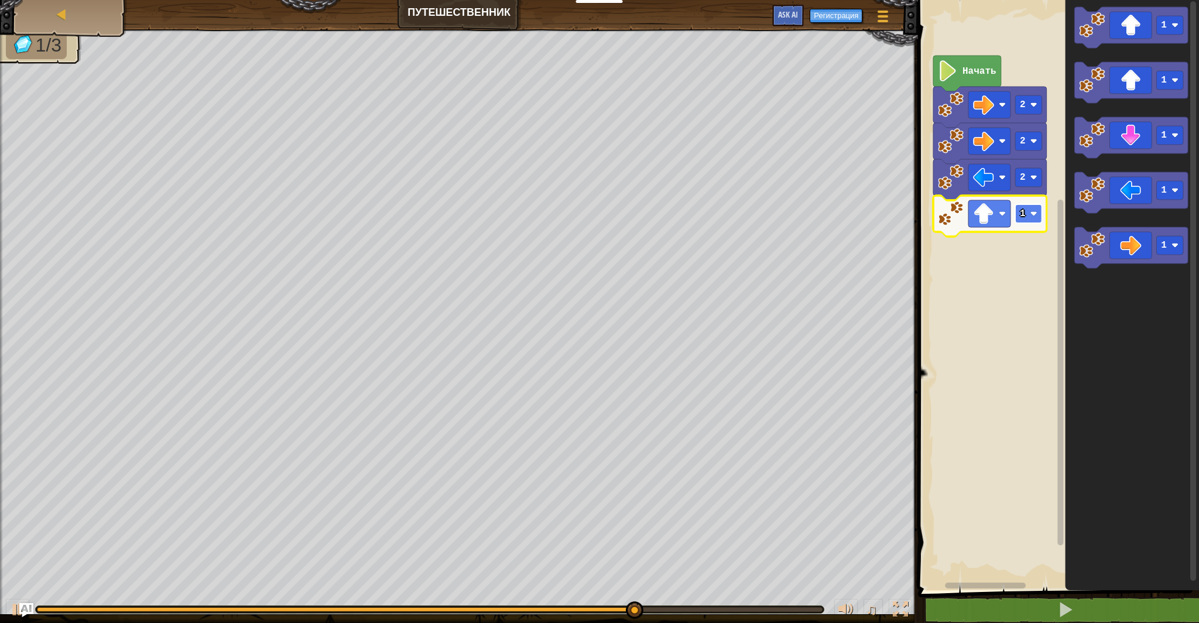
click at [1042, 220] on rect "Рабочая область Blockly" at bounding box center [1028, 213] width 27 height 19
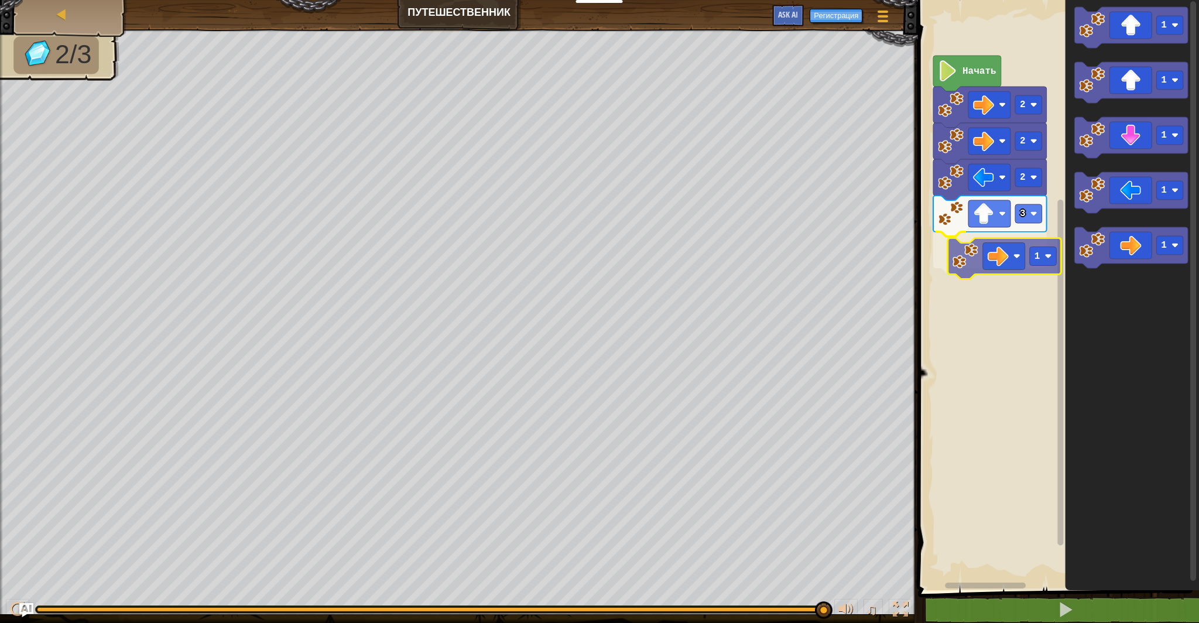
click at [988, 245] on div "Начать 2 2 2 3 1 1 1 1 1 1 1" at bounding box center [1056, 292] width 284 height 596
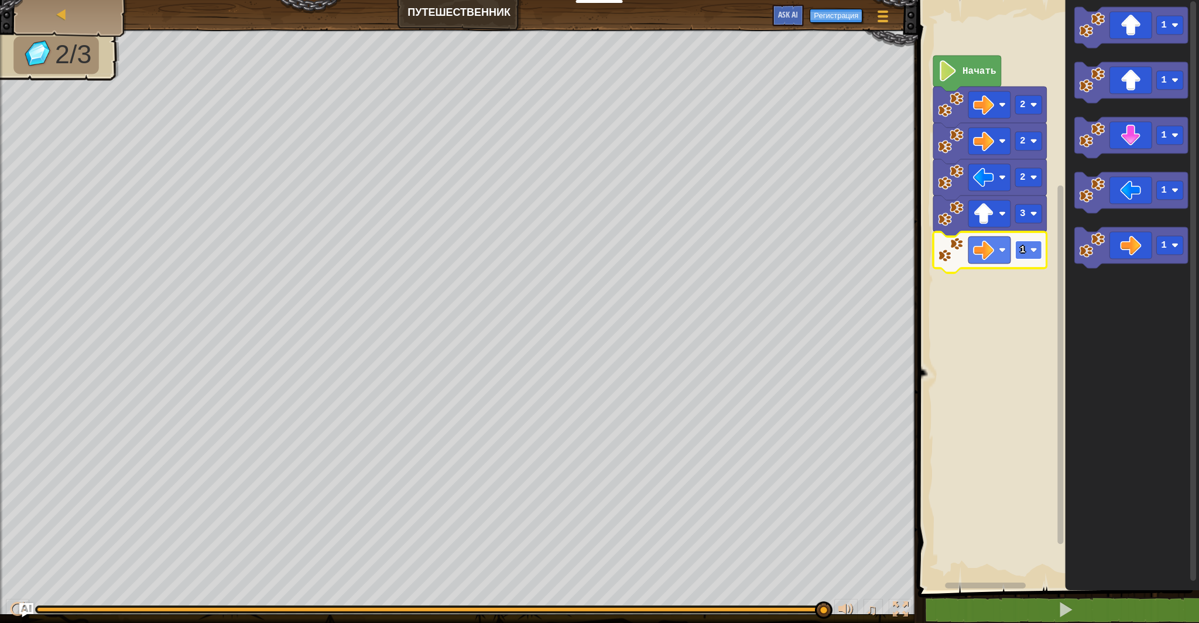
click at [1035, 248] on image "Рабочая область Blockly" at bounding box center [1033, 249] width 7 height 7
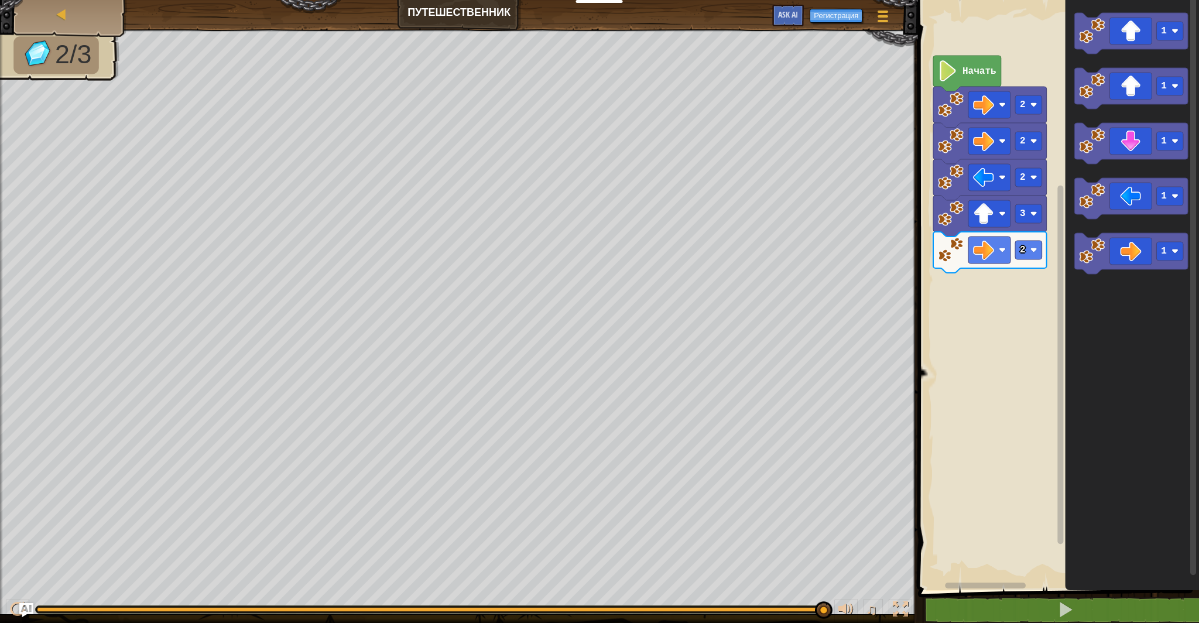
click at [1055, 295] on div "Начать 2 2 2 3 2 1 1 1 1 1" at bounding box center [1056, 292] width 284 height 596
click at [1082, 155] on icon "Рабочая область Blockly" at bounding box center [1131, 143] width 114 height 41
click at [964, 68] on text "Начать" at bounding box center [979, 71] width 34 height 11
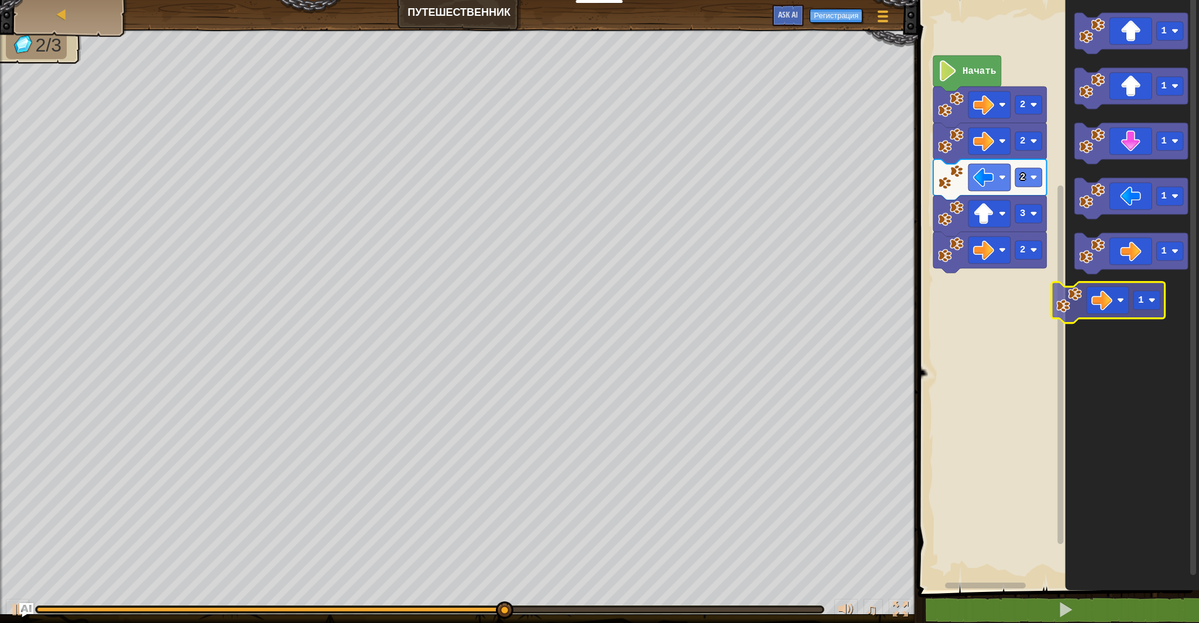
click at [1066, 285] on icon "1 1 1 1 1" at bounding box center [1132, 292] width 134 height 596
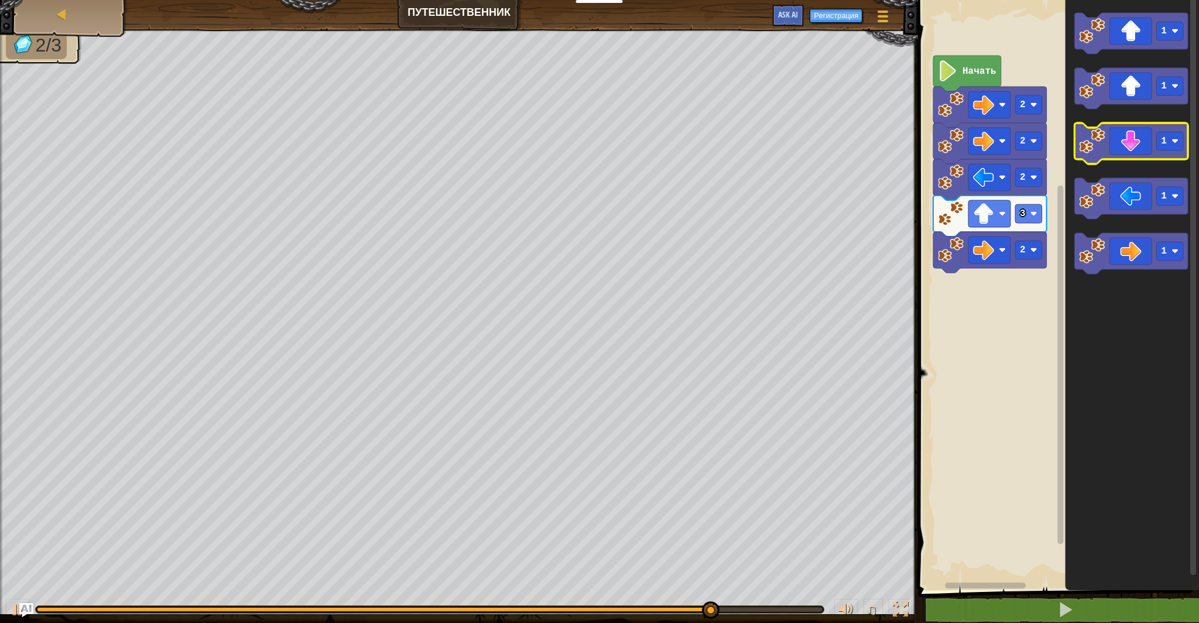
click at [1091, 155] on icon "Рабочая область Blockly" at bounding box center [1131, 143] width 114 height 41
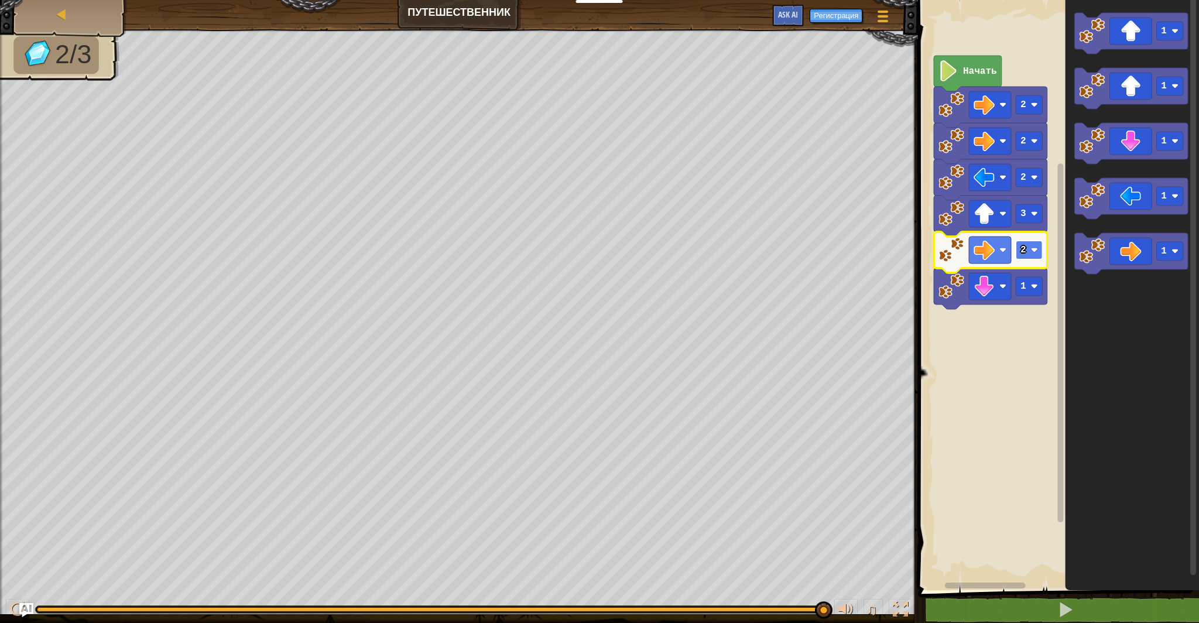
click at [1028, 245] on rect "Рабочая область Blockly" at bounding box center [1028, 250] width 27 height 19
click at [1032, 250] on image "Рабочая область Blockly" at bounding box center [1034, 249] width 7 height 7
click at [1034, 254] on rect "Рабочая область Blockly" at bounding box center [1029, 250] width 27 height 19
